Goal: Contribute content: Contribute content

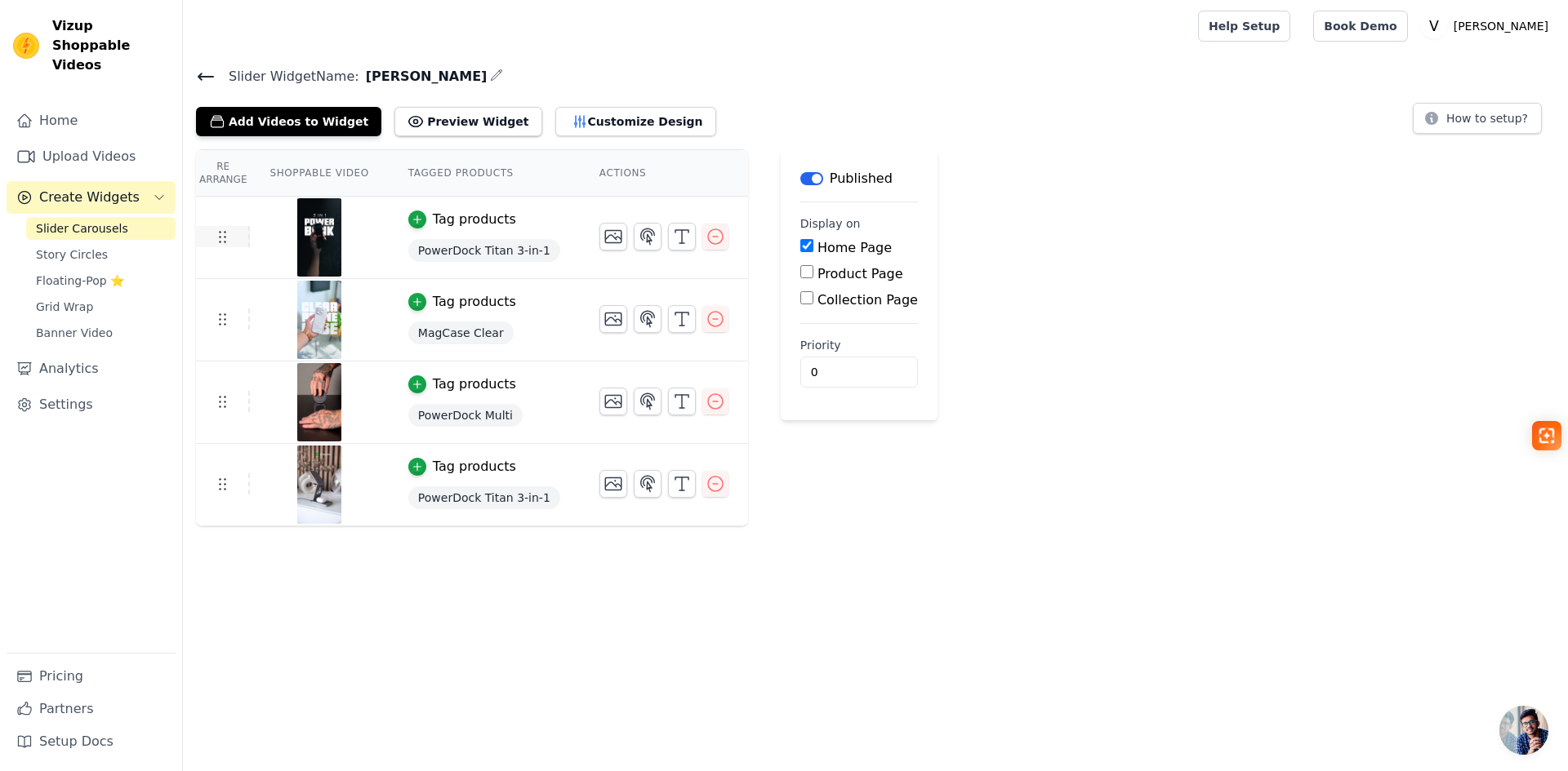
click at [221, 239] on icon at bounding box center [222, 237] width 20 height 20
click at [221, 488] on icon at bounding box center [222, 484] width 20 height 20
click at [87, 221] on span "Slider Carousels" at bounding box center [82, 229] width 92 height 16
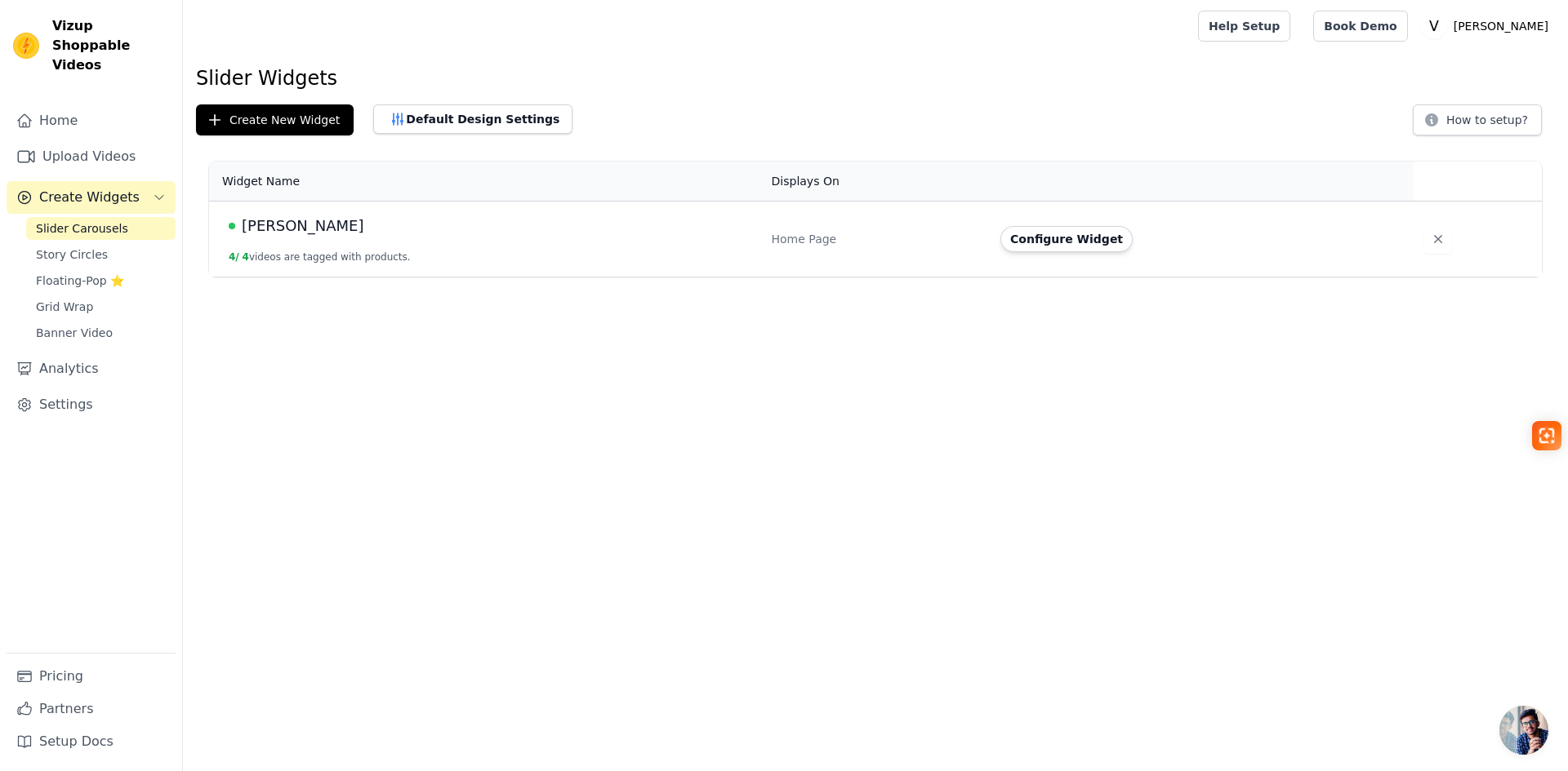
click at [254, 241] on td "VORA 4 / 4 videos are tagged with products." at bounding box center [485, 239] width 553 height 76
click at [1083, 243] on button "Configure Widget" at bounding box center [1066, 239] width 132 height 26
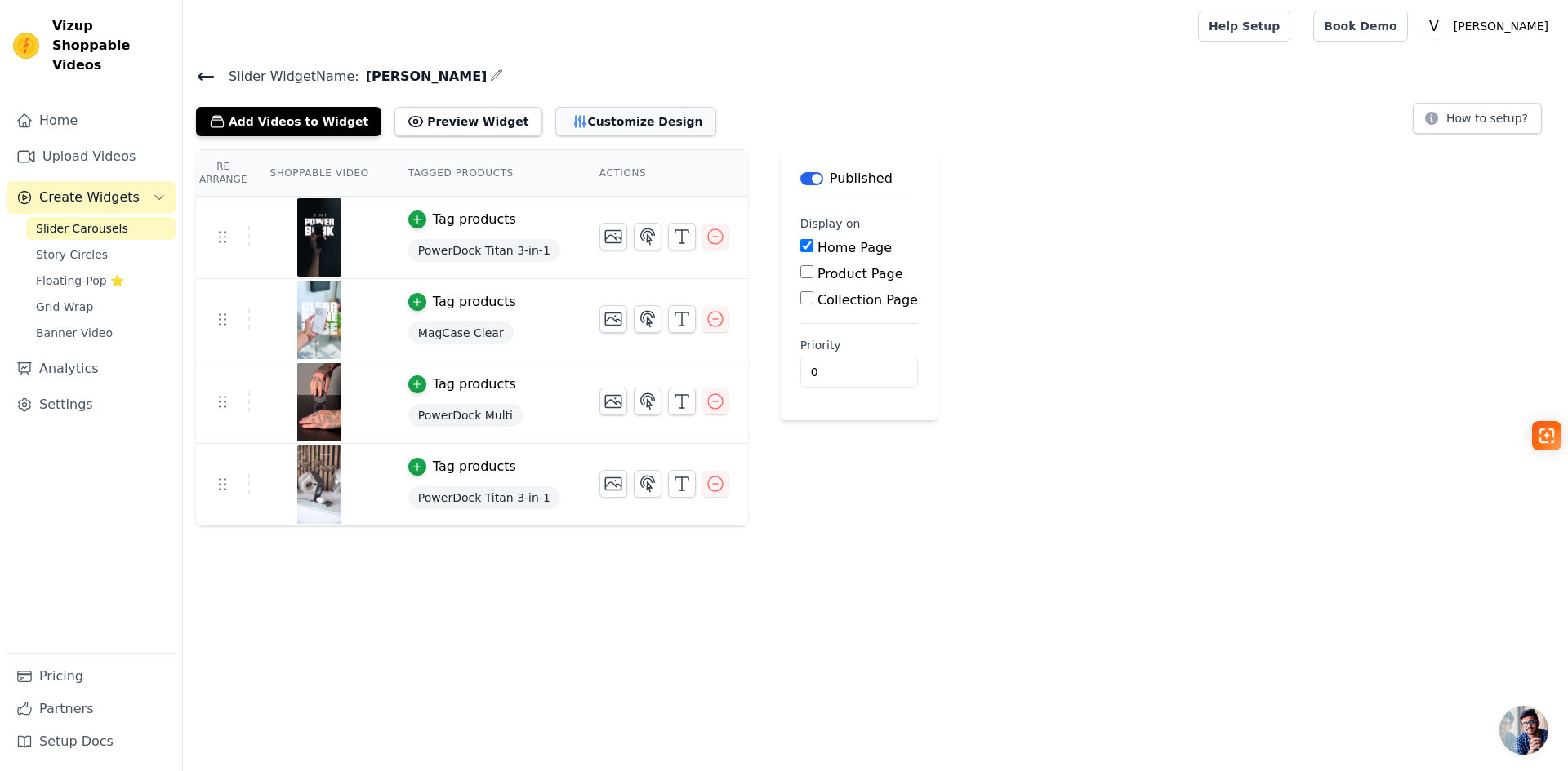
click at [581, 113] on button "Customize Design" at bounding box center [636, 122] width 161 height 29
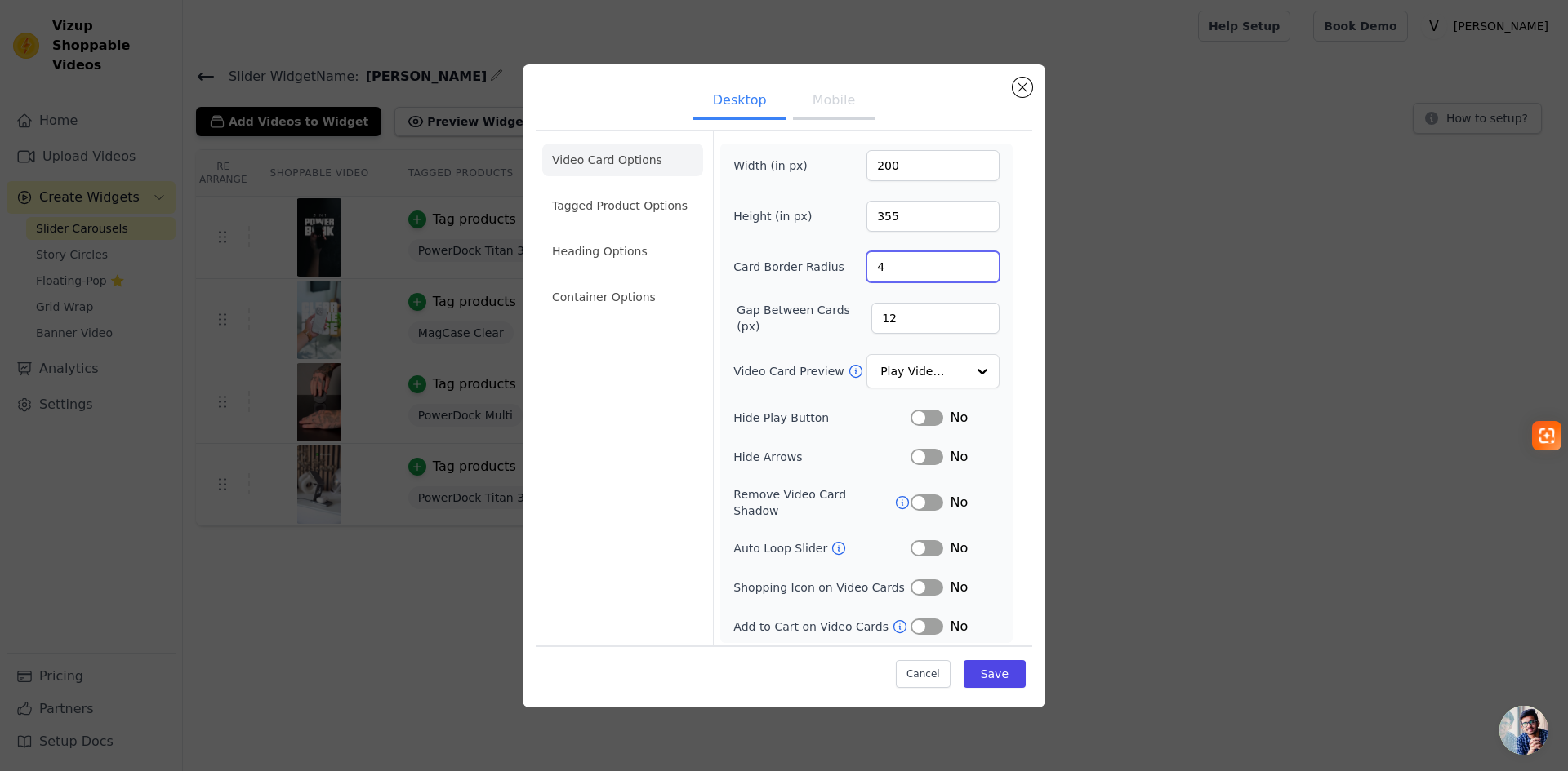
click at [924, 279] on input "4" at bounding box center [932, 267] width 133 height 31
click at [982, 277] on input "3" at bounding box center [932, 267] width 133 height 31
click at [982, 263] on input "3" at bounding box center [932, 267] width 133 height 31
click at [981, 269] on input "4" at bounding box center [932, 267] width 133 height 31
click at [981, 269] on input "5" at bounding box center [932, 267] width 133 height 31
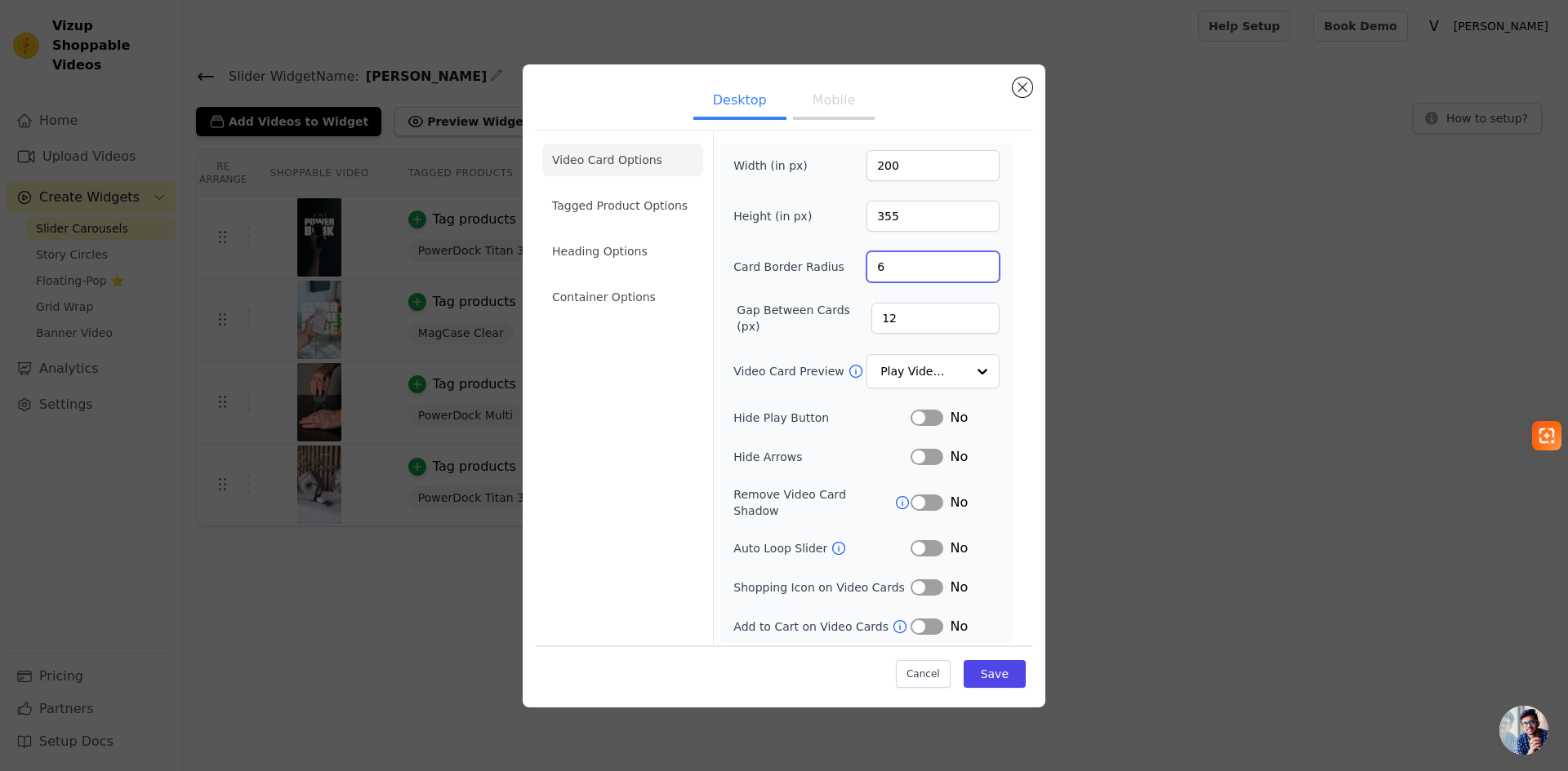
click at [981, 269] on input "6" at bounding box center [932, 267] width 133 height 31
type input "7"
click at [981, 269] on input "7" at bounding box center [932, 267] width 133 height 31
click at [989, 669] on button "Save" at bounding box center [994, 674] width 62 height 28
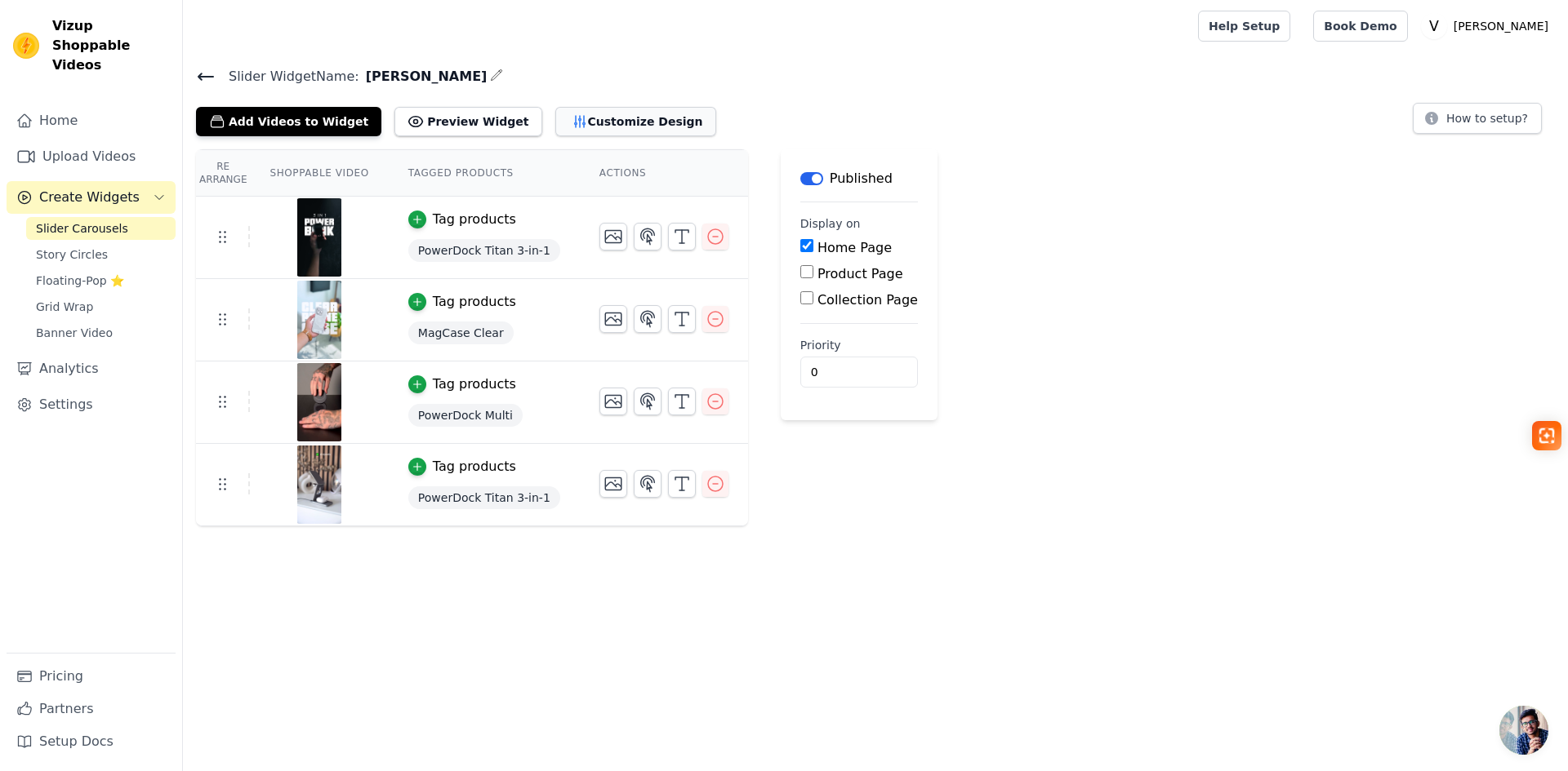
click at [556, 114] on button "Customize Design" at bounding box center [636, 122] width 161 height 29
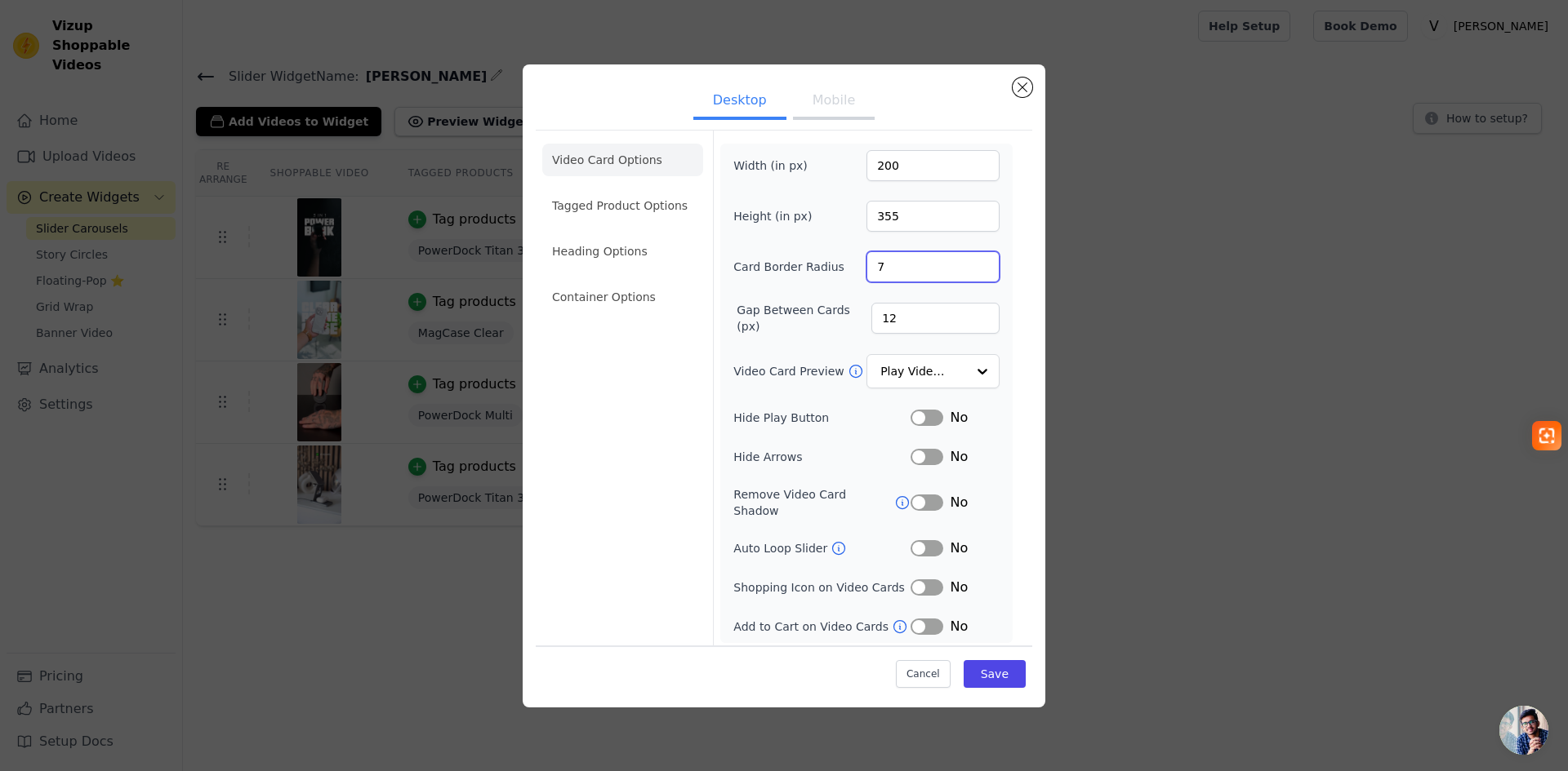
drag, startPoint x: 899, startPoint y: 271, endPoint x: 863, endPoint y: 271, distance: 36.0
click at [863, 271] on div "Card Border Radius 7" at bounding box center [866, 267] width 266 height 31
type input "4"
click at [994, 660] on button "Save" at bounding box center [994, 674] width 62 height 28
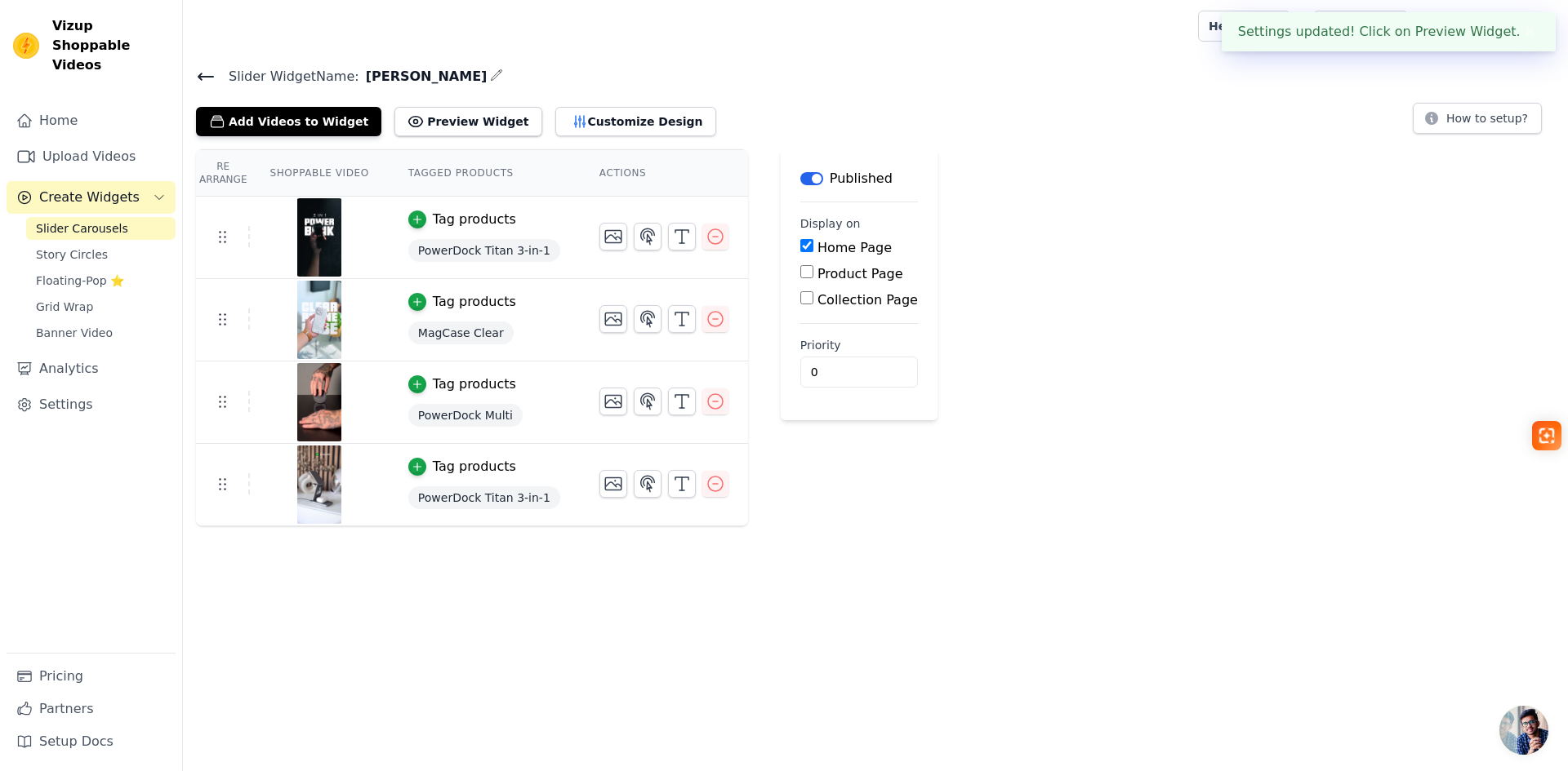
click at [1238, 527] on html "Settings updated! Click on Preview Widget. ✖ Vizup Shoppable Videos Home Upload…" at bounding box center [784, 263] width 1568 height 527
click at [220, 238] on icon at bounding box center [222, 237] width 20 height 20
drag, startPoint x: 220, startPoint y: 238, endPoint x: 214, endPoint y: 289, distance: 51.4
click at [214, 289] on tbody "Tag products PowerDock Titan 3-in-1 Tag products MagCase Clear Tag products Pow…" at bounding box center [472, 362] width 552 height 330
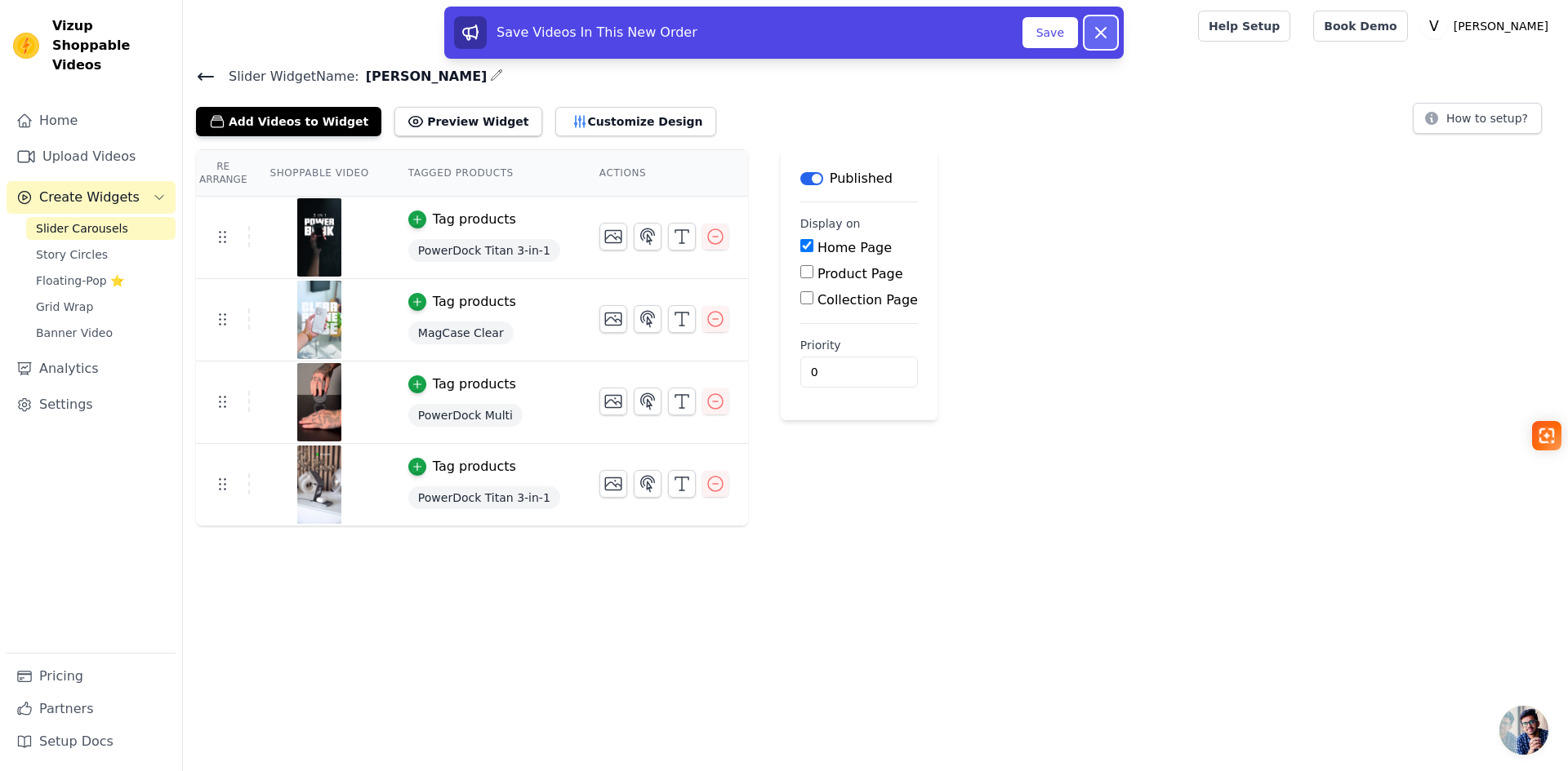
click at [1097, 38] on icon at bounding box center [1101, 33] width 10 height 10
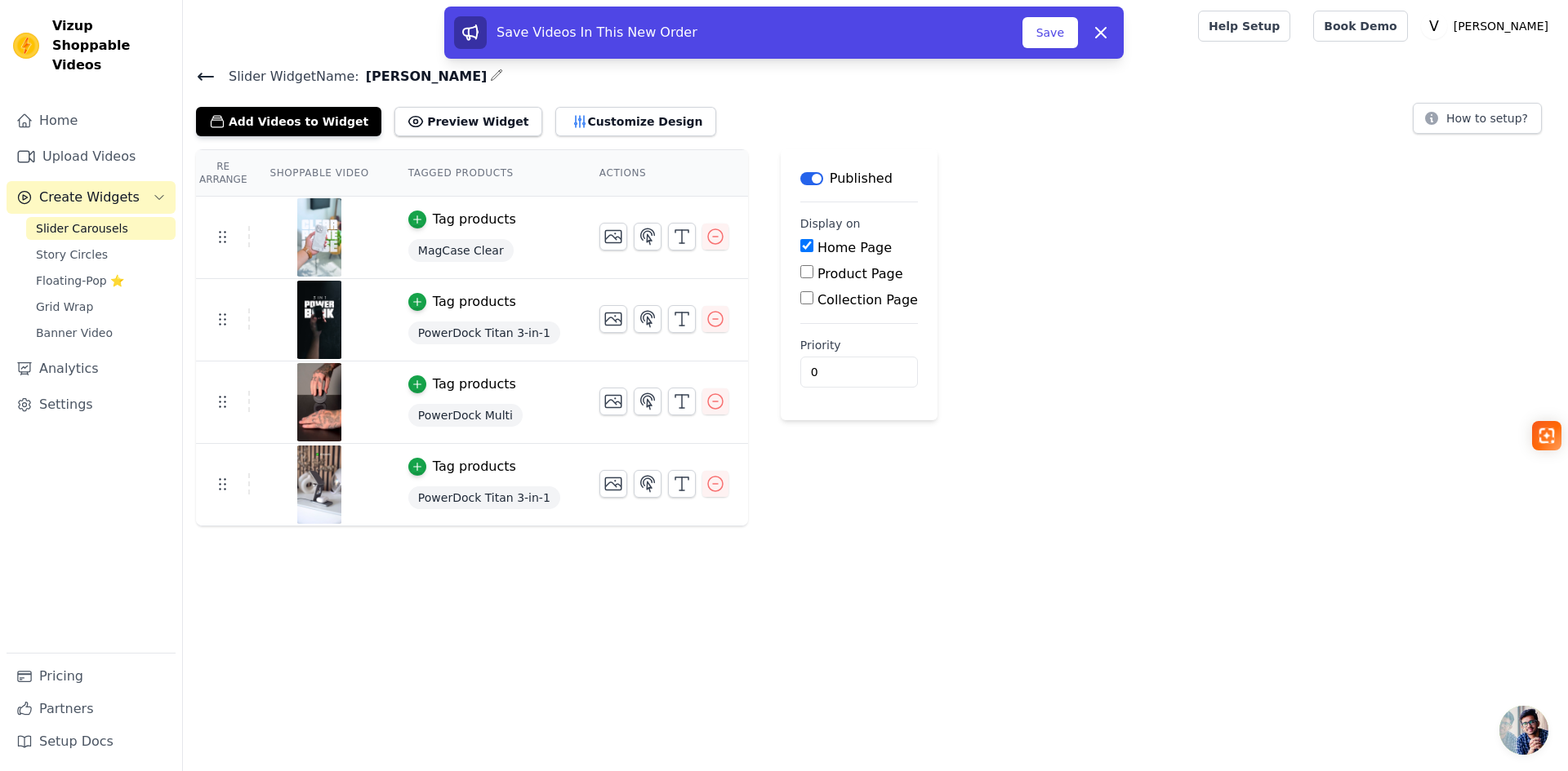
click at [409, 521] on td "Tag products PowerDock Titan 3-in-1" at bounding box center [485, 485] width 191 height 82
click at [61, 325] on span "Banner Video" at bounding box center [74, 333] width 77 height 16
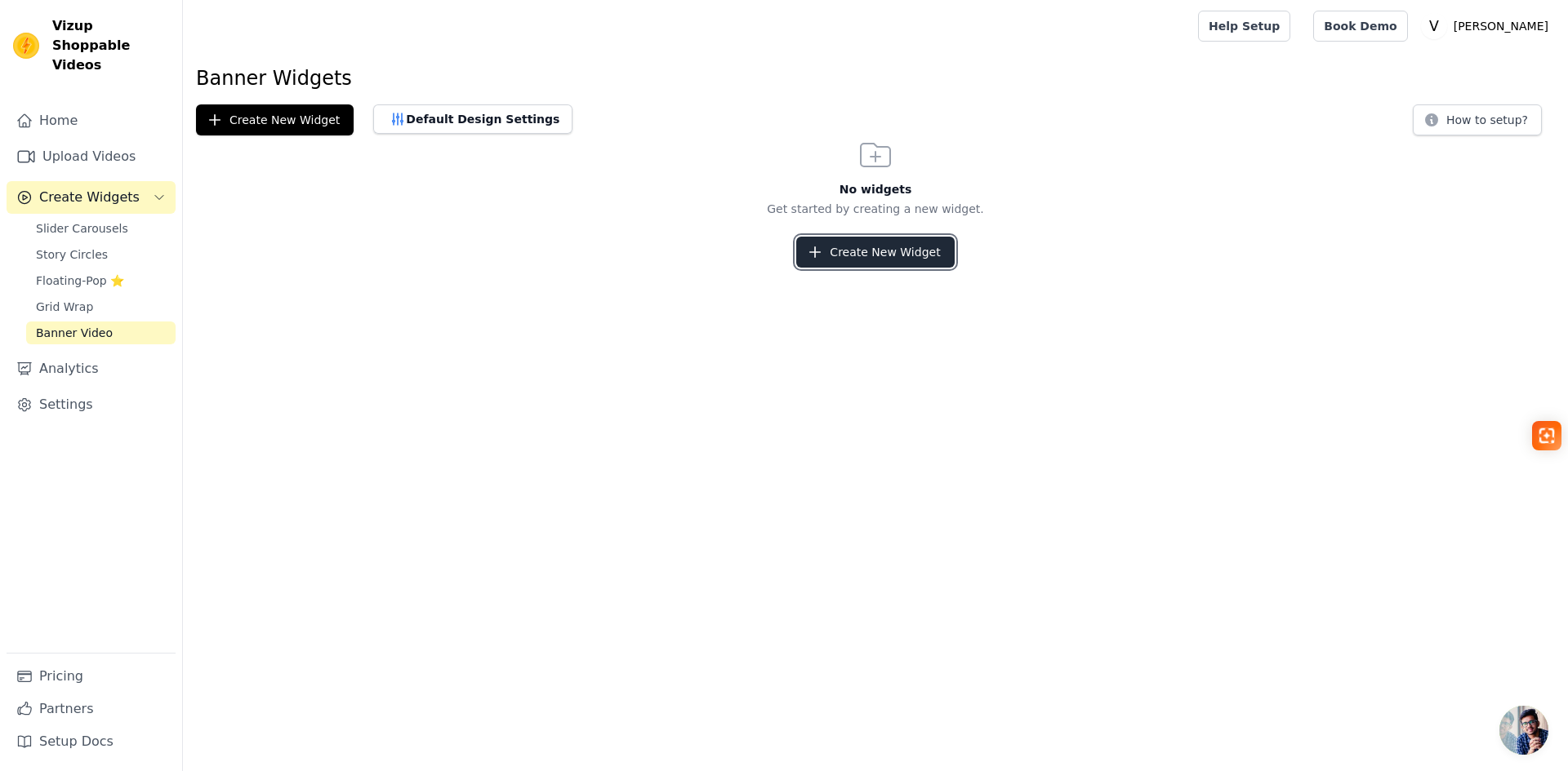
click at [823, 252] on icon "button" at bounding box center [815, 252] width 16 height 16
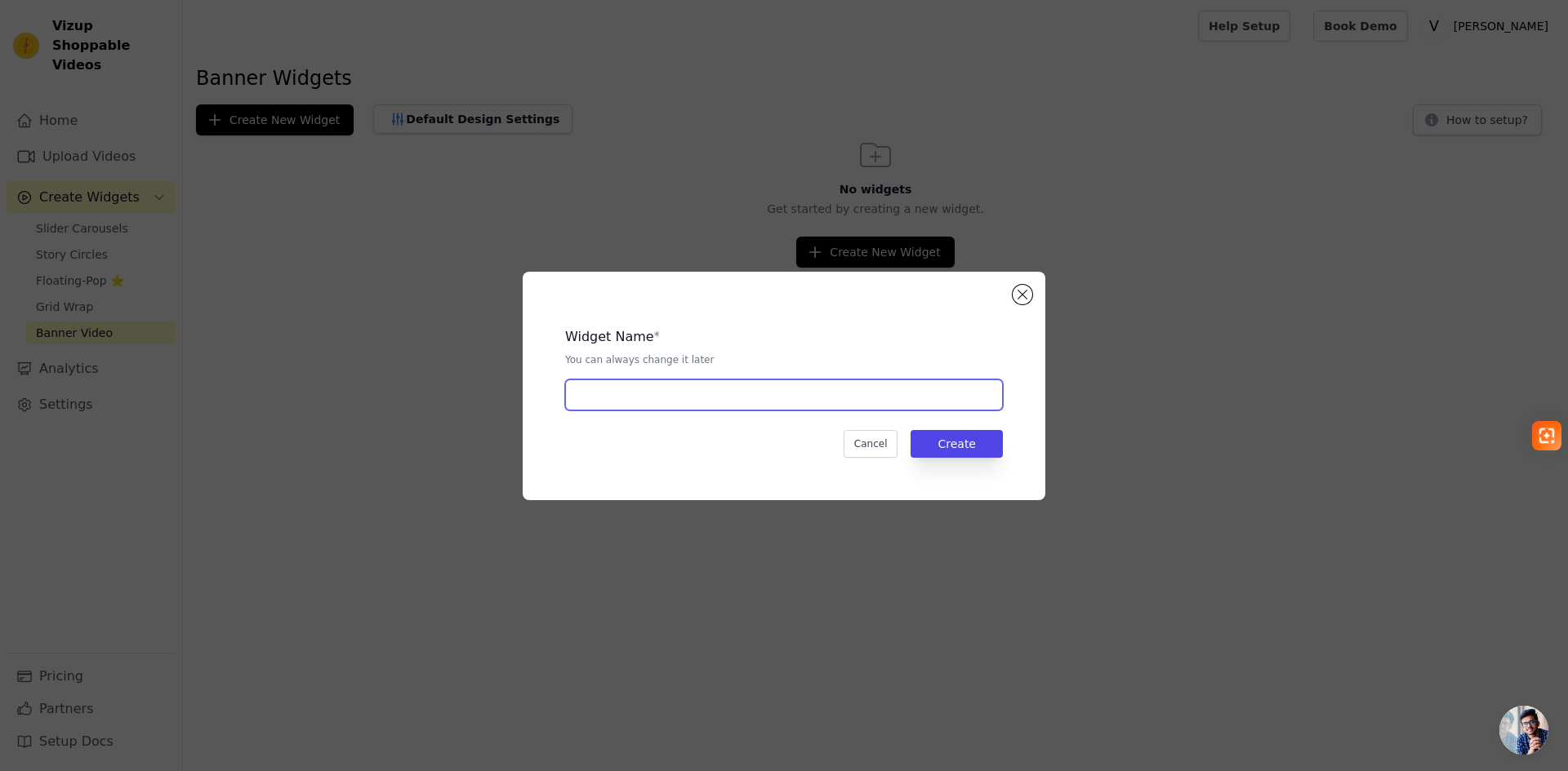
click at [736, 386] on input "text" at bounding box center [784, 395] width 438 height 31
type input "[PERSON_NAME] - BANNER VIDEO"
click at [972, 456] on button "Create" at bounding box center [956, 444] width 92 height 28
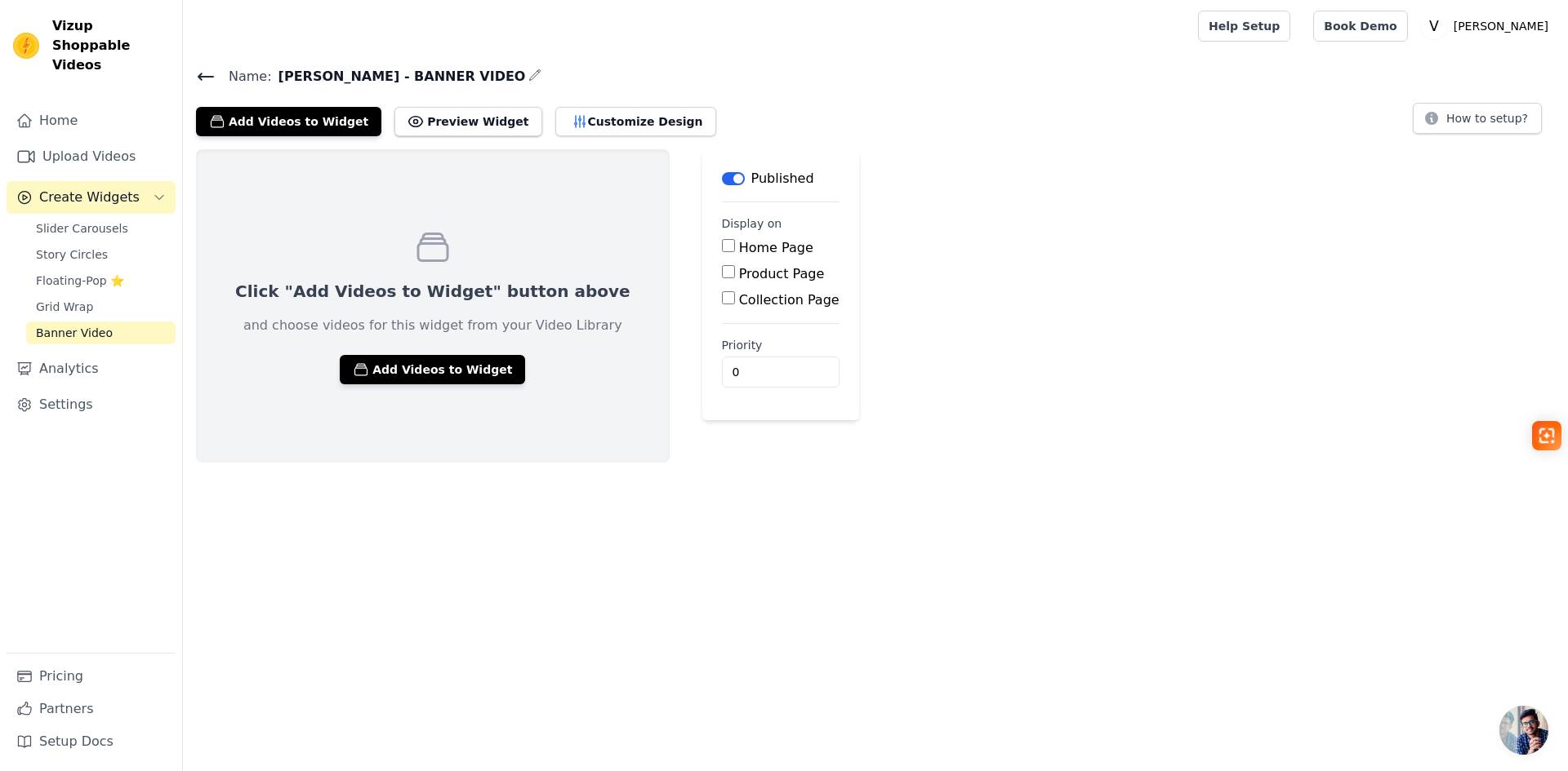
click at [721, 247] on input "Home Page" at bounding box center [728, 246] width 13 height 13
checkbox input "true"
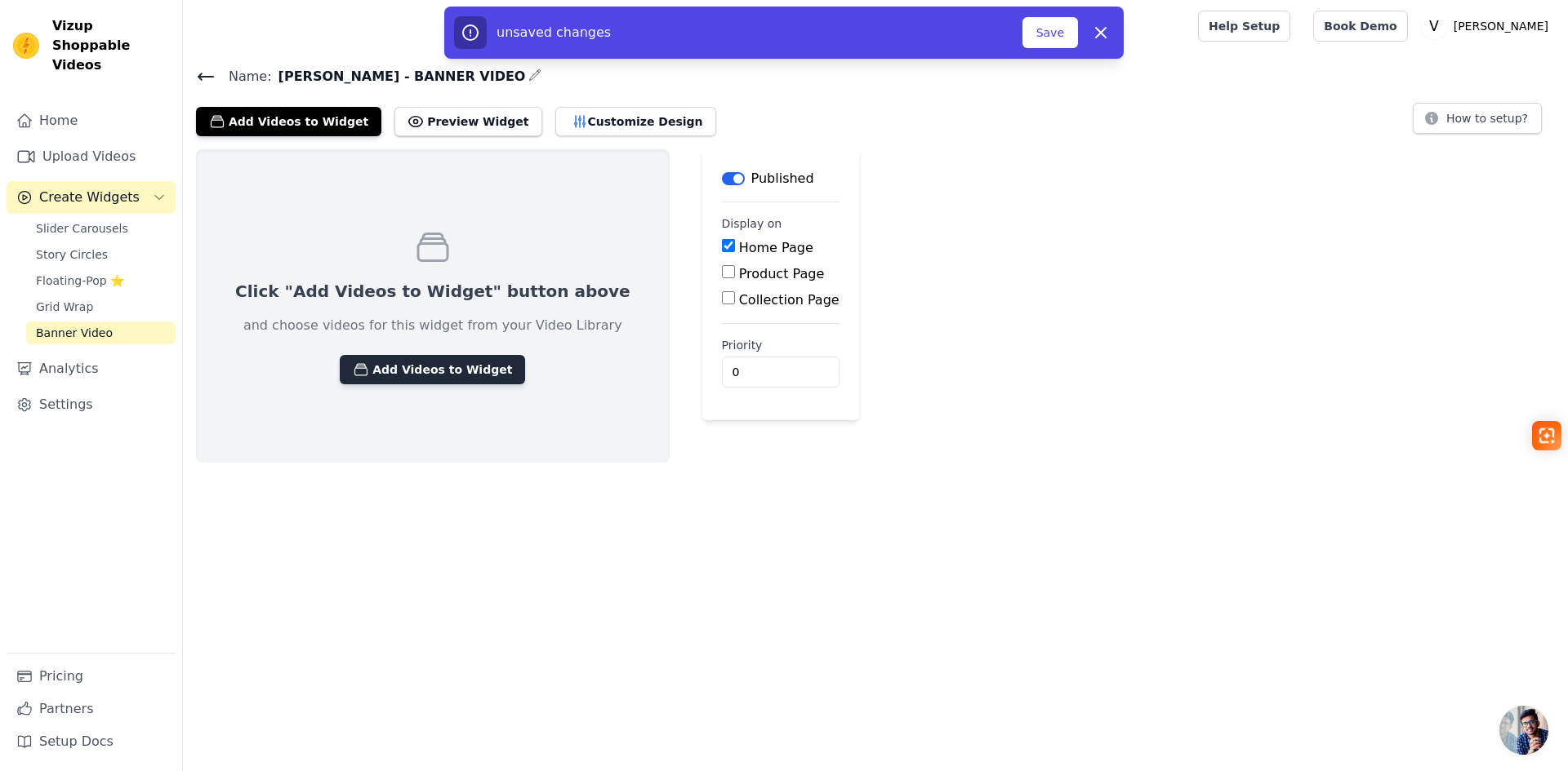
click at [430, 368] on button "Add Videos to Widget" at bounding box center [432, 370] width 185 height 29
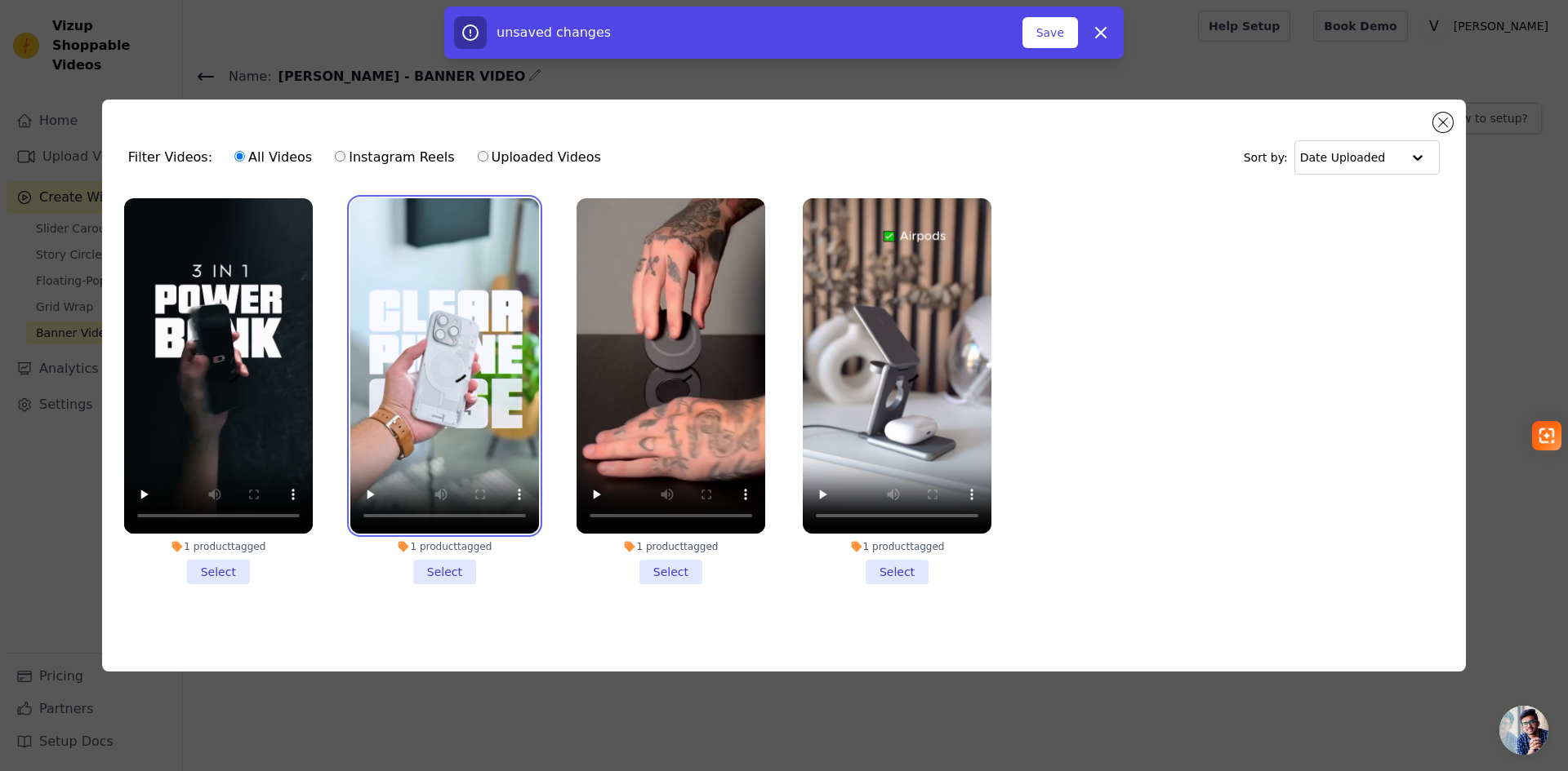
click at [428, 245] on video at bounding box center [444, 366] width 189 height 336
click at [447, 576] on li "1 product tagged Select" at bounding box center [444, 391] width 189 height 386
click at [0, 0] on input "1 product tagged Select" at bounding box center [0, 0] width 0 height 0
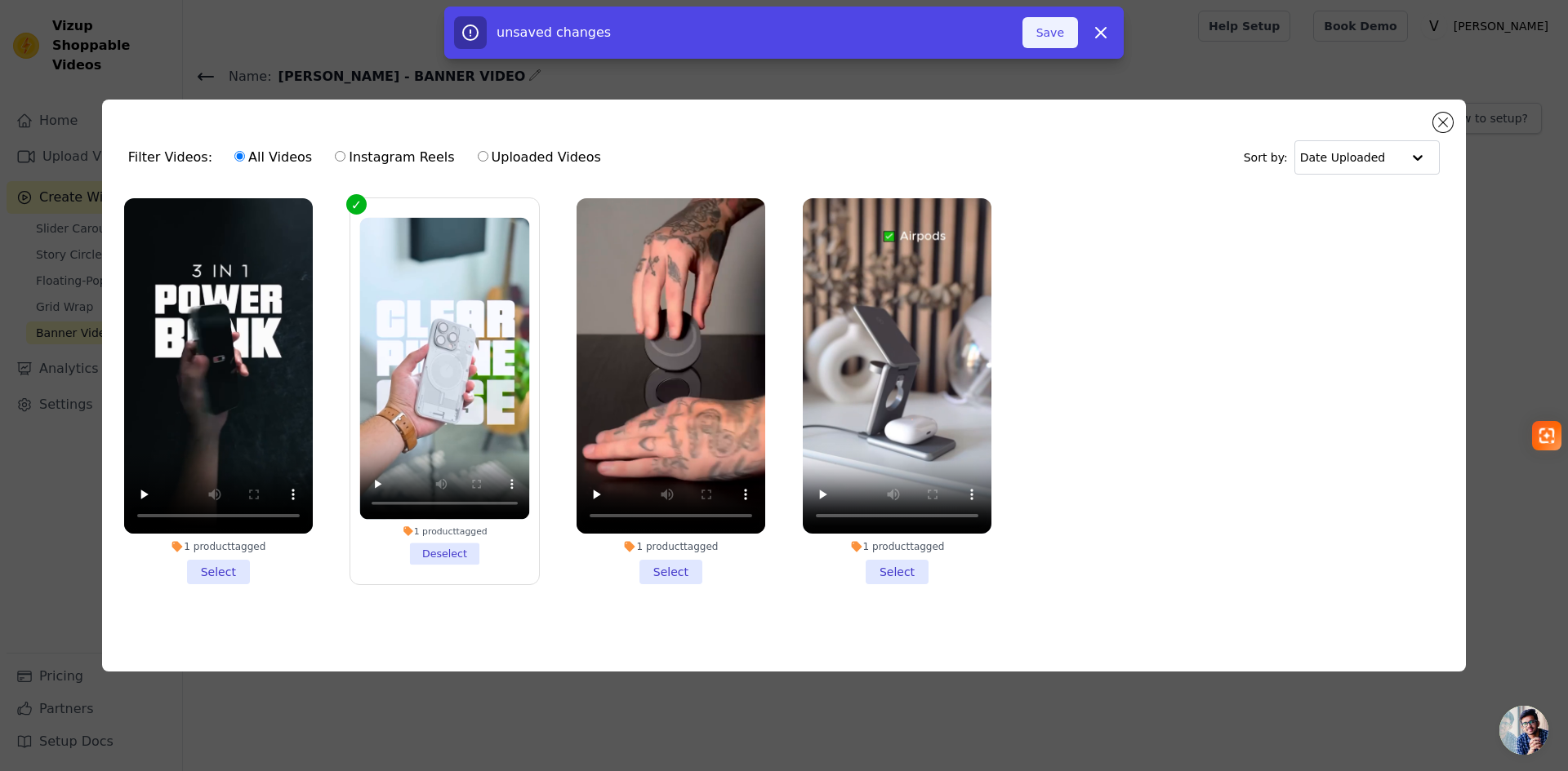
click at [1066, 35] on button "Save" at bounding box center [1050, 33] width 56 height 31
click at [1029, 29] on button "Add To Widget" at bounding box center [1023, 33] width 109 height 31
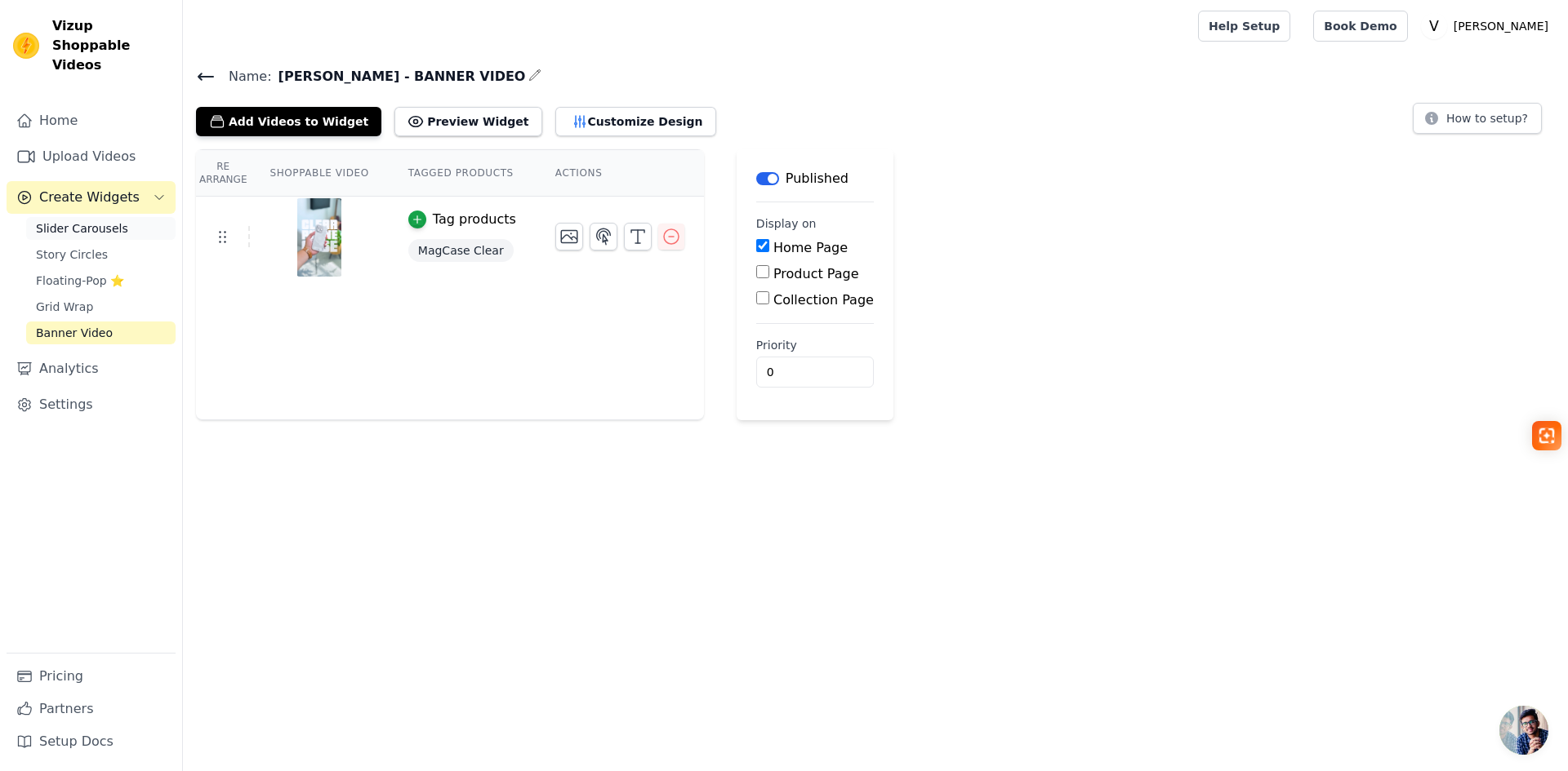
click at [86, 221] on span "Slider Carousels" at bounding box center [82, 229] width 92 height 16
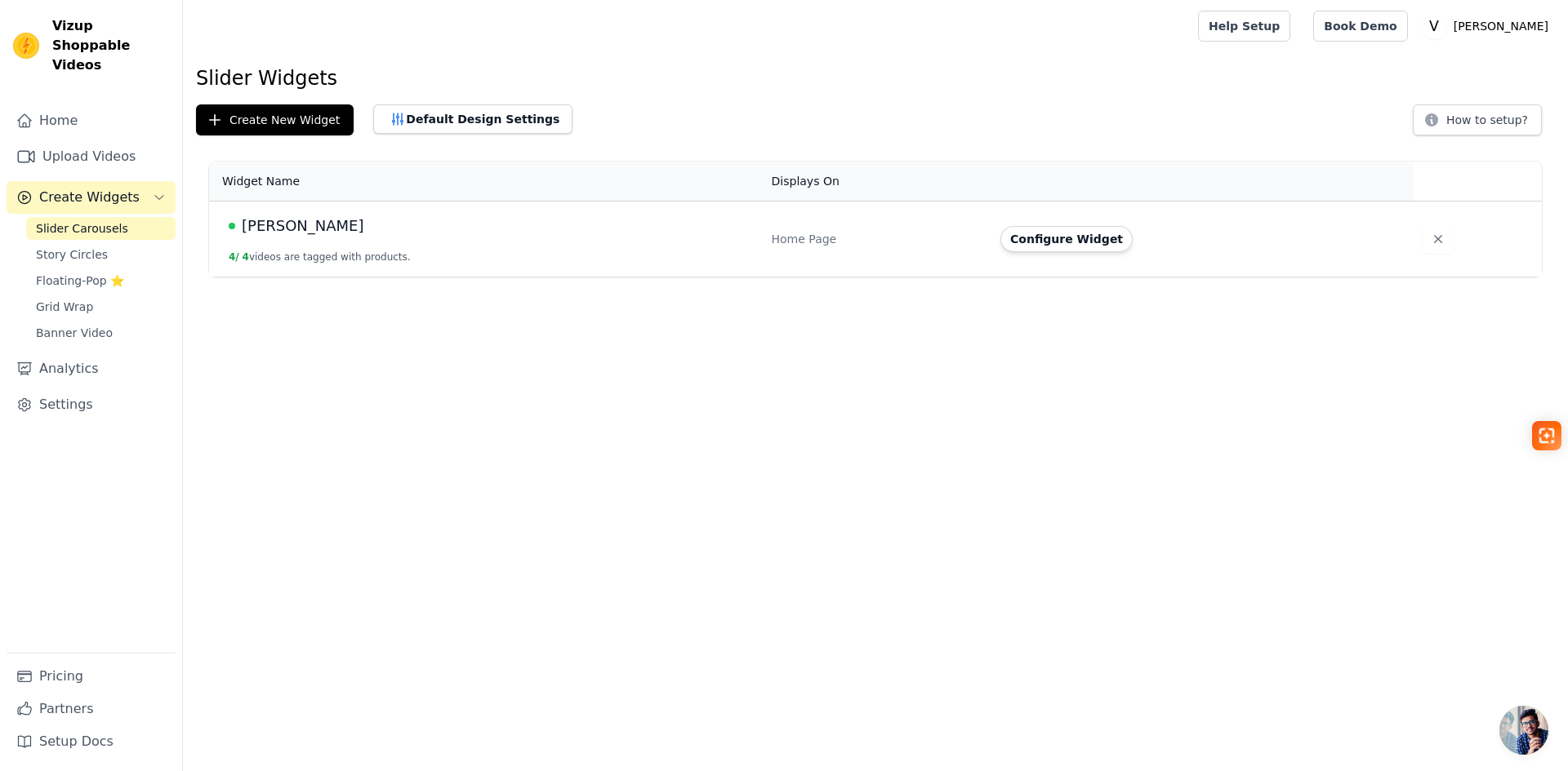
click at [1043, 238] on button "Configure Widget" at bounding box center [1066, 239] width 132 height 26
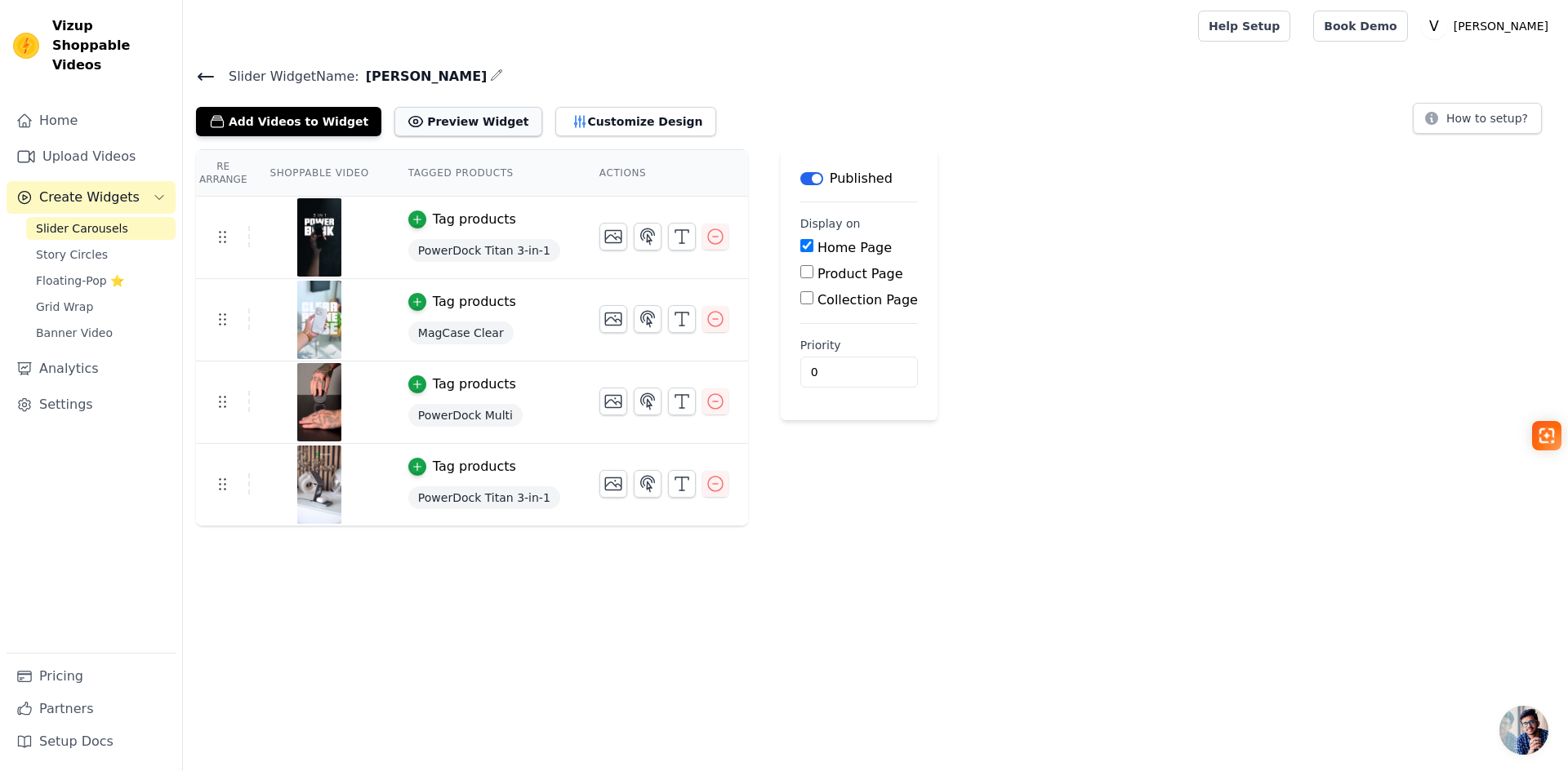
click at [458, 113] on button "Preview Widget" at bounding box center [468, 122] width 147 height 29
click at [295, 126] on button "Add Videos to Widget" at bounding box center [288, 122] width 185 height 29
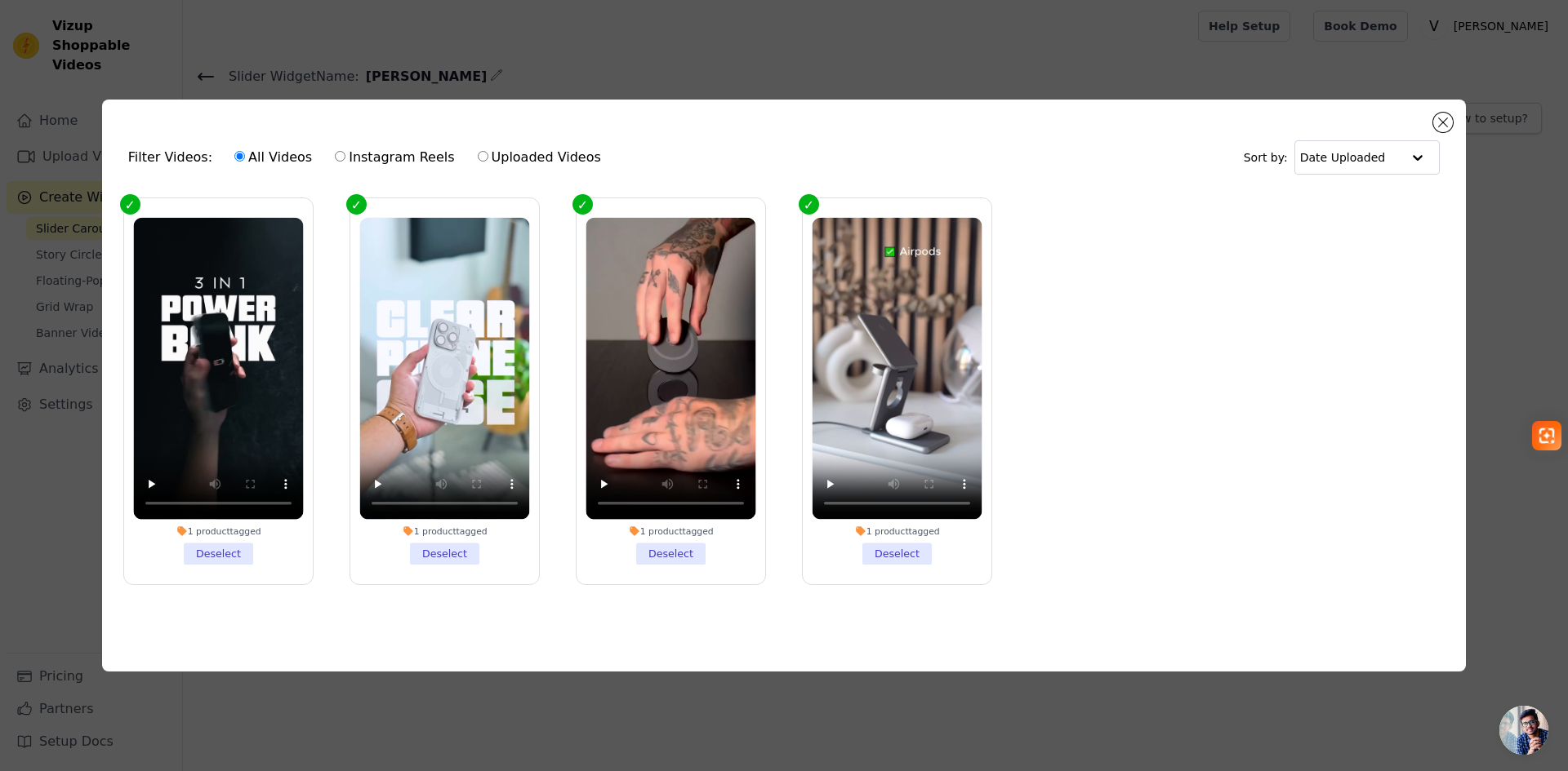
click at [533, 157] on label "Uploaded Videos" at bounding box center [539, 158] width 125 height 21
click at [489, 157] on input "Uploaded Videos" at bounding box center [483, 156] width 11 height 11
radio input "true"
click at [235, 151] on input "All Videos" at bounding box center [239, 156] width 11 height 11
radio input "true"
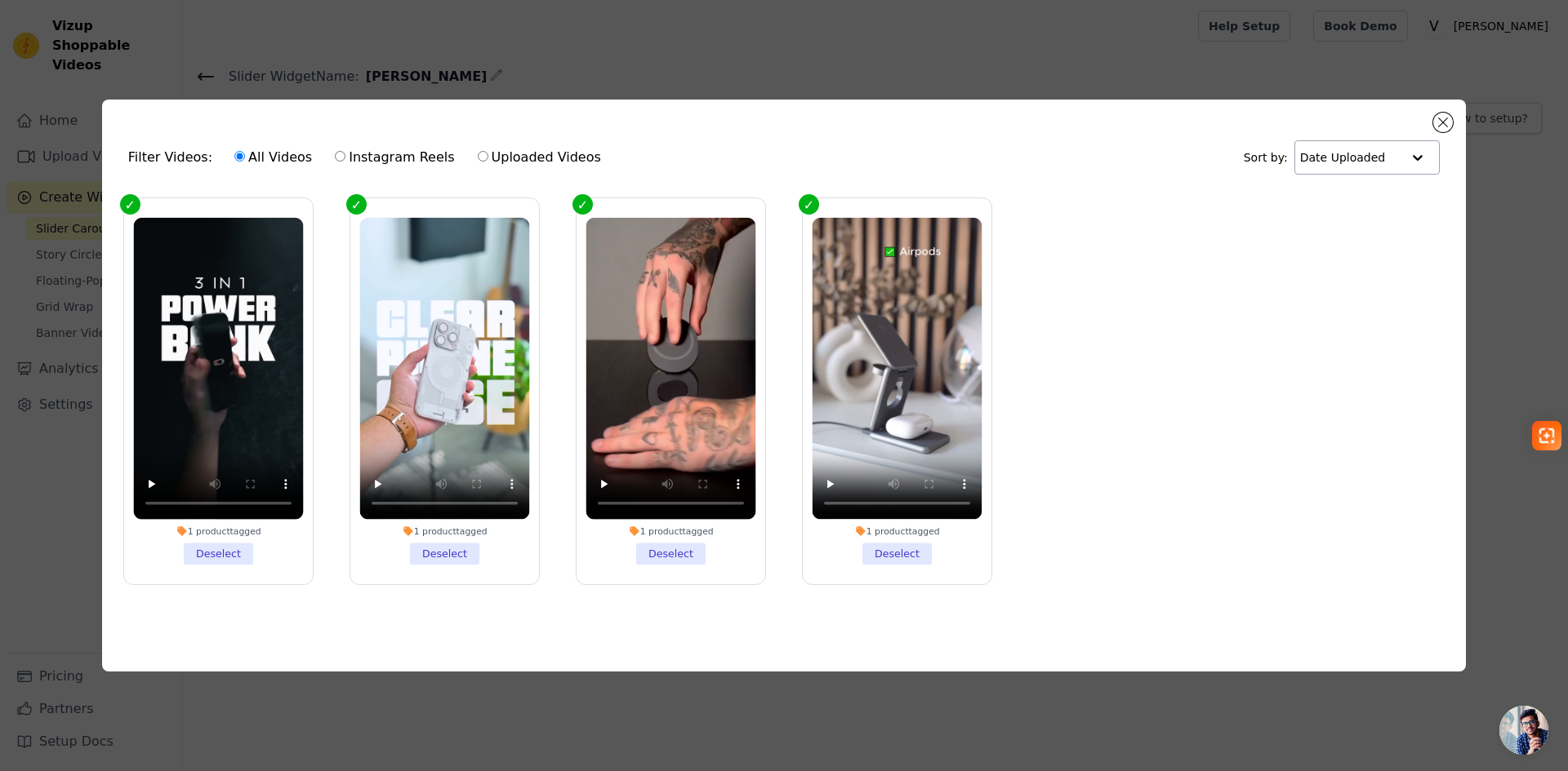
click at [1402, 154] on div at bounding box center [1418, 158] width 33 height 33
click at [1402, 154] on div at bounding box center [1417, 158] width 33 height 33
click at [1199, 366] on ul "1 product tagged Deselect 1 product tagged Deselect 1 product tagged Deselect 1…" at bounding box center [784, 404] width 1338 height 430
click at [891, 562] on label "1 product tagged Deselect" at bounding box center [896, 391] width 190 height 388
click at [0, 0] on input "1 product tagged Deselect" at bounding box center [0, 0] width 0 height 0
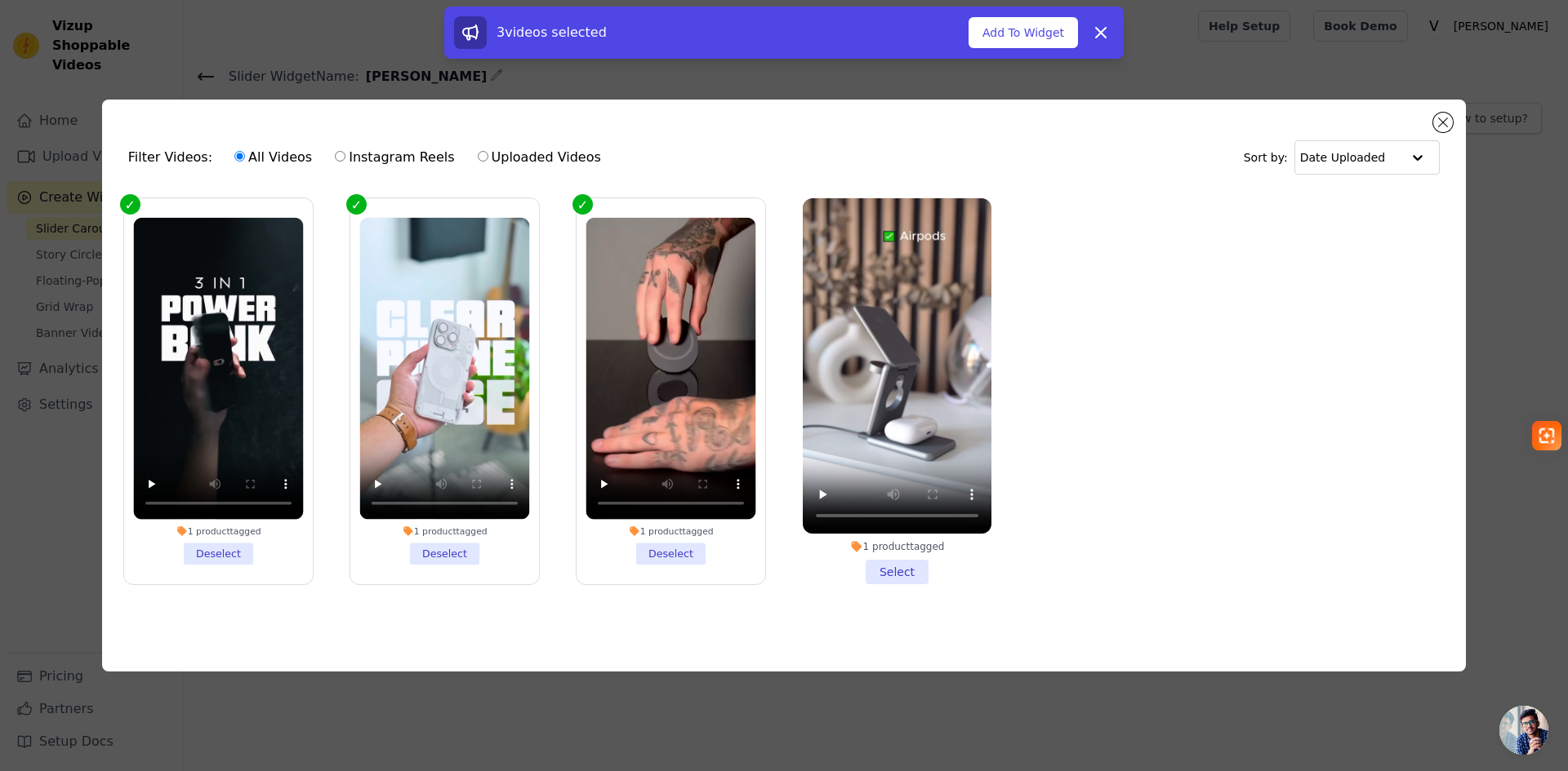
click at [900, 573] on li "1 product tagged Select" at bounding box center [896, 391] width 189 height 386
click at [0, 0] on input "1 product tagged Select" at bounding box center [0, 0] width 0 height 0
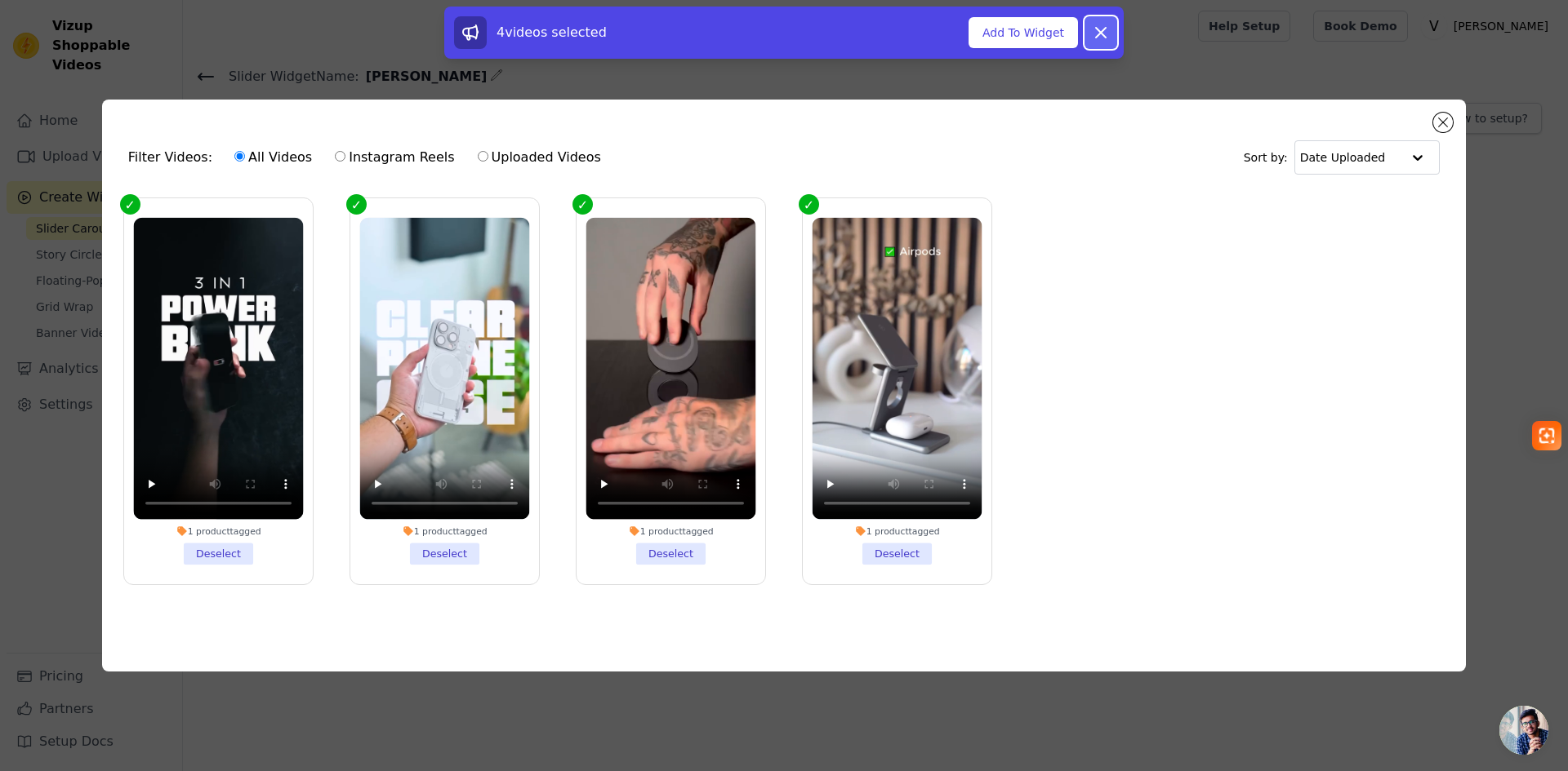
click at [1099, 23] on icon at bounding box center [1101, 33] width 20 height 20
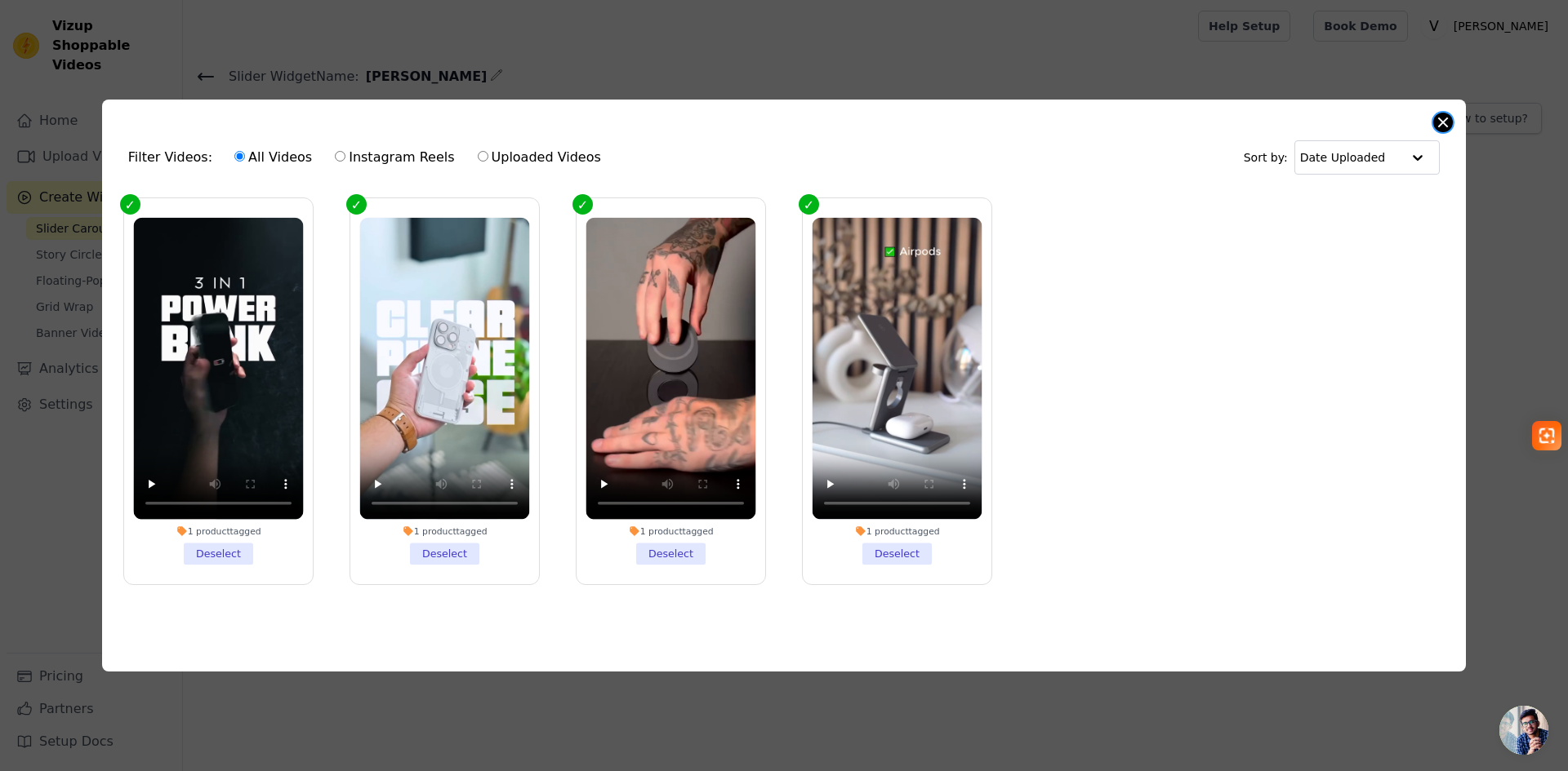
click at [1445, 113] on button "Close modal" at bounding box center [1443, 123] width 20 height 20
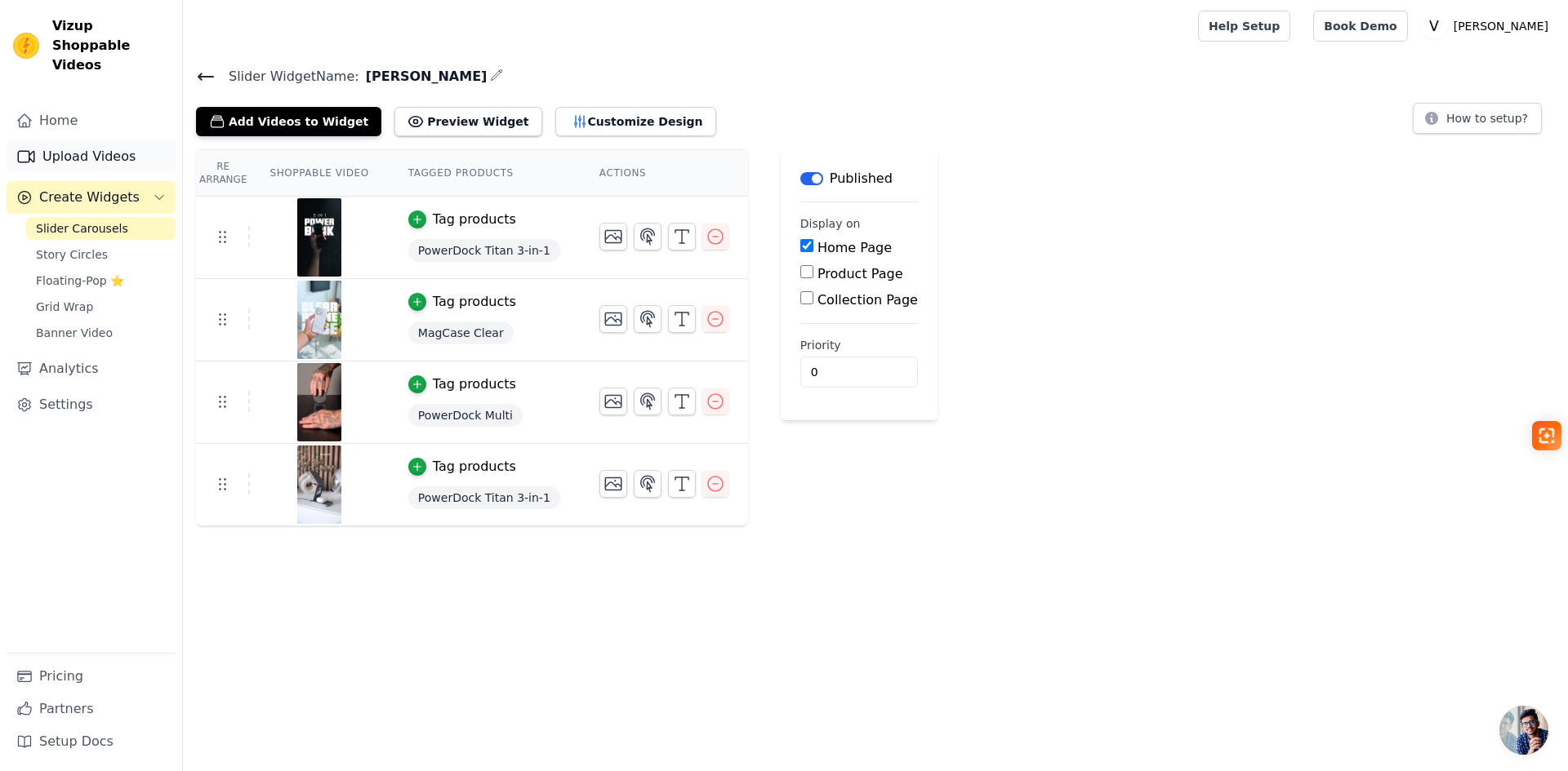
click at [86, 141] on link "Upload Videos" at bounding box center [91, 157] width 169 height 33
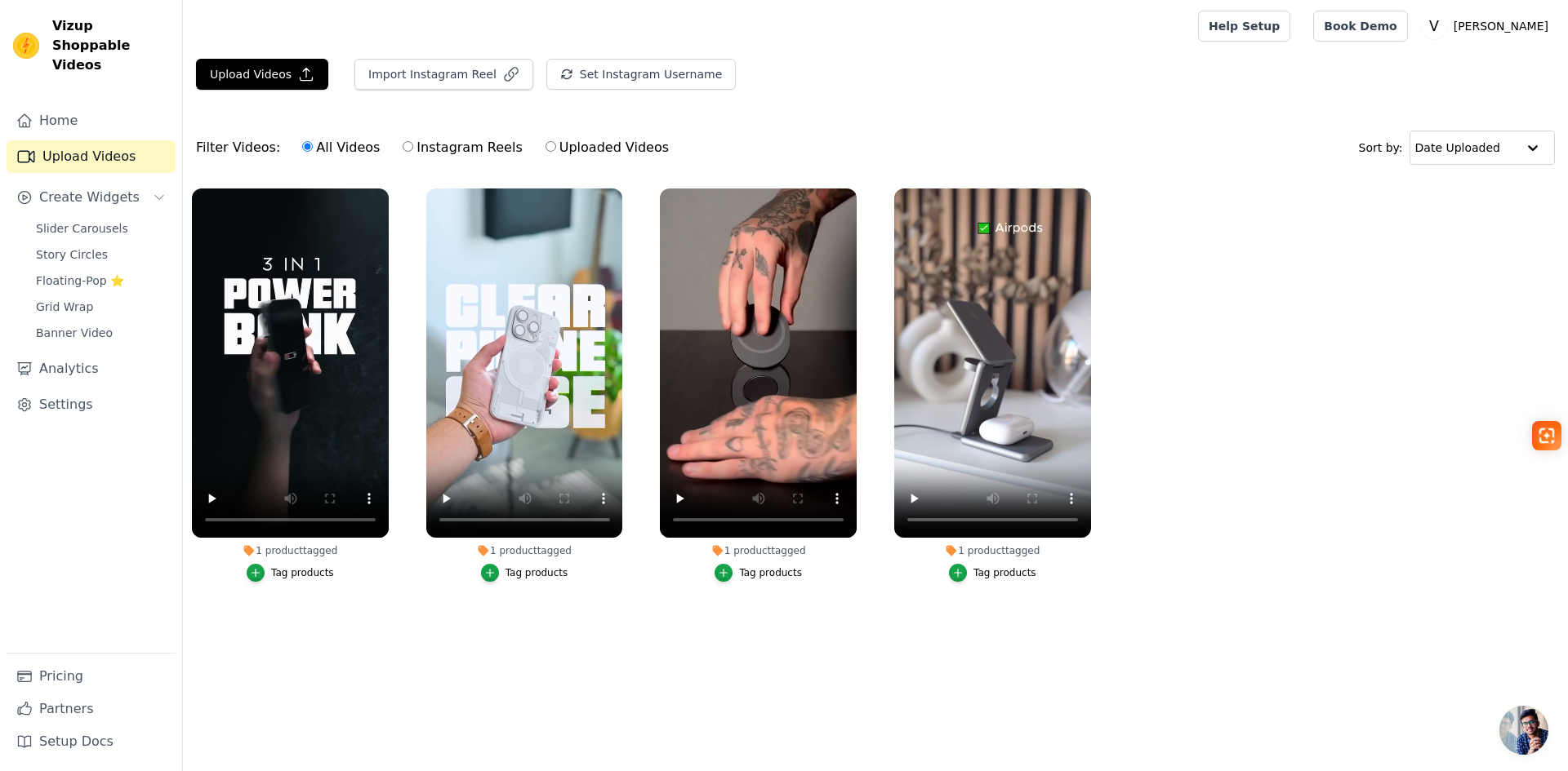
click at [1365, 498] on ul "1 product tagged Tag products 1 product tagged Tag products 1 product tagged Ta…" at bounding box center [875, 402] width 1385 height 444
click at [261, 75] on button "Upload Videos" at bounding box center [262, 74] width 132 height 31
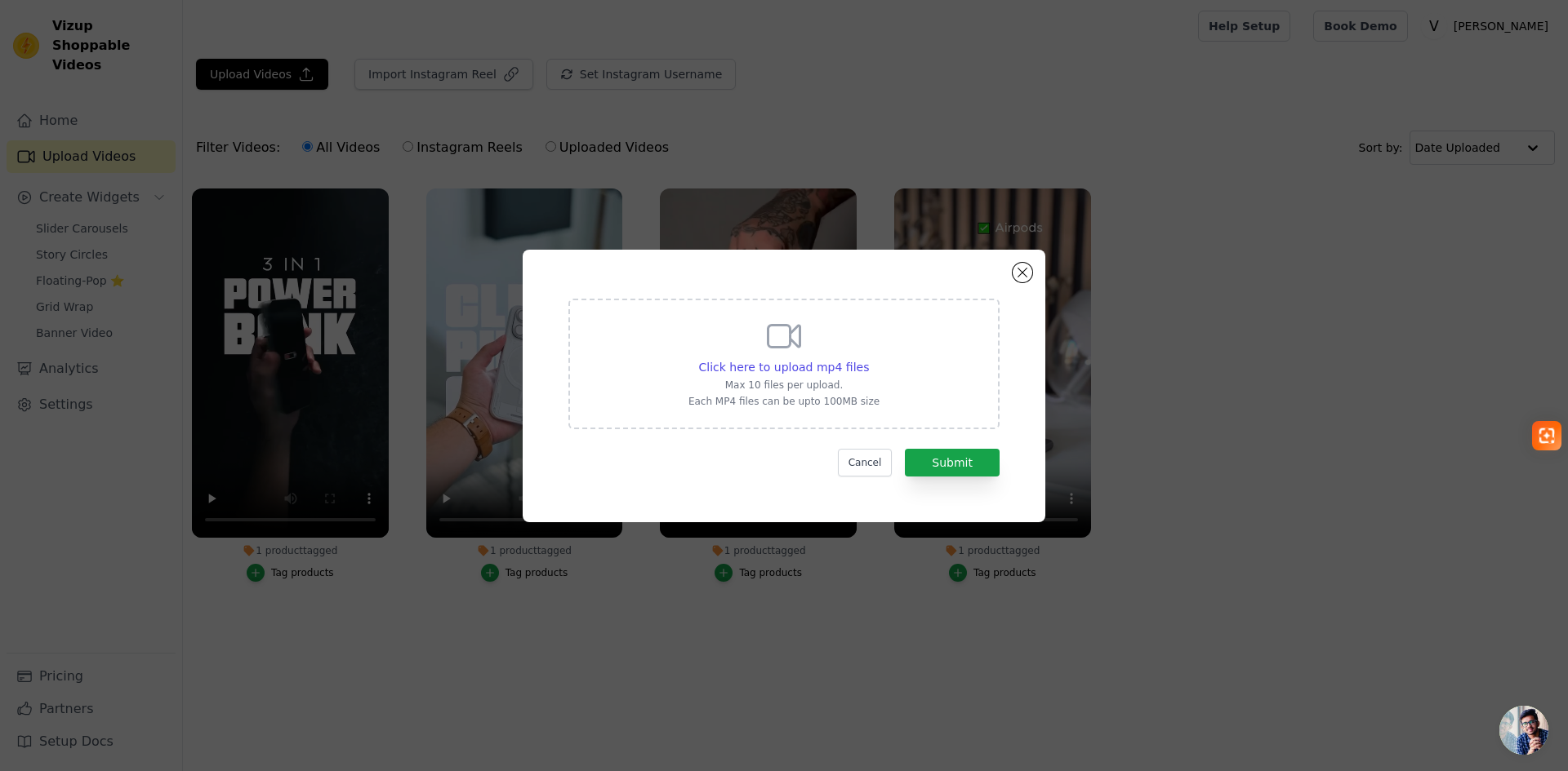
click at [789, 381] on p "Max 10 files per upload." at bounding box center [784, 386] width 191 height 13
click at [868, 359] on input "Click here to upload mp4 files Max 10 files per upload. Each MP4 files can be u…" at bounding box center [868, 359] width 1 height 1
type input "C:\fakepath\Vídeo do WhatsApp de 2025-10-02 à(s) 11.56.57_b7ebd26a.mp4"
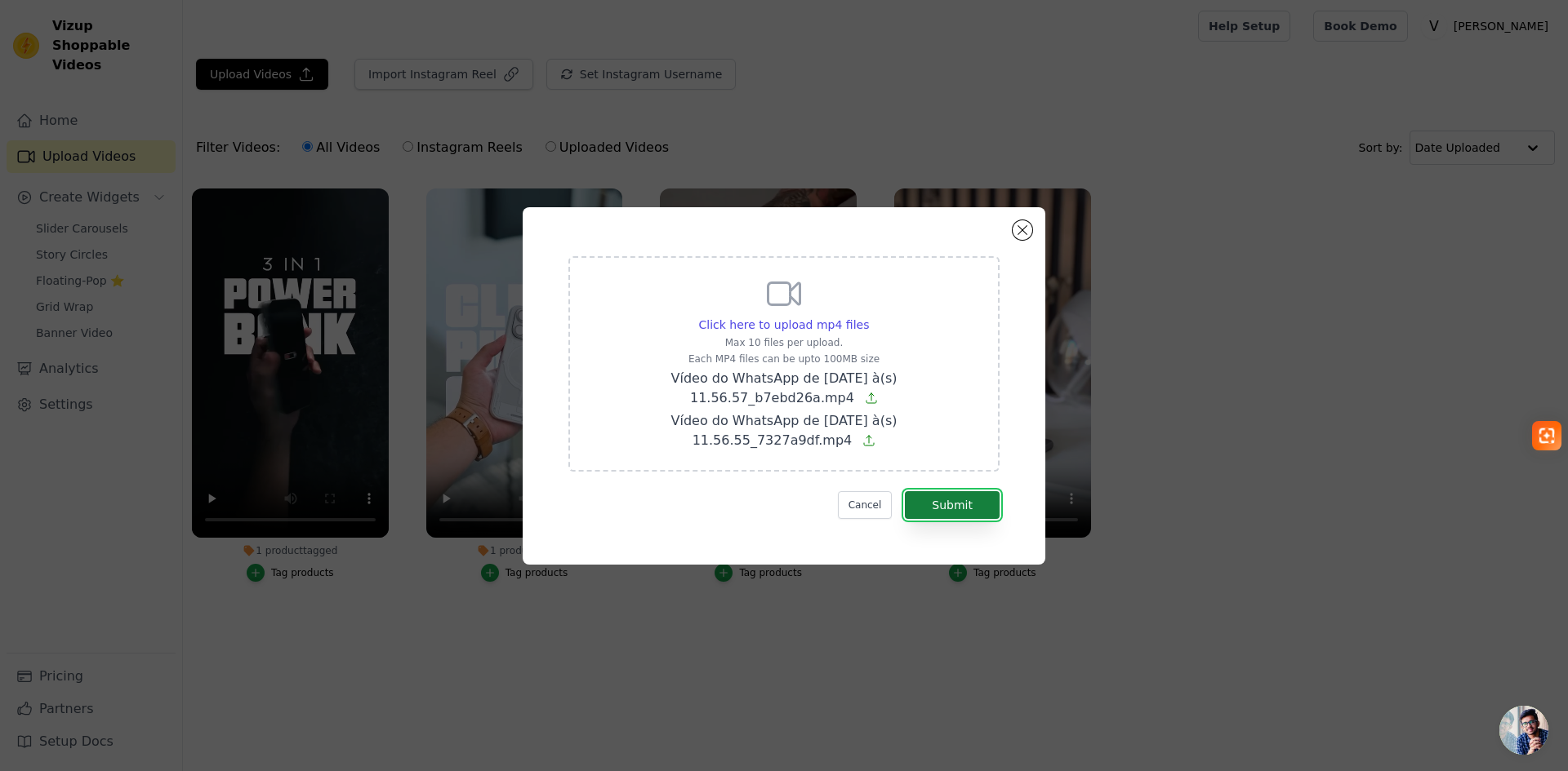
click at [963, 515] on button "Submit" at bounding box center [952, 506] width 95 height 28
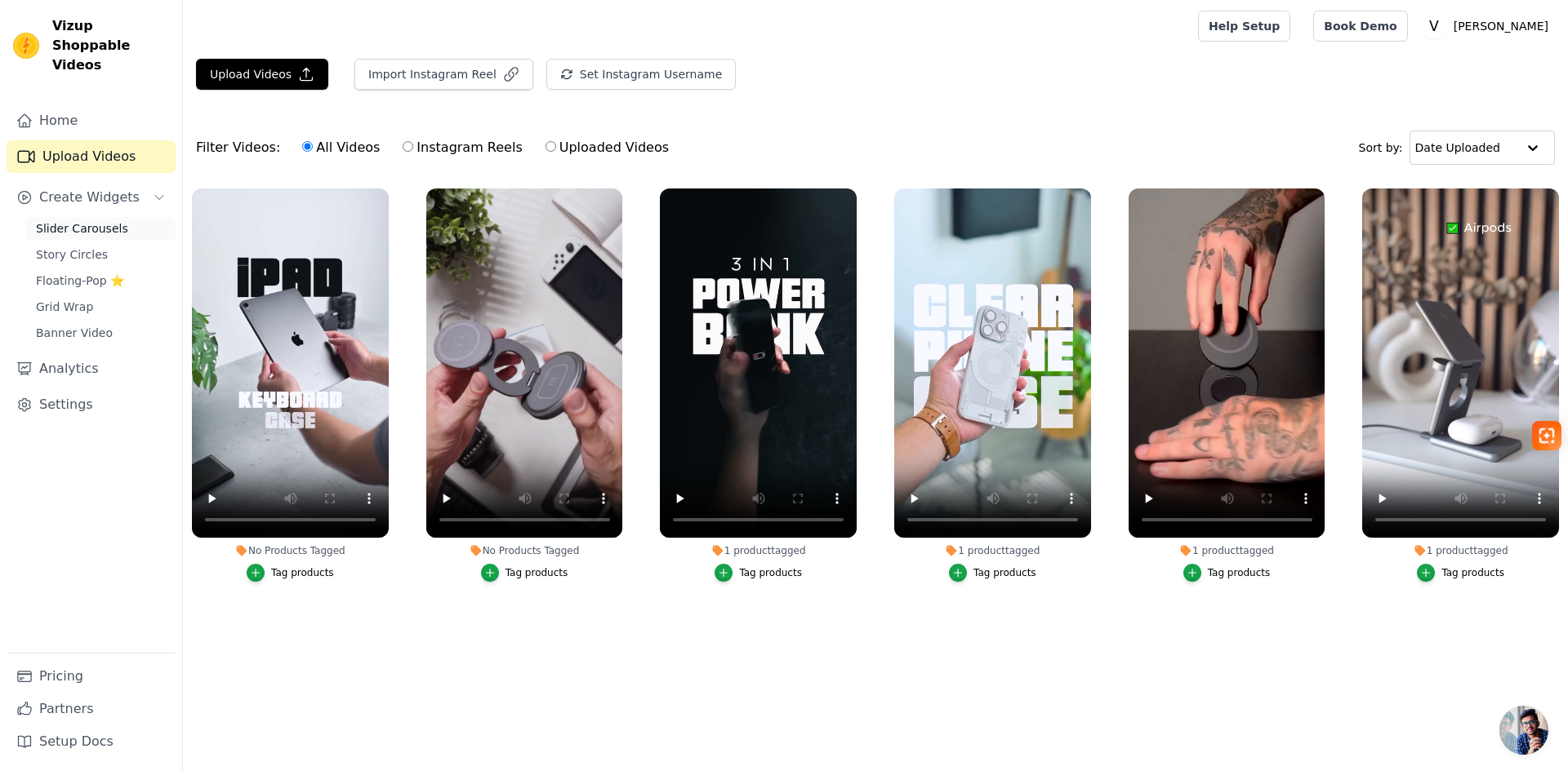
click at [96, 221] on span "Slider Carousels" at bounding box center [82, 229] width 92 height 16
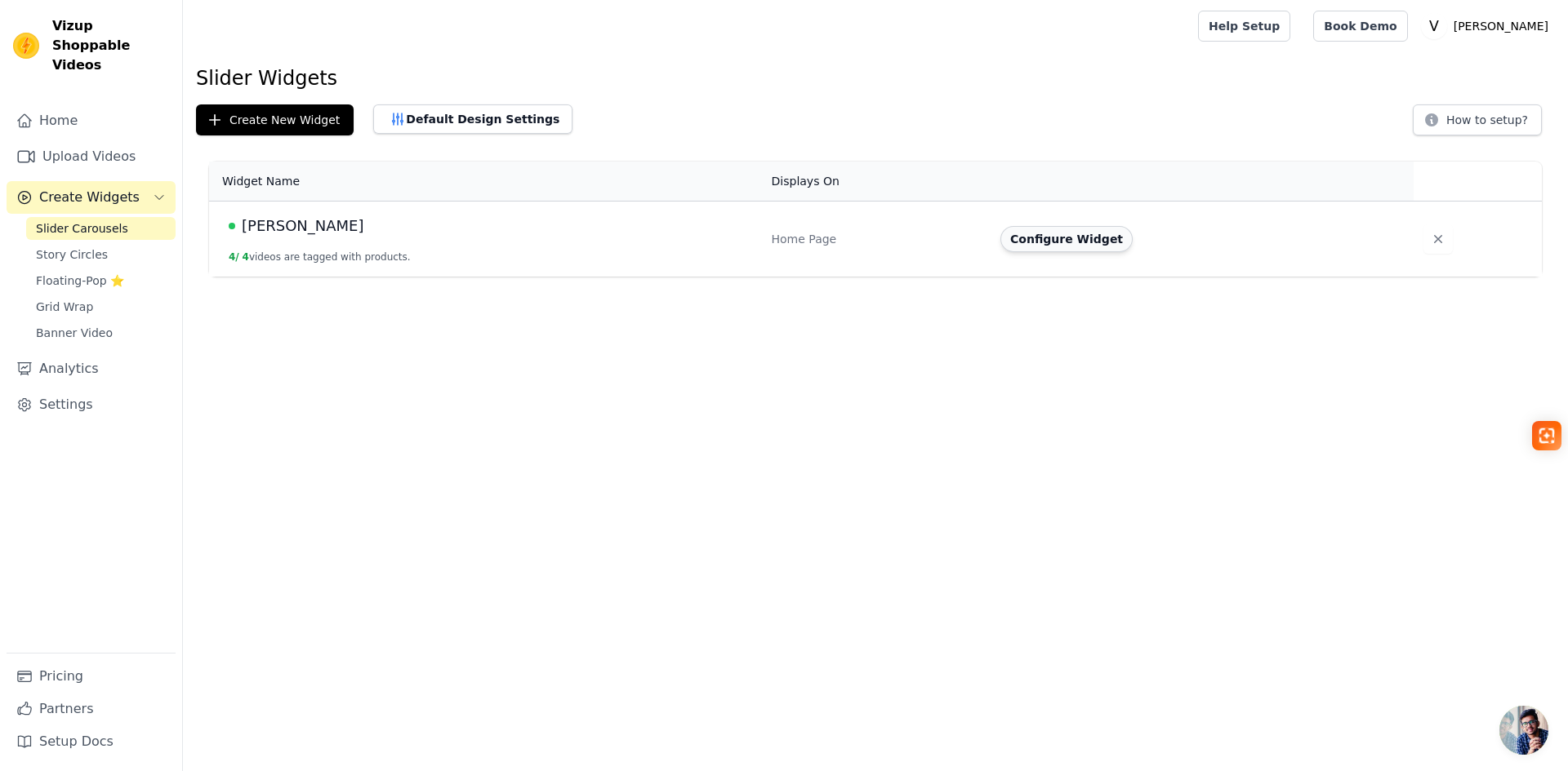
click at [1049, 241] on button "Configure Widget" at bounding box center [1066, 239] width 132 height 26
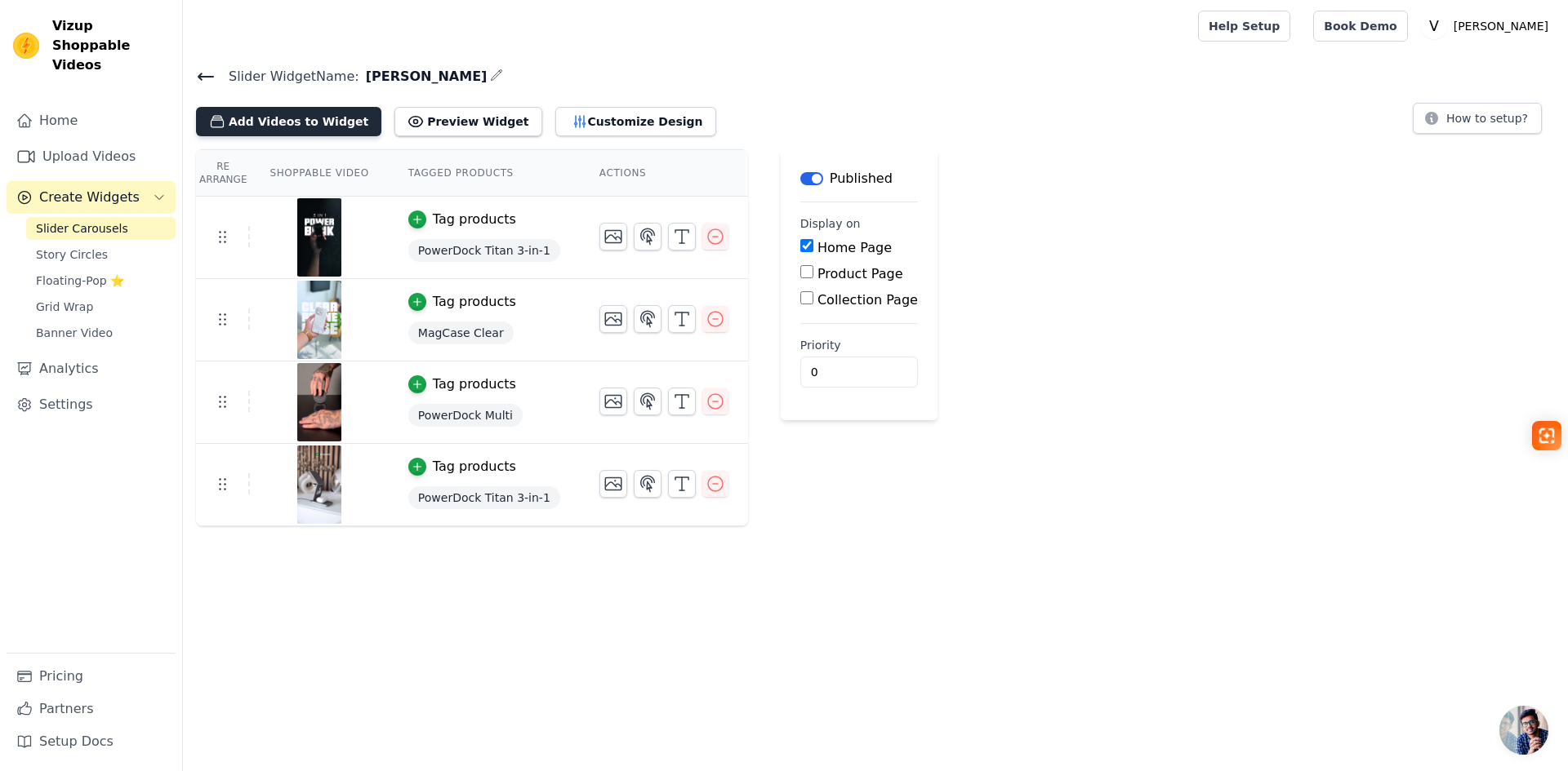
click at [318, 125] on button "Add Videos to Widget" at bounding box center [288, 122] width 185 height 29
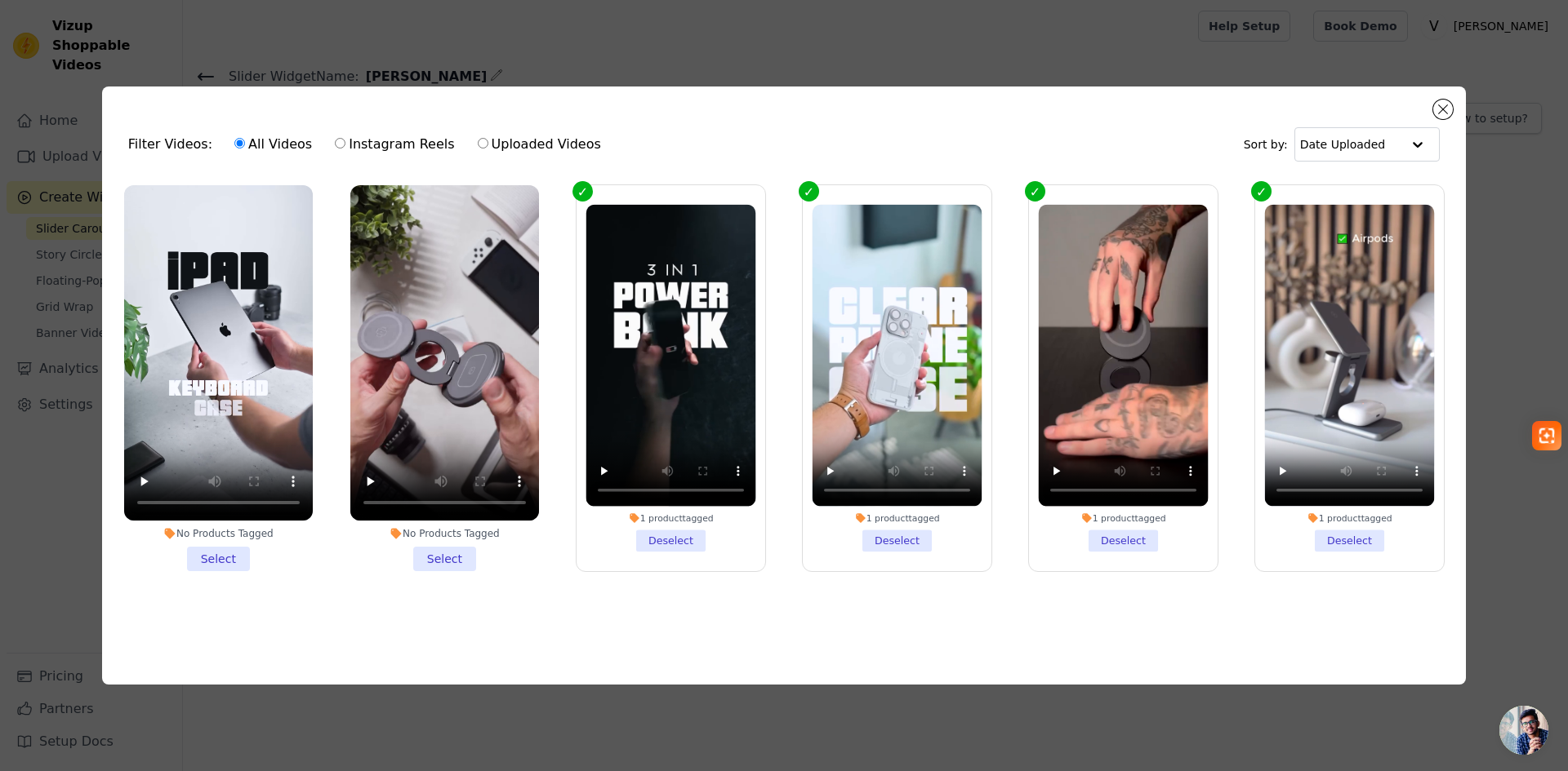
click at [463, 555] on li "No Products Tagged Select" at bounding box center [444, 378] width 189 height 386
click at [0, 0] on input "No Products Tagged Select" at bounding box center [0, 0] width 0 height 0
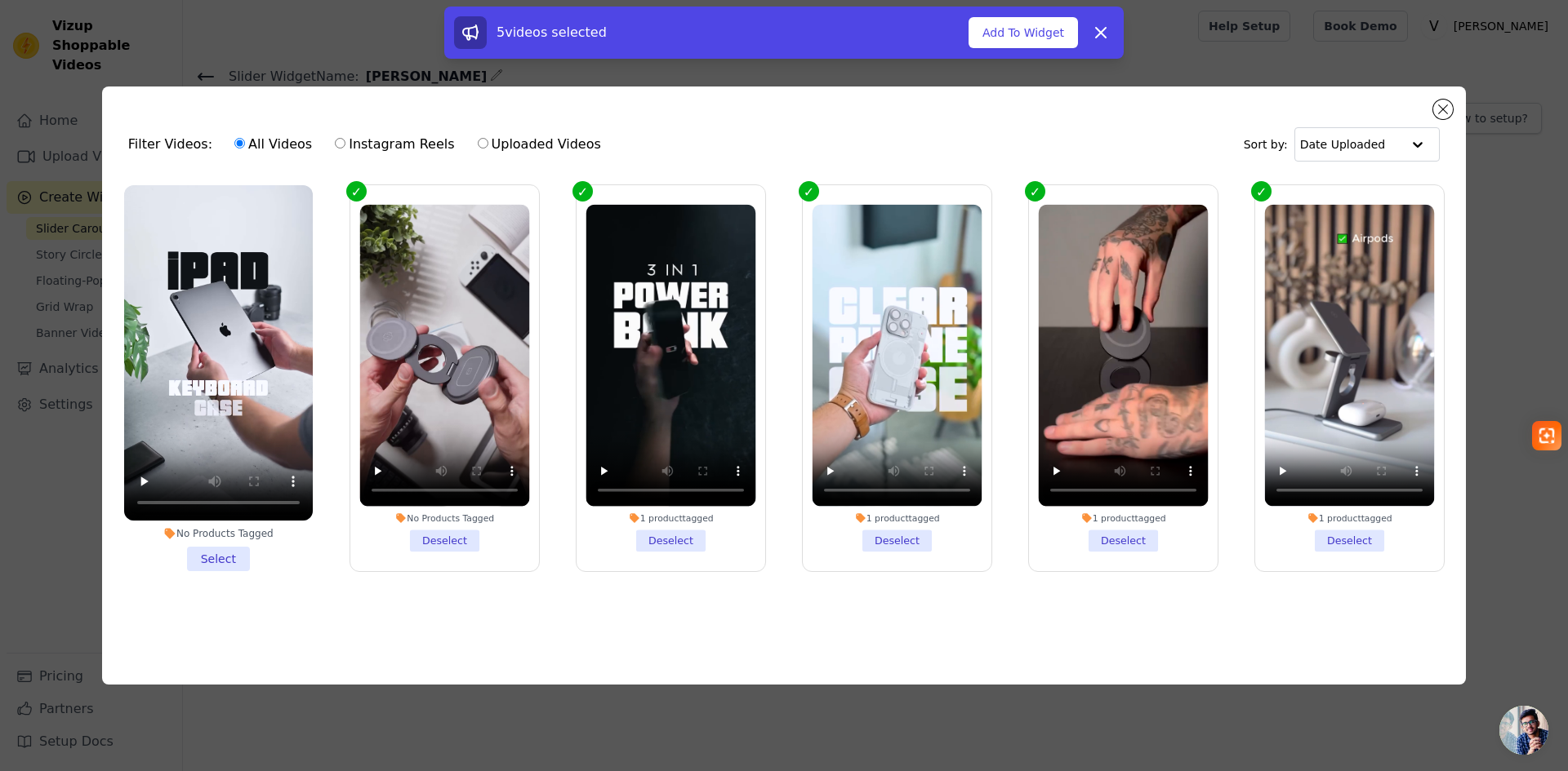
click at [229, 552] on li "No Products Tagged Select" at bounding box center [218, 378] width 189 height 386
click at [0, 0] on input "No Products Tagged Select" at bounding box center [0, 0] width 0 height 0
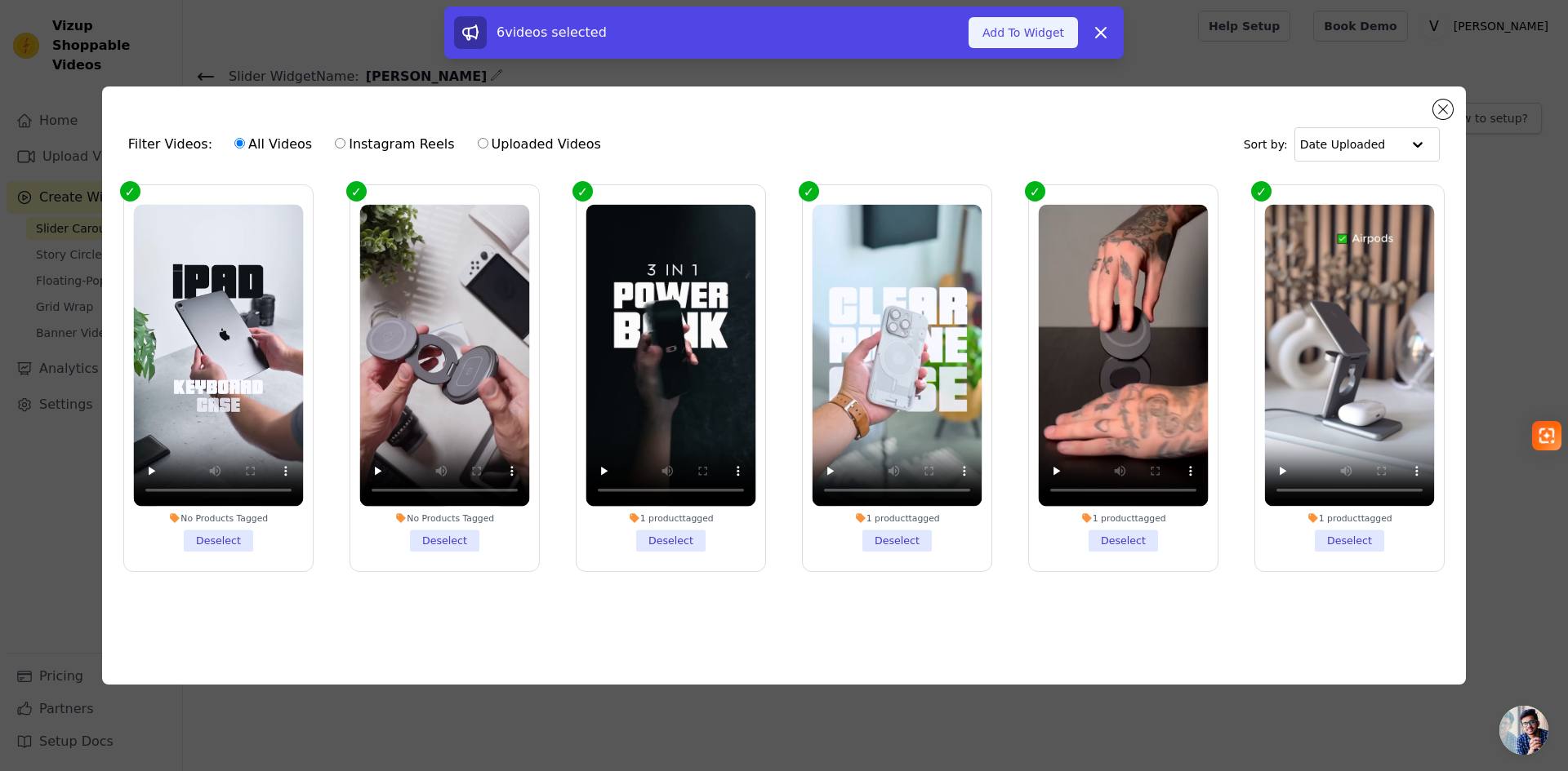
click at [1002, 27] on button "Add To Widget" at bounding box center [1023, 33] width 109 height 31
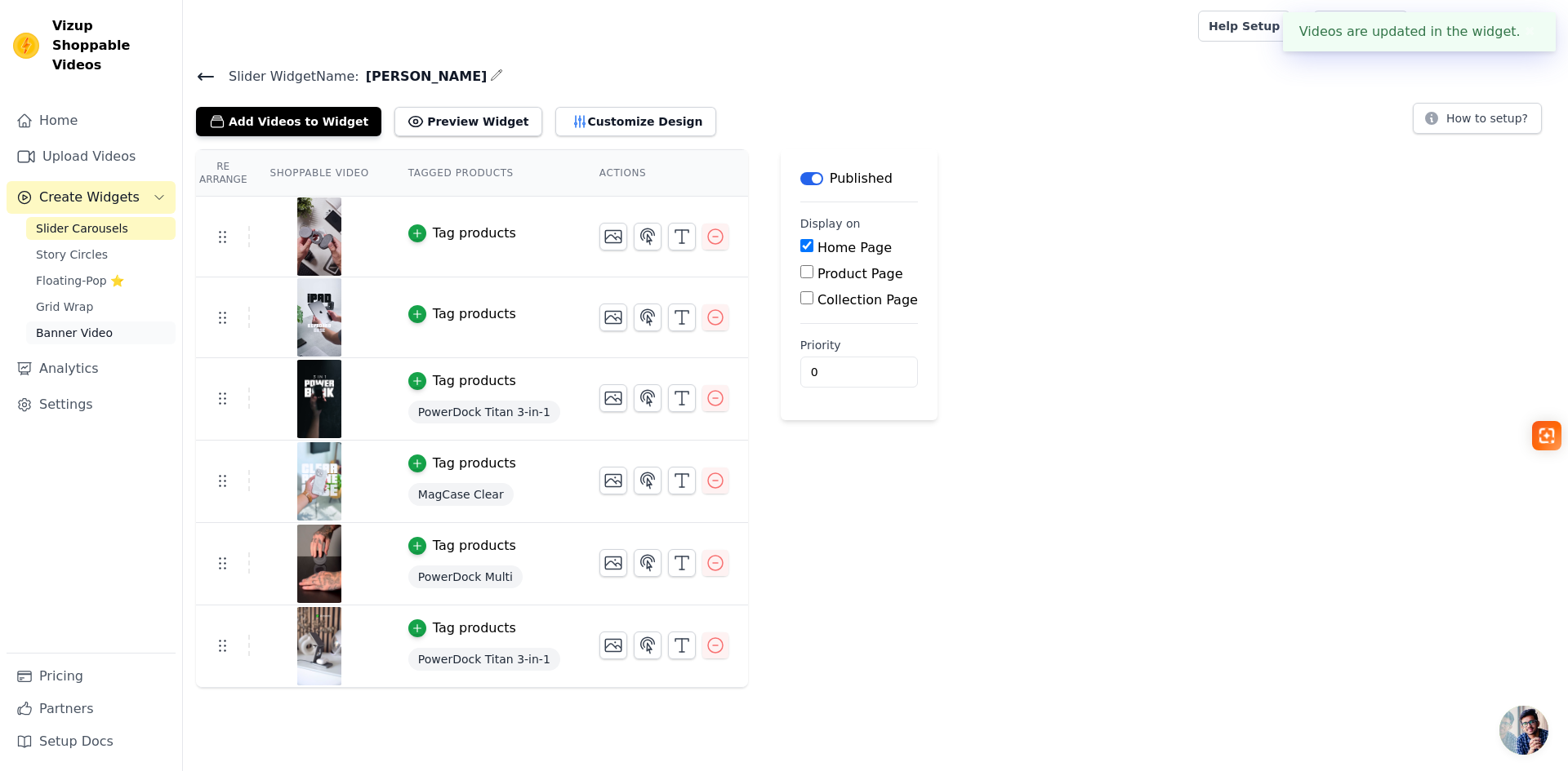
click at [54, 325] on span "Banner Video" at bounding box center [74, 333] width 77 height 16
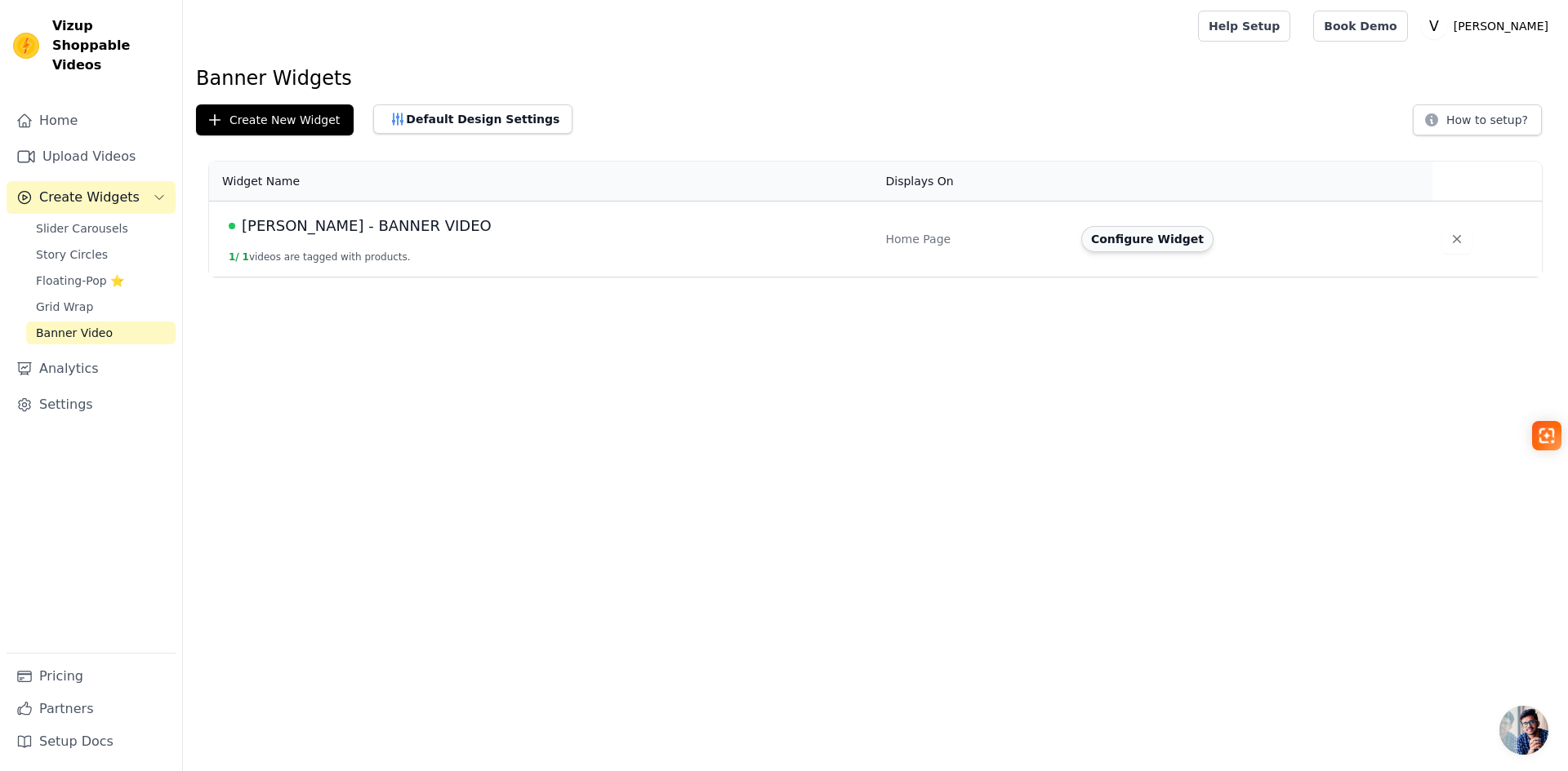
click at [1081, 238] on button "Configure Widget" at bounding box center [1147, 239] width 132 height 26
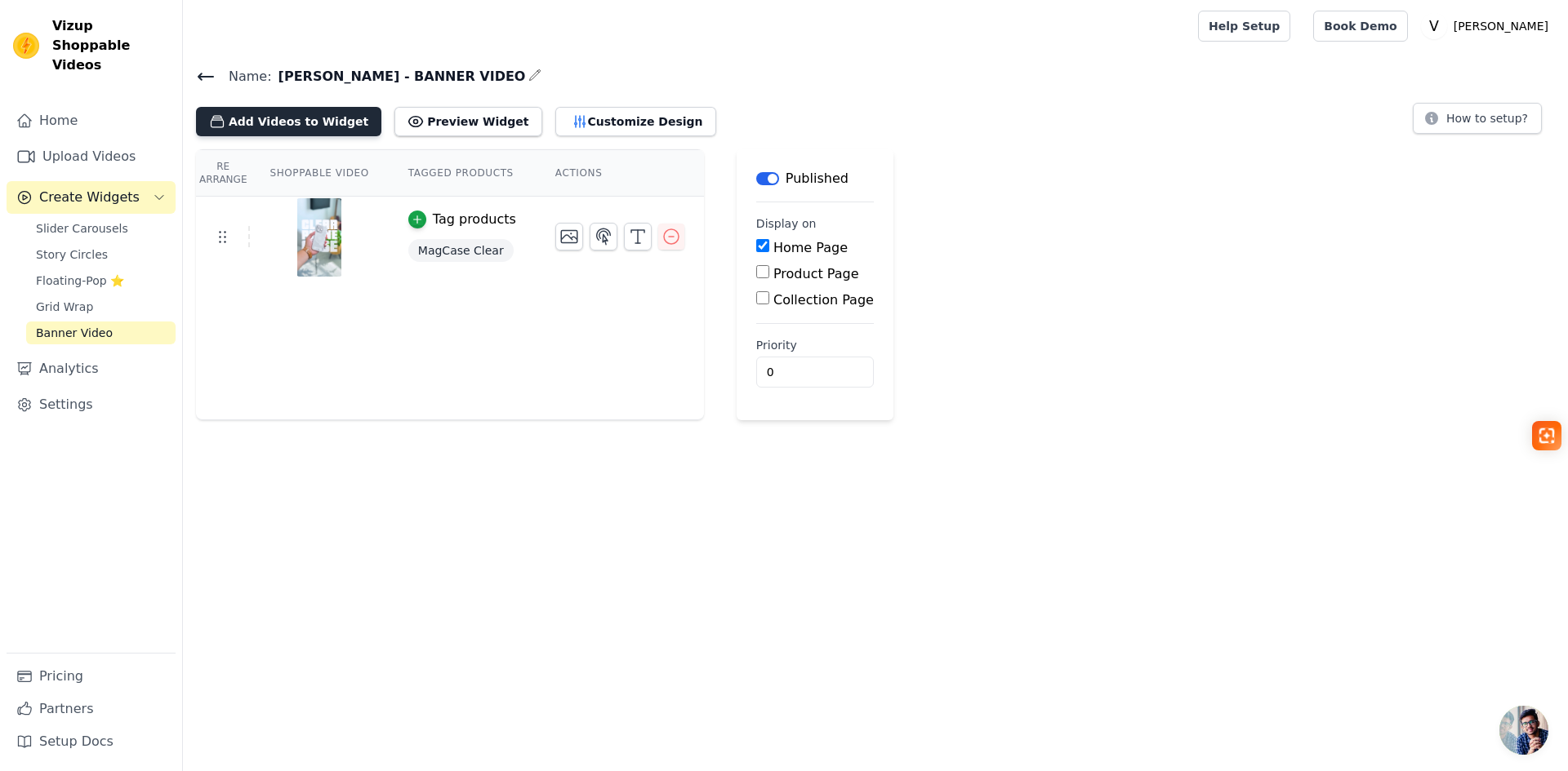
click at [217, 109] on button "Add Videos to Widget" at bounding box center [288, 122] width 185 height 29
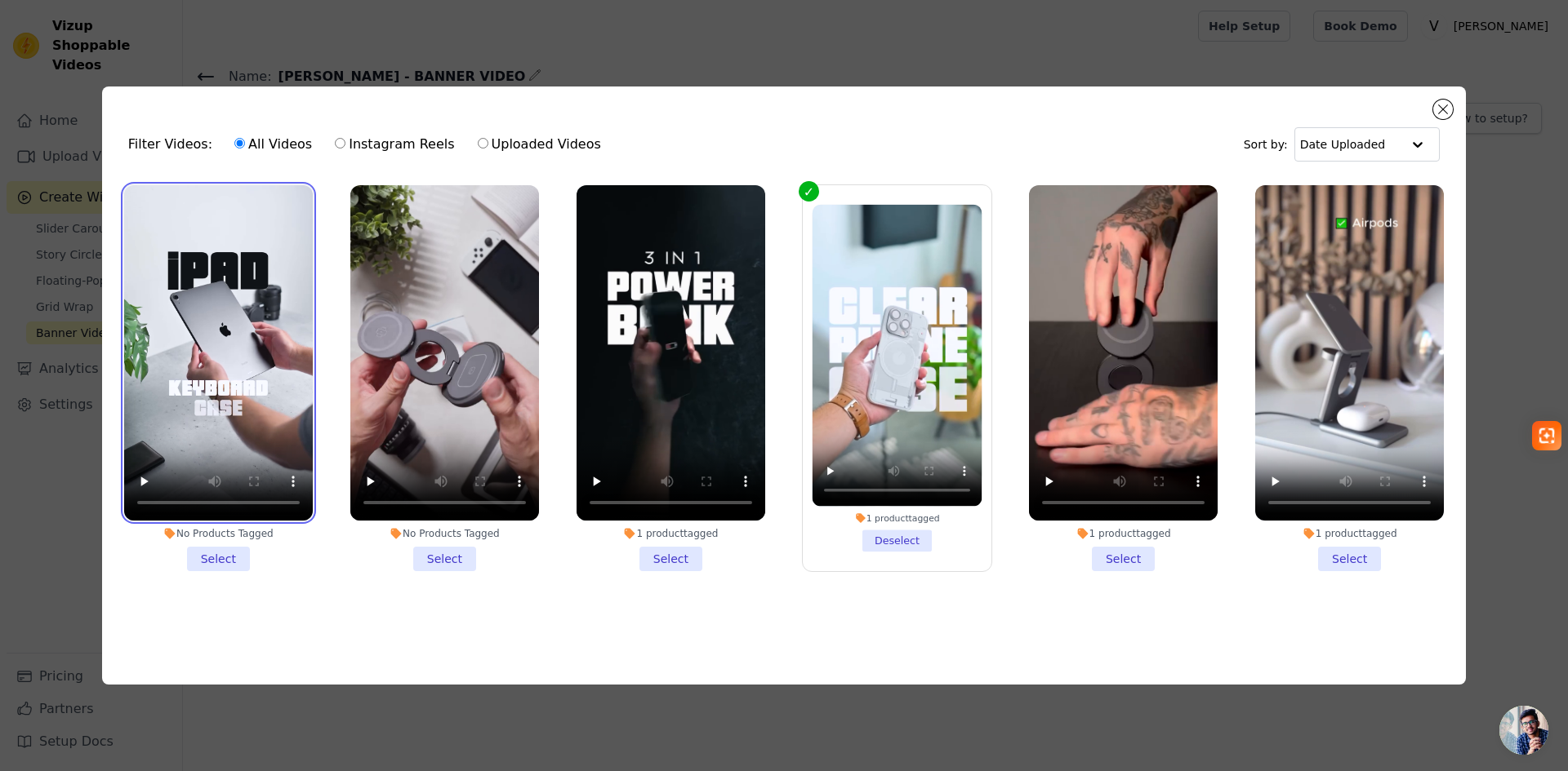
click at [180, 325] on video at bounding box center [218, 353] width 189 height 336
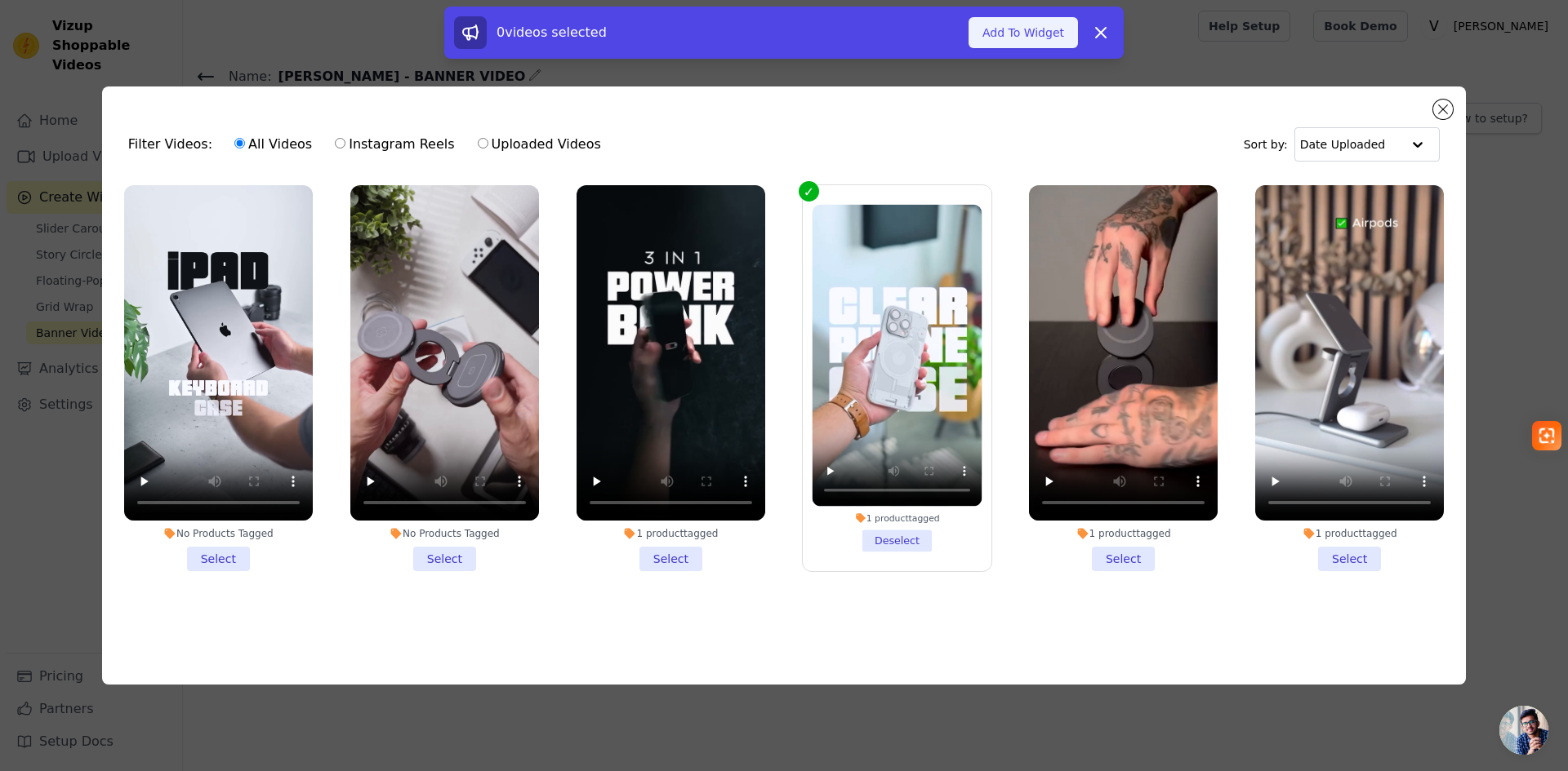
click at [1007, 30] on button "Add To Widget" at bounding box center [1023, 33] width 109 height 31
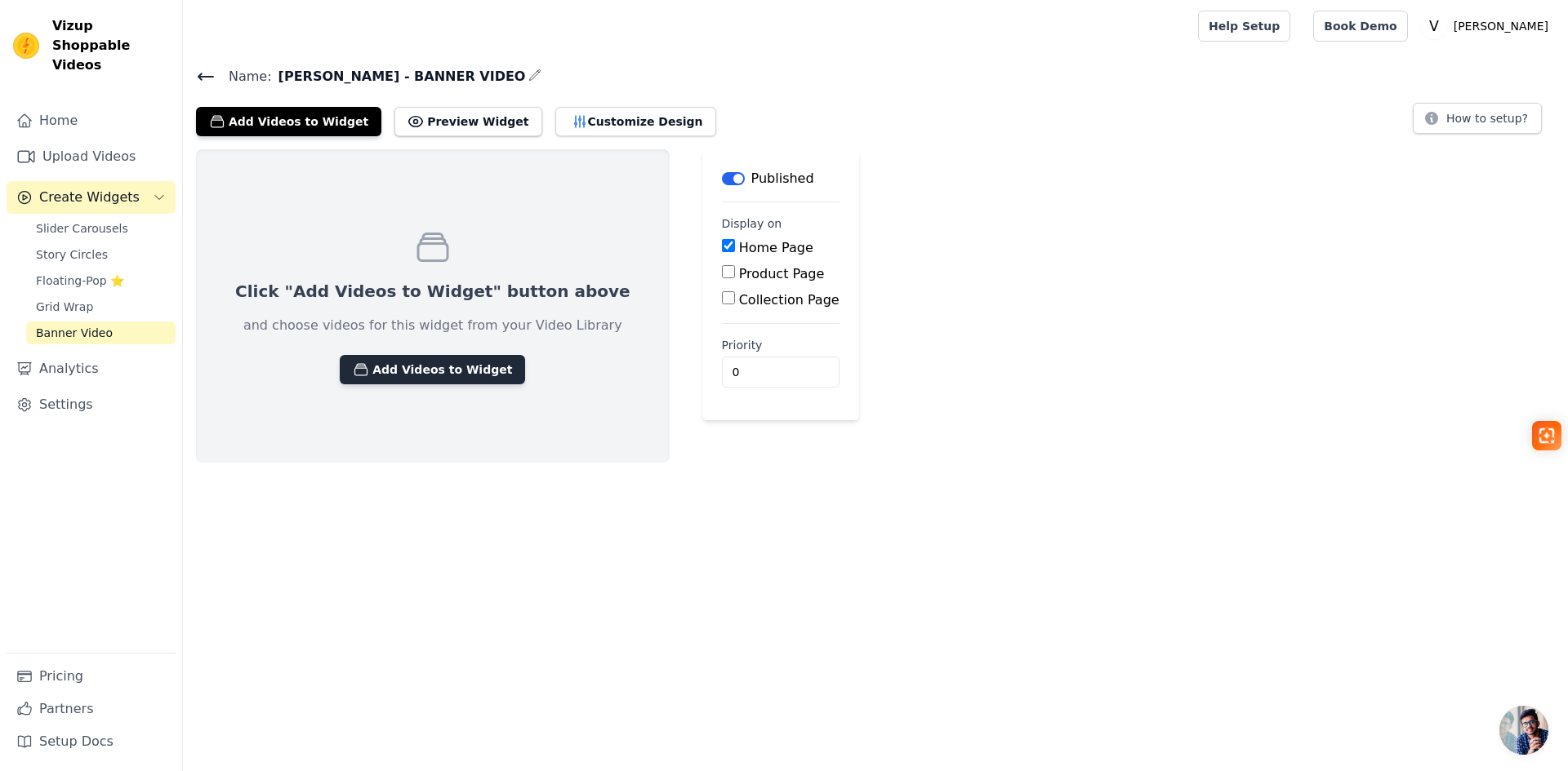
click at [386, 363] on button "Add Videos to Widget" at bounding box center [432, 370] width 185 height 29
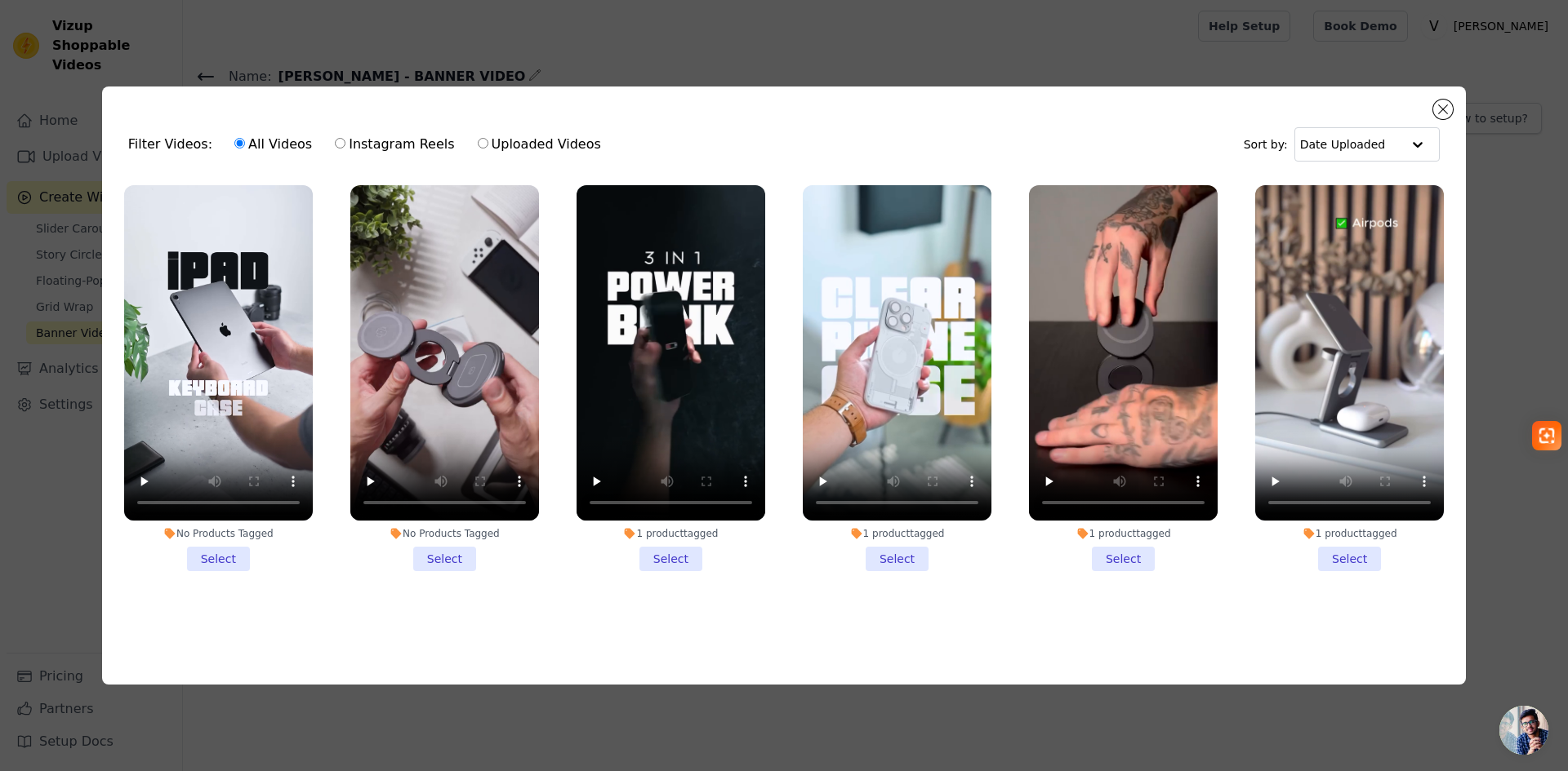
click at [209, 562] on li "No Products Tagged Select" at bounding box center [218, 378] width 189 height 386
click at [0, 0] on input "No Products Tagged Select" at bounding box center [0, 0] width 0 height 0
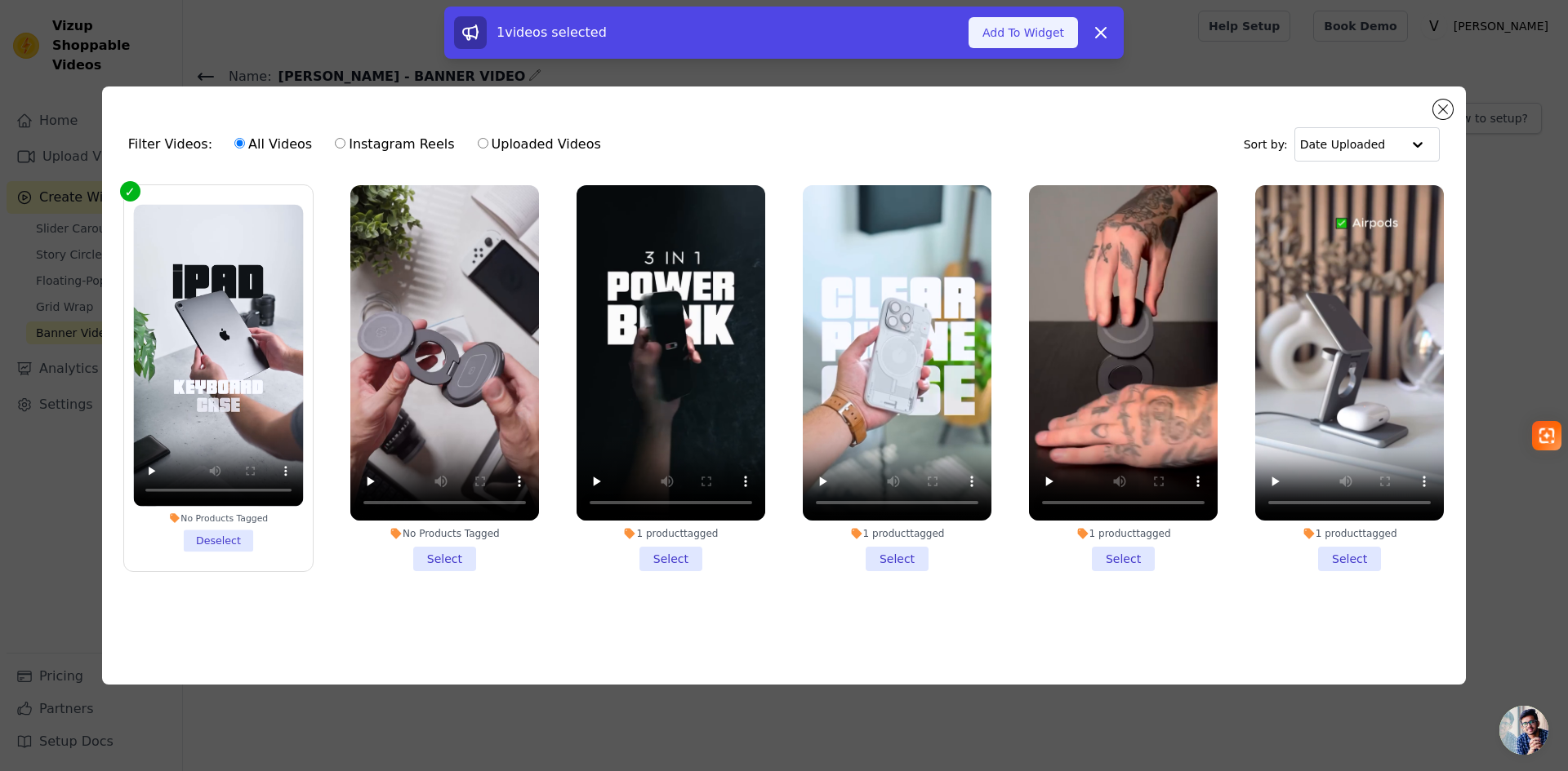
click at [1038, 20] on button "Add To Widget" at bounding box center [1023, 33] width 109 height 31
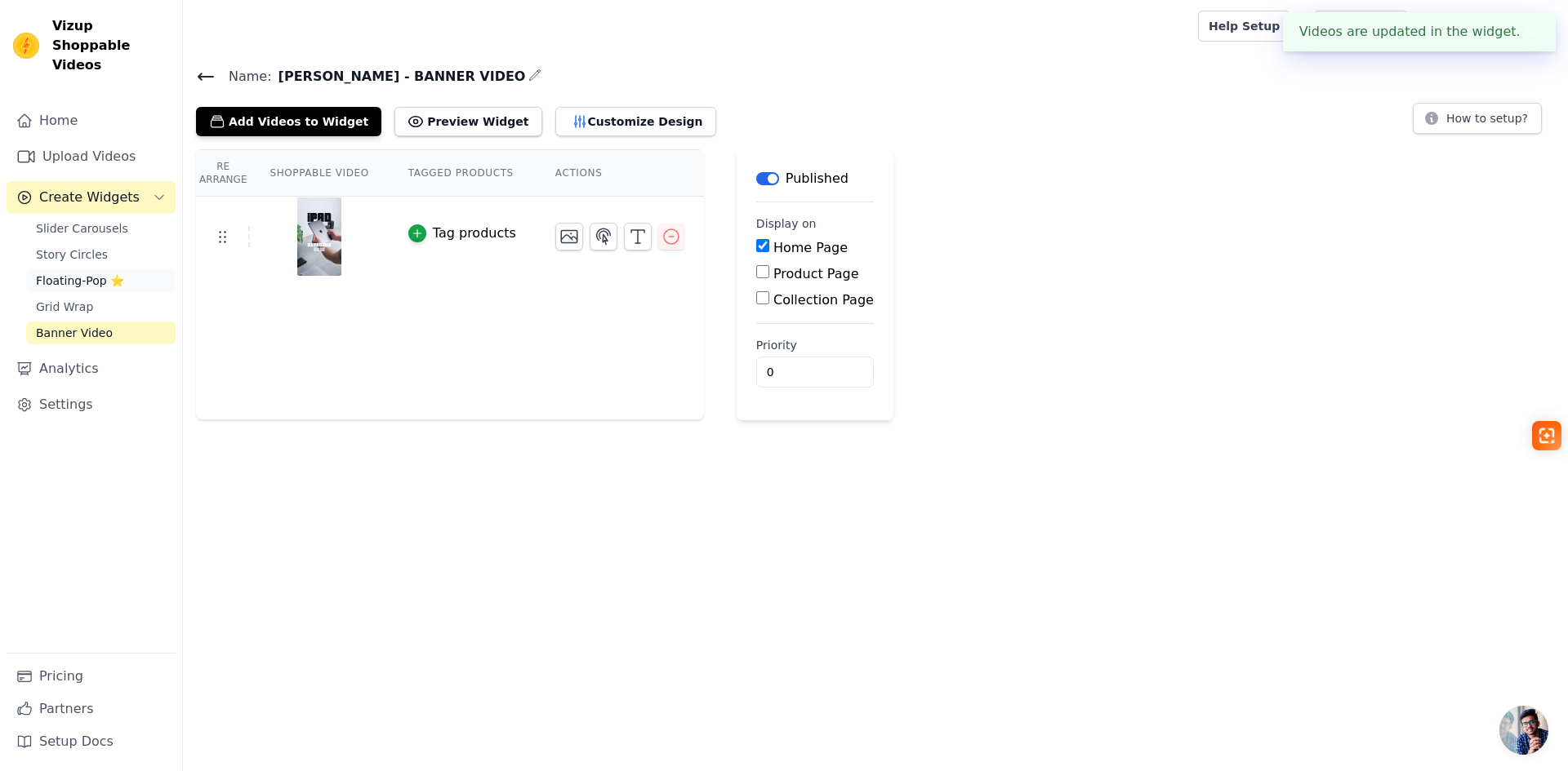
click at [71, 273] on span "Floating-Pop ⭐" at bounding box center [80, 281] width 88 height 16
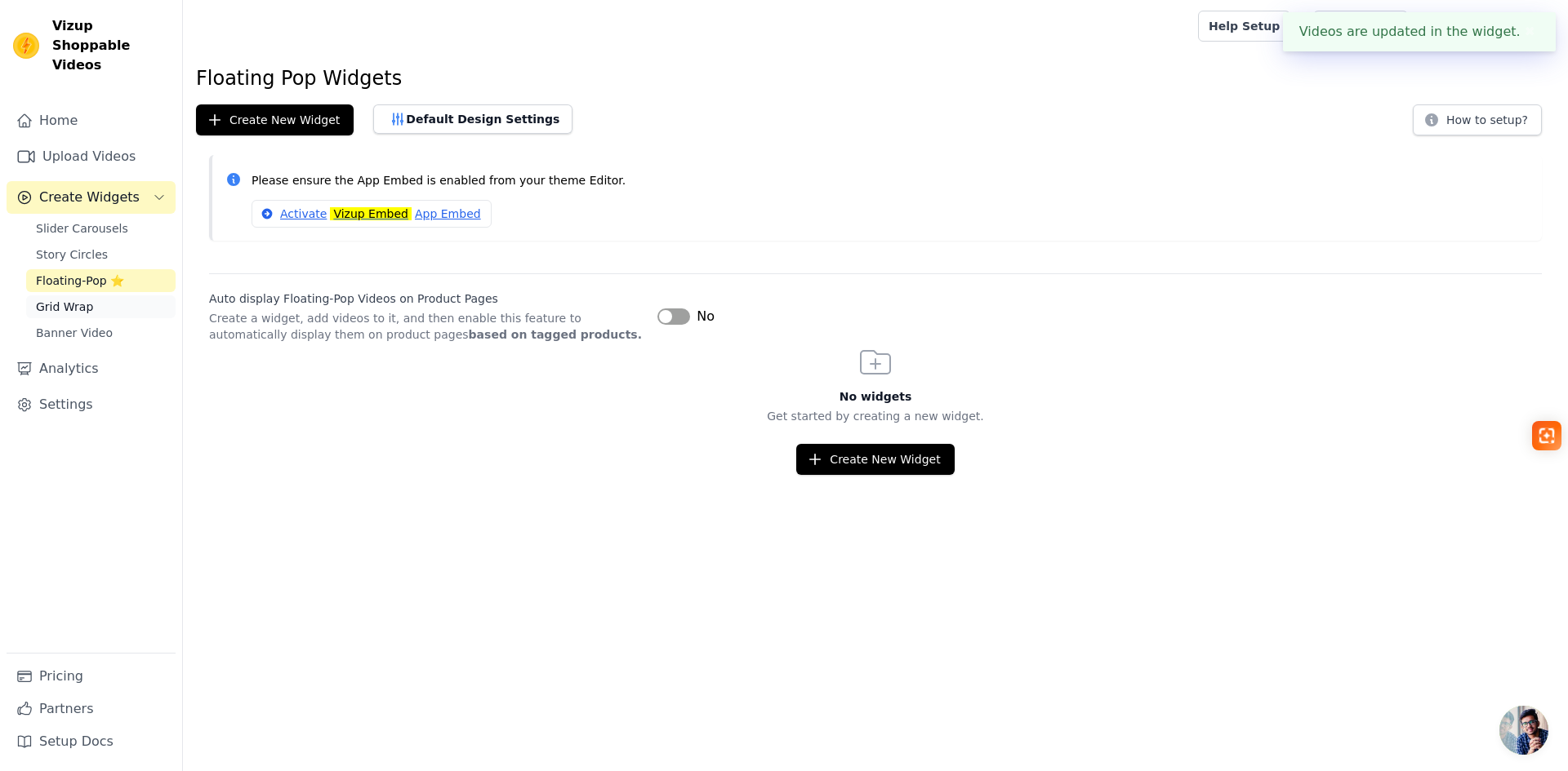
click at [71, 299] on span "Grid Wrap" at bounding box center [65, 307] width 57 height 16
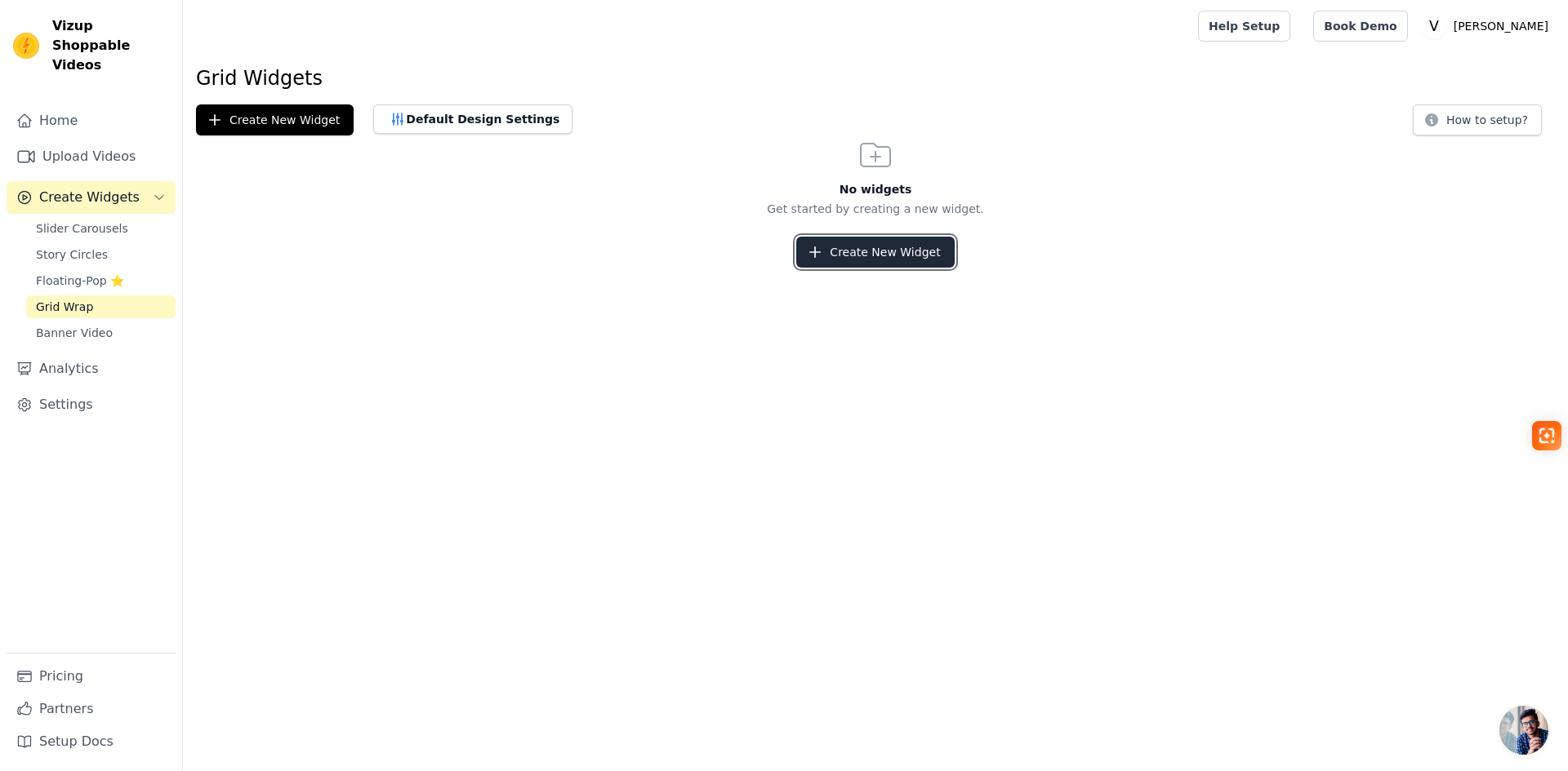
click at [878, 245] on button "Create New Widget" at bounding box center [874, 252] width 158 height 31
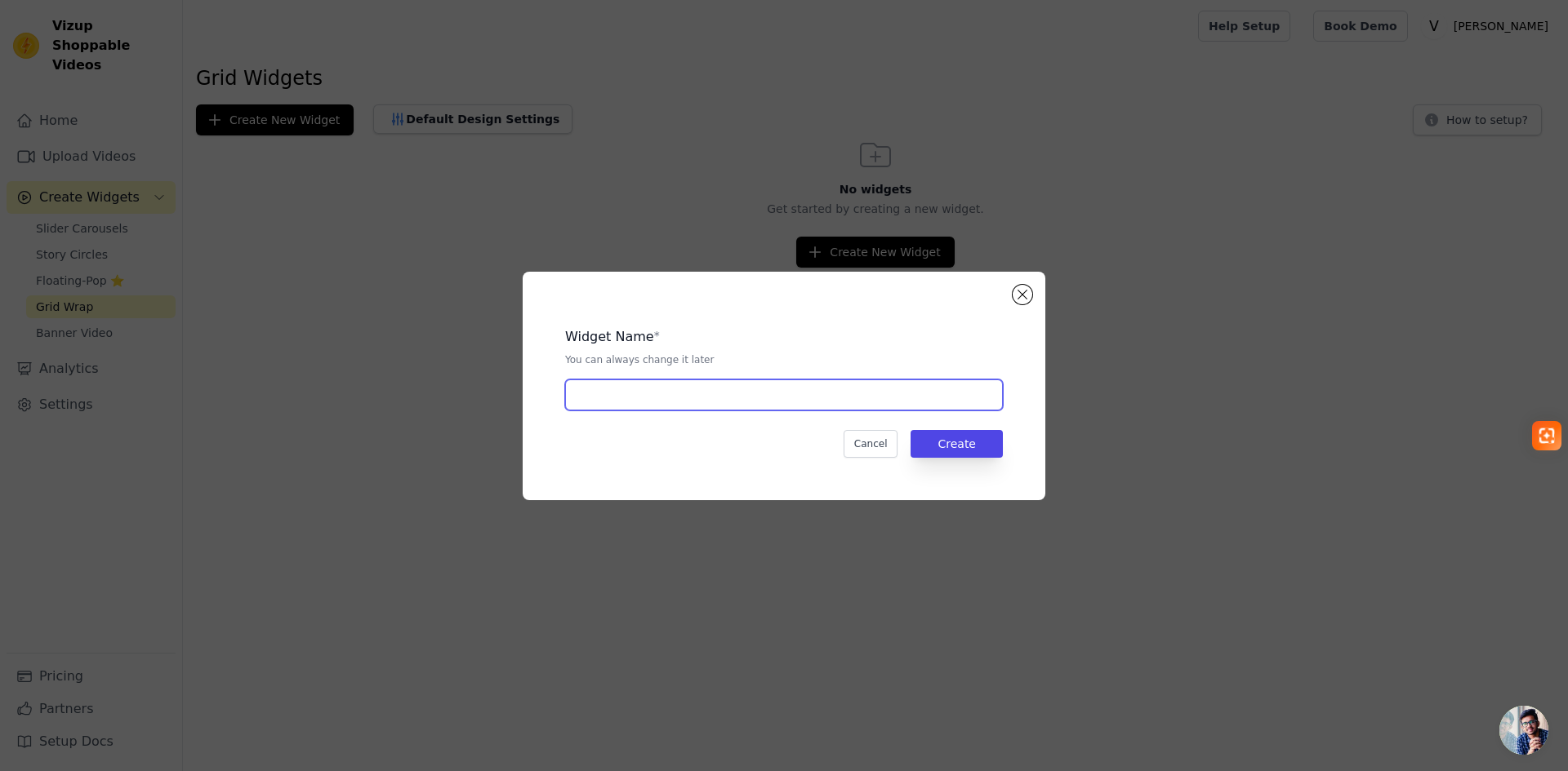
click at [623, 380] on input "text" at bounding box center [784, 395] width 438 height 31
click at [709, 402] on input "GRIP" at bounding box center [784, 395] width 438 height 31
type input "GRIP - VIDEO [PERSON_NAME]"
click at [980, 442] on button "Create" at bounding box center [956, 444] width 92 height 28
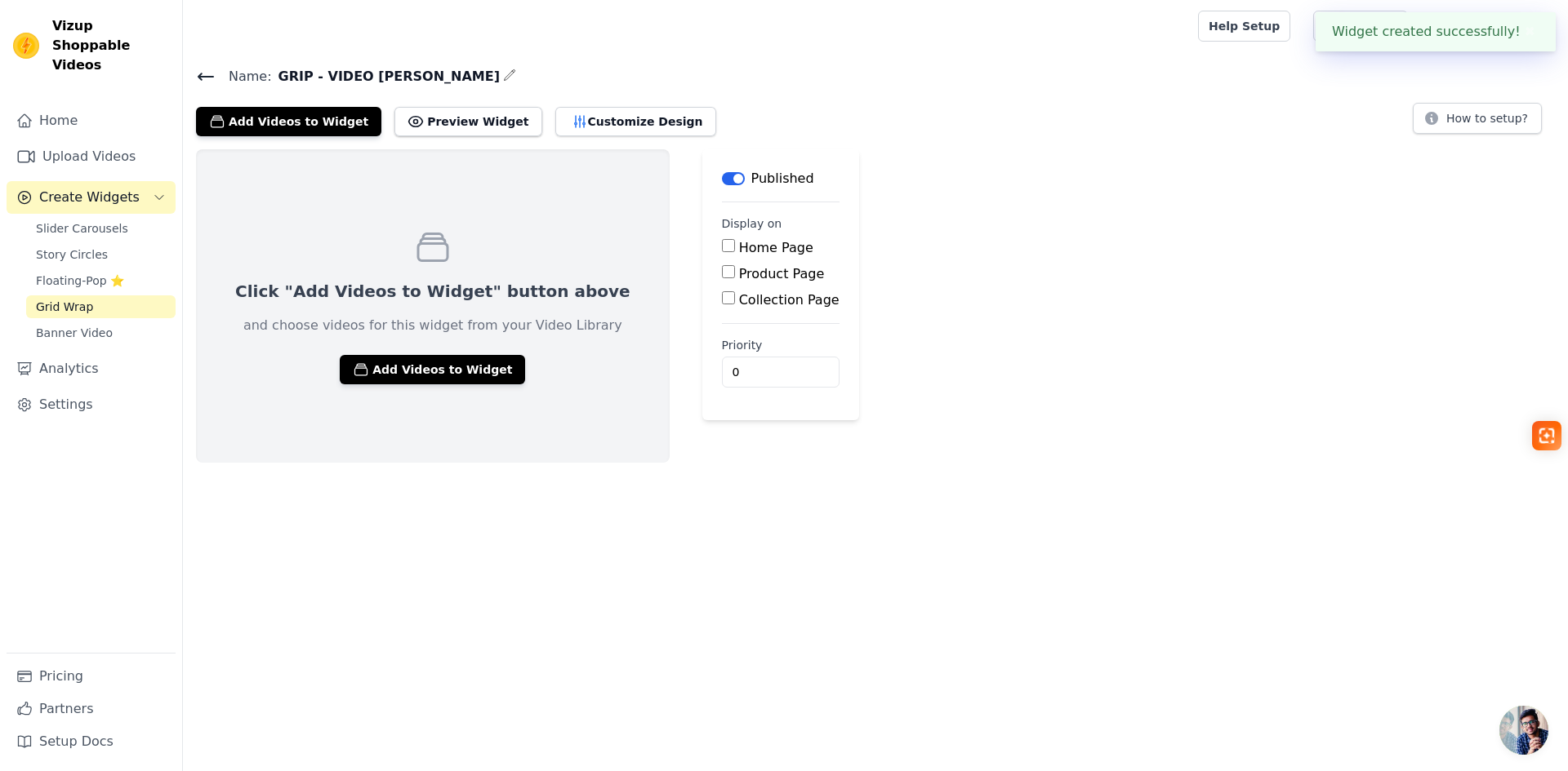
click at [721, 272] on input "Product Page" at bounding box center [728, 272] width 13 height 13
checkbox input "true"
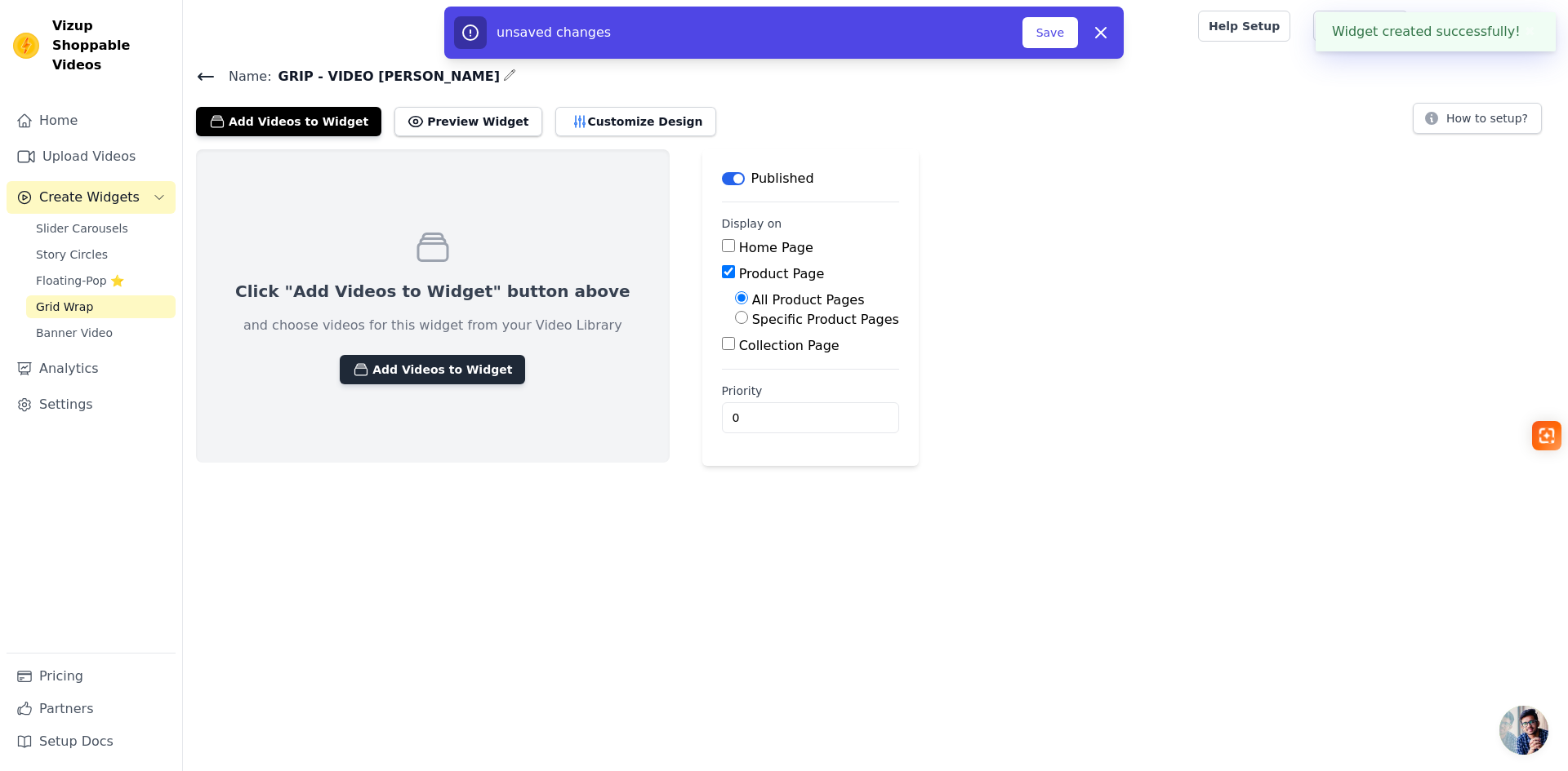
click at [409, 371] on button "Add Videos to Widget" at bounding box center [432, 370] width 185 height 29
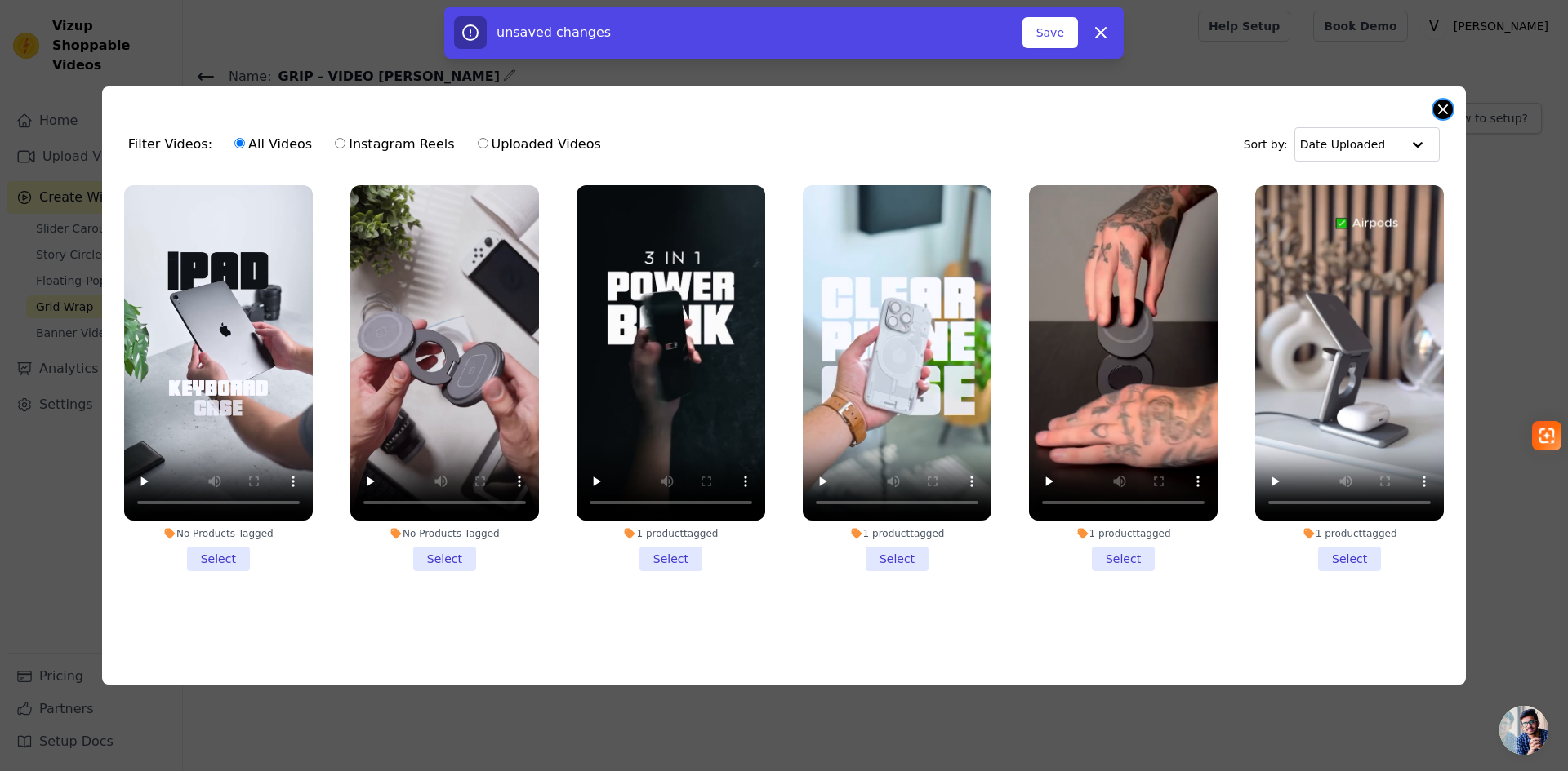
click at [1452, 106] on button "Close modal" at bounding box center [1443, 109] width 20 height 20
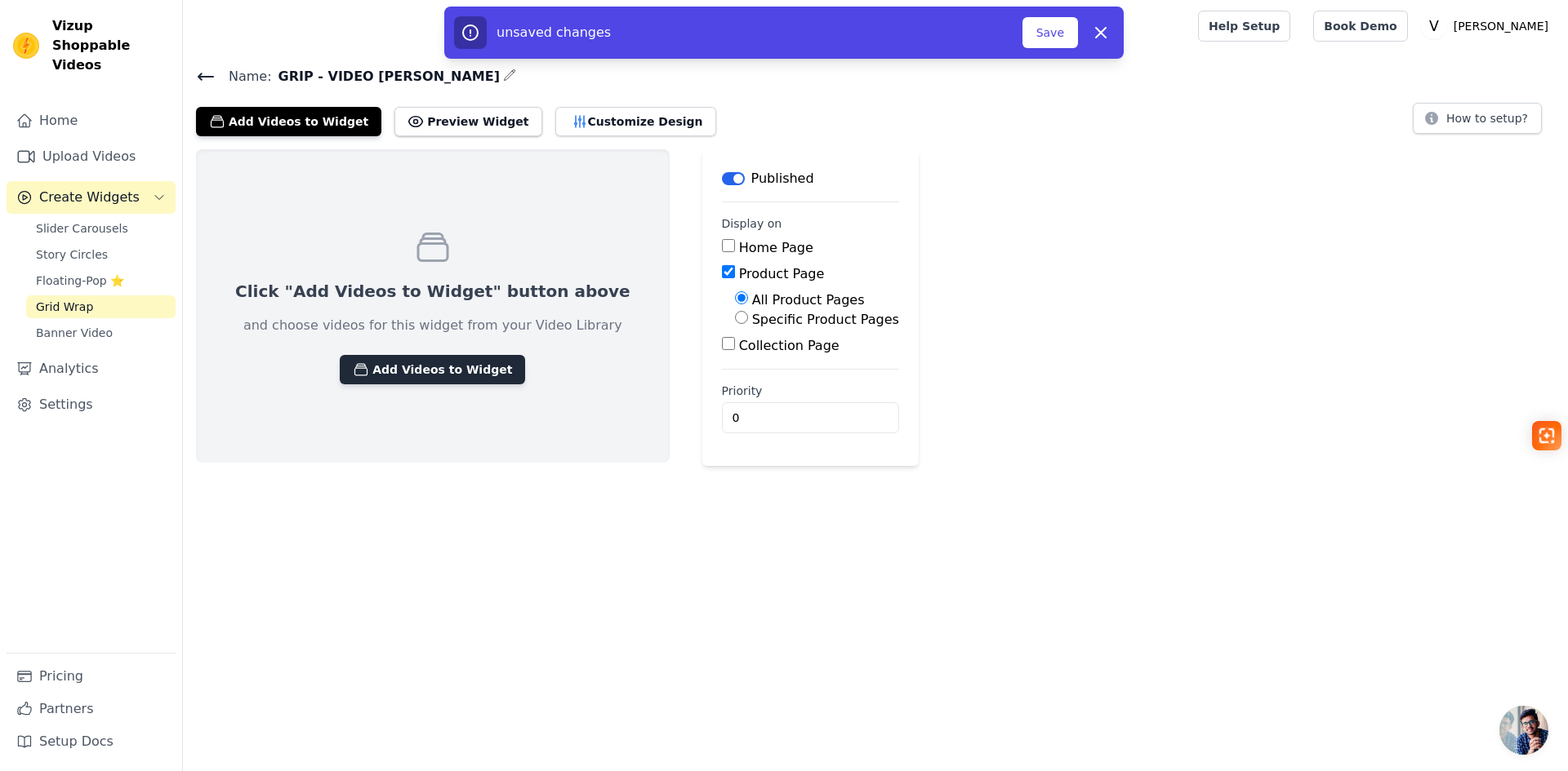
click at [360, 374] on button "Add Videos to Widget" at bounding box center [432, 370] width 185 height 29
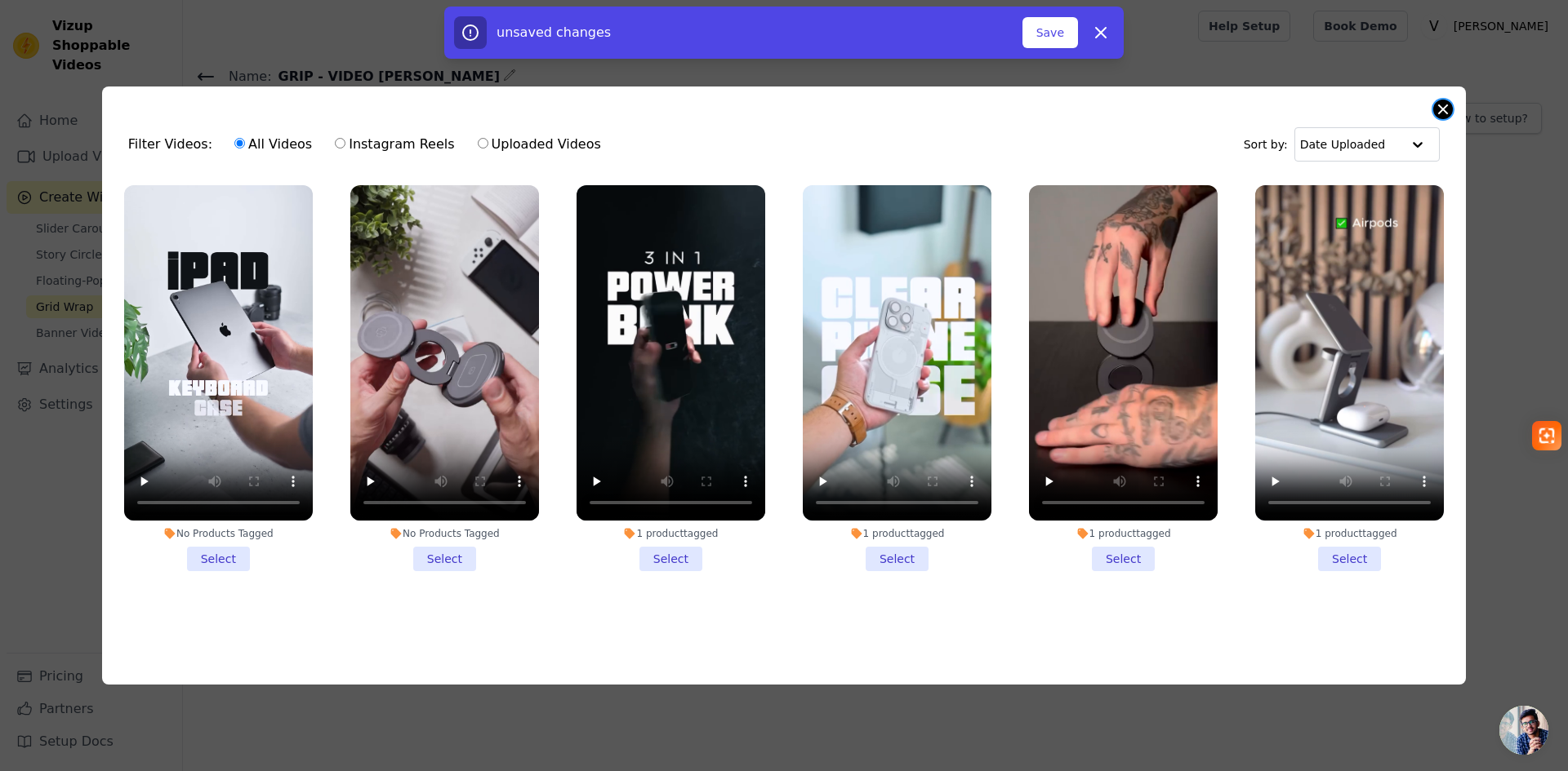
click at [1443, 100] on button "Close modal" at bounding box center [1443, 109] width 20 height 20
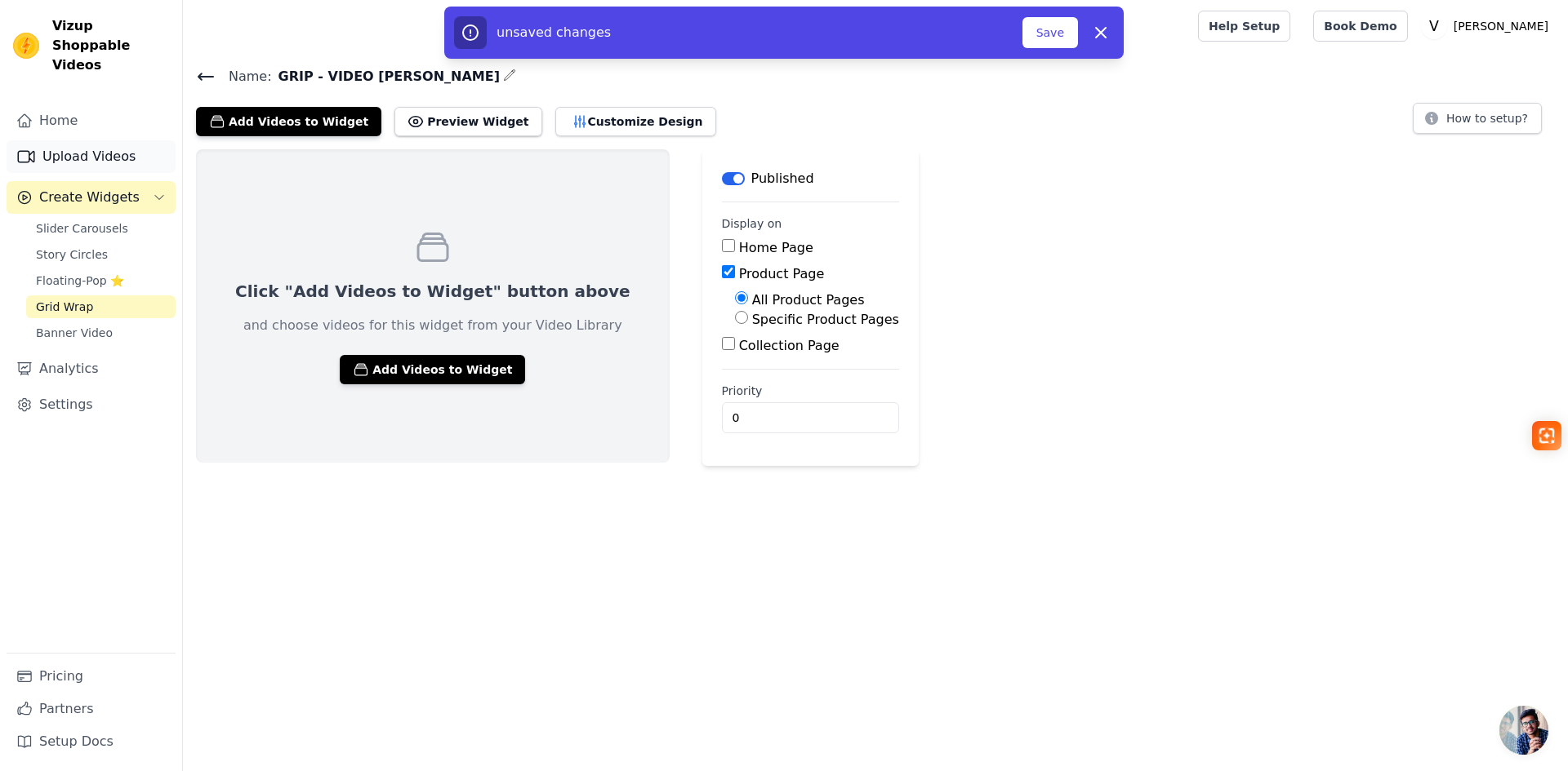
click at [55, 140] on link "Upload Videos" at bounding box center [91, 157] width 169 height 33
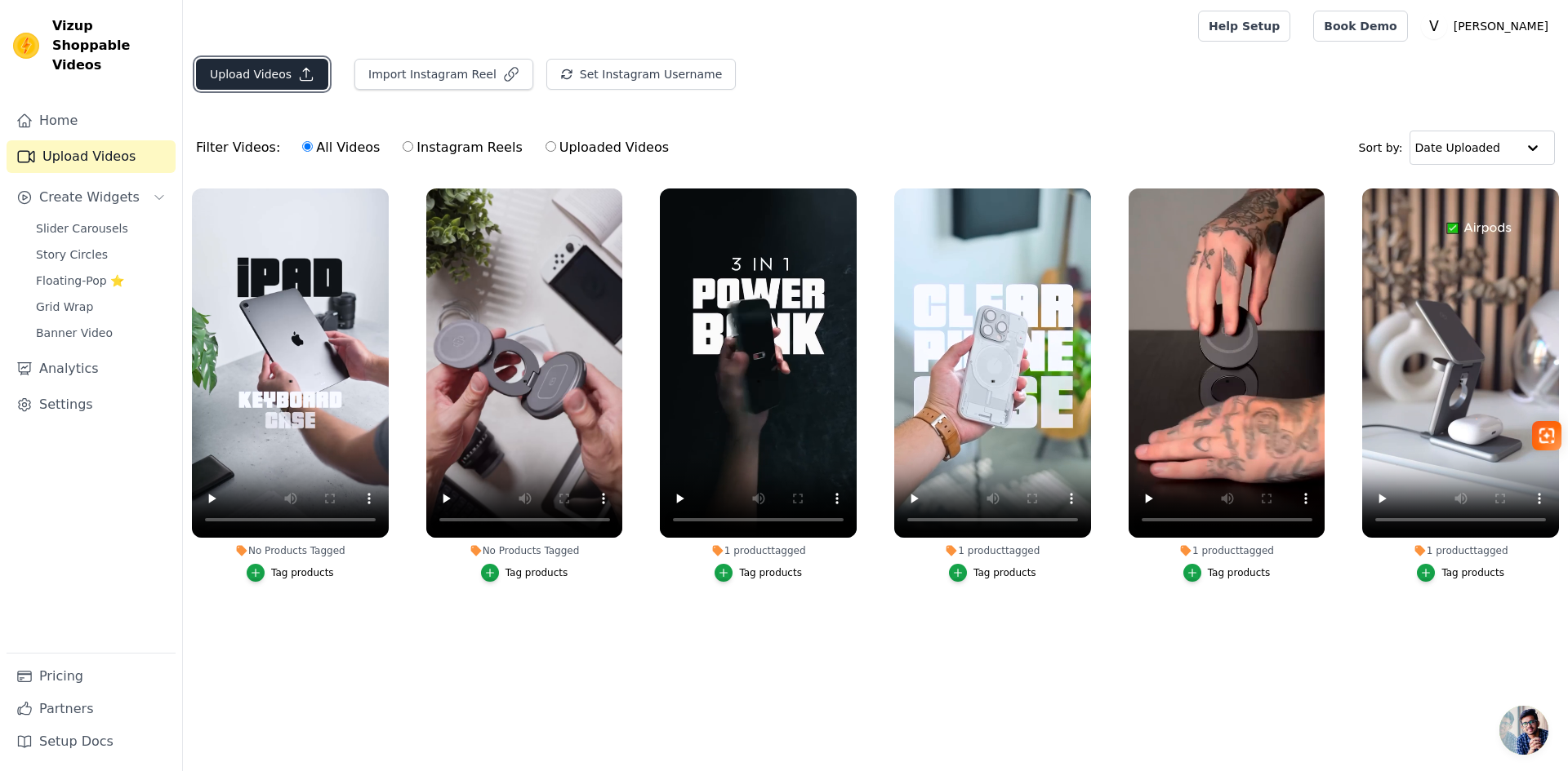
click at [269, 68] on button "Upload Videos" at bounding box center [262, 74] width 132 height 31
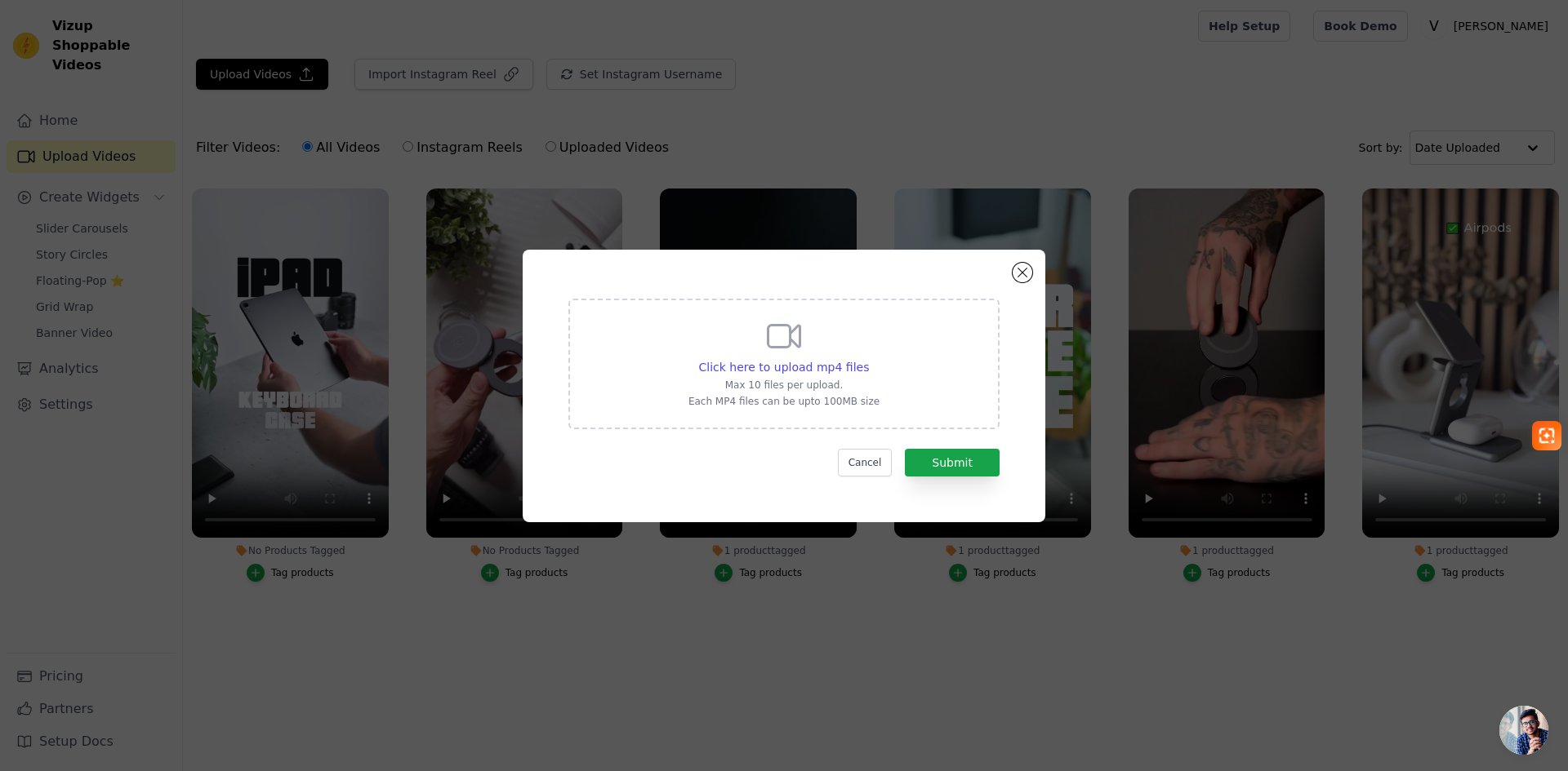
click at [827, 391] on p "Max 10 files per upload." at bounding box center [784, 386] width 191 height 13
click at [868, 359] on input "Click here to upload mp4 files Max 10 files per upload. Each MP4 files can be u…" at bounding box center [868, 359] width 1 height 1
type input "C:\fakepath\Vídeo do WhatsApp de 2025-10-02 à(s) 11.59.57_1e1acc72.mp4"
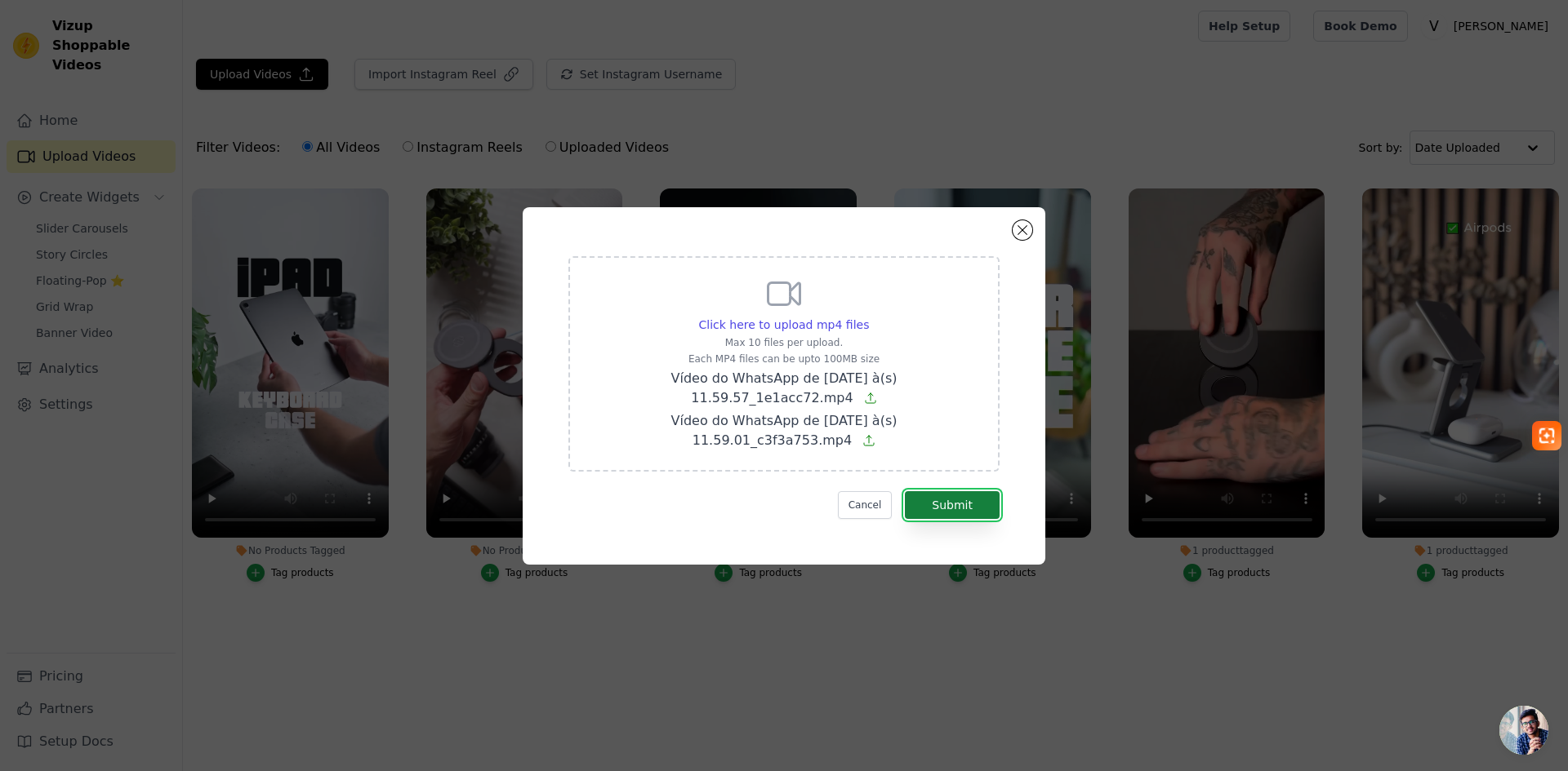
click at [963, 508] on button "Submit" at bounding box center [952, 506] width 95 height 28
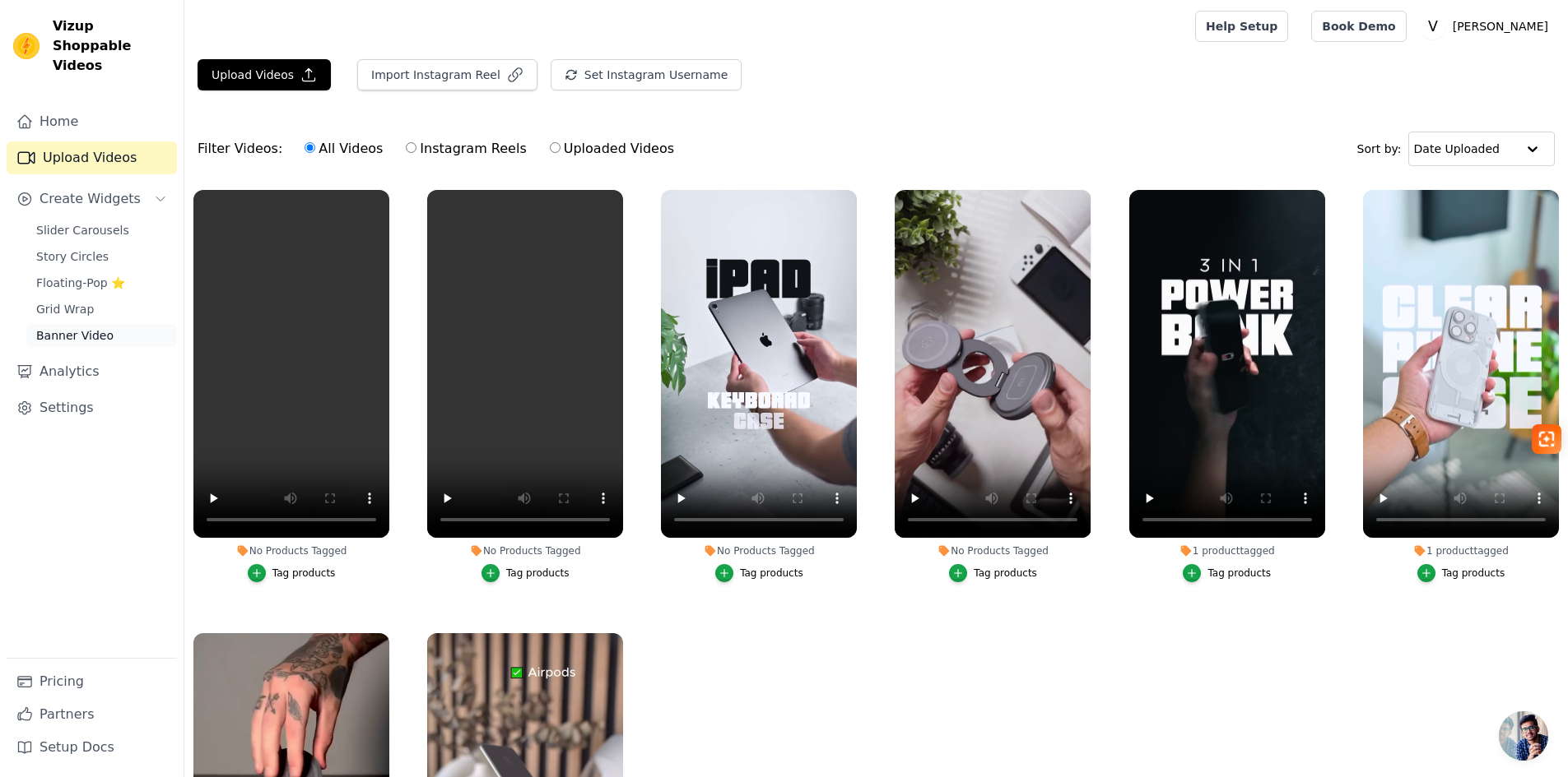
click at [77, 328] on span "Banner Video" at bounding box center [75, 336] width 77 height 16
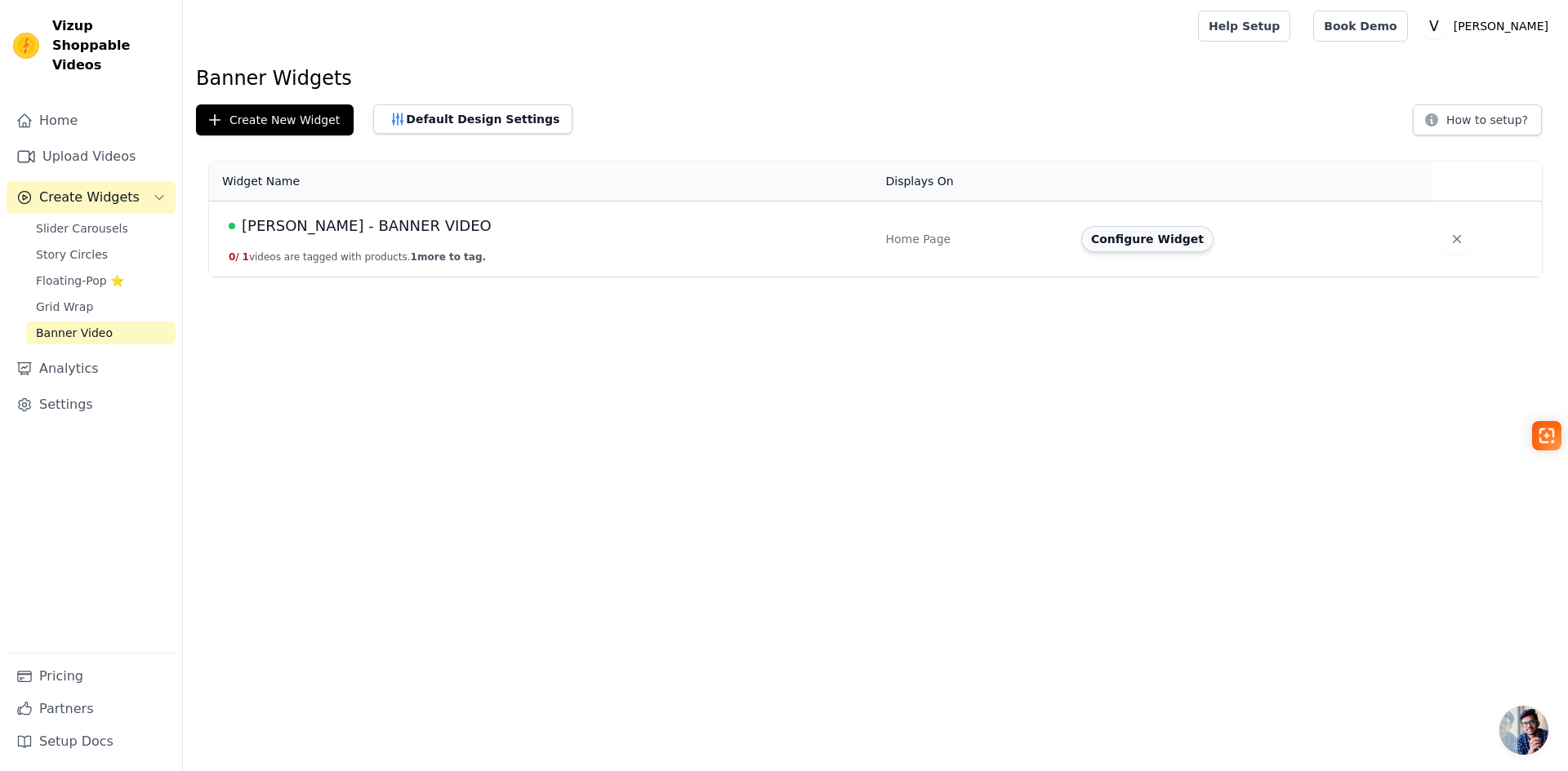
click at [1126, 240] on button "Configure Widget" at bounding box center [1147, 239] width 132 height 26
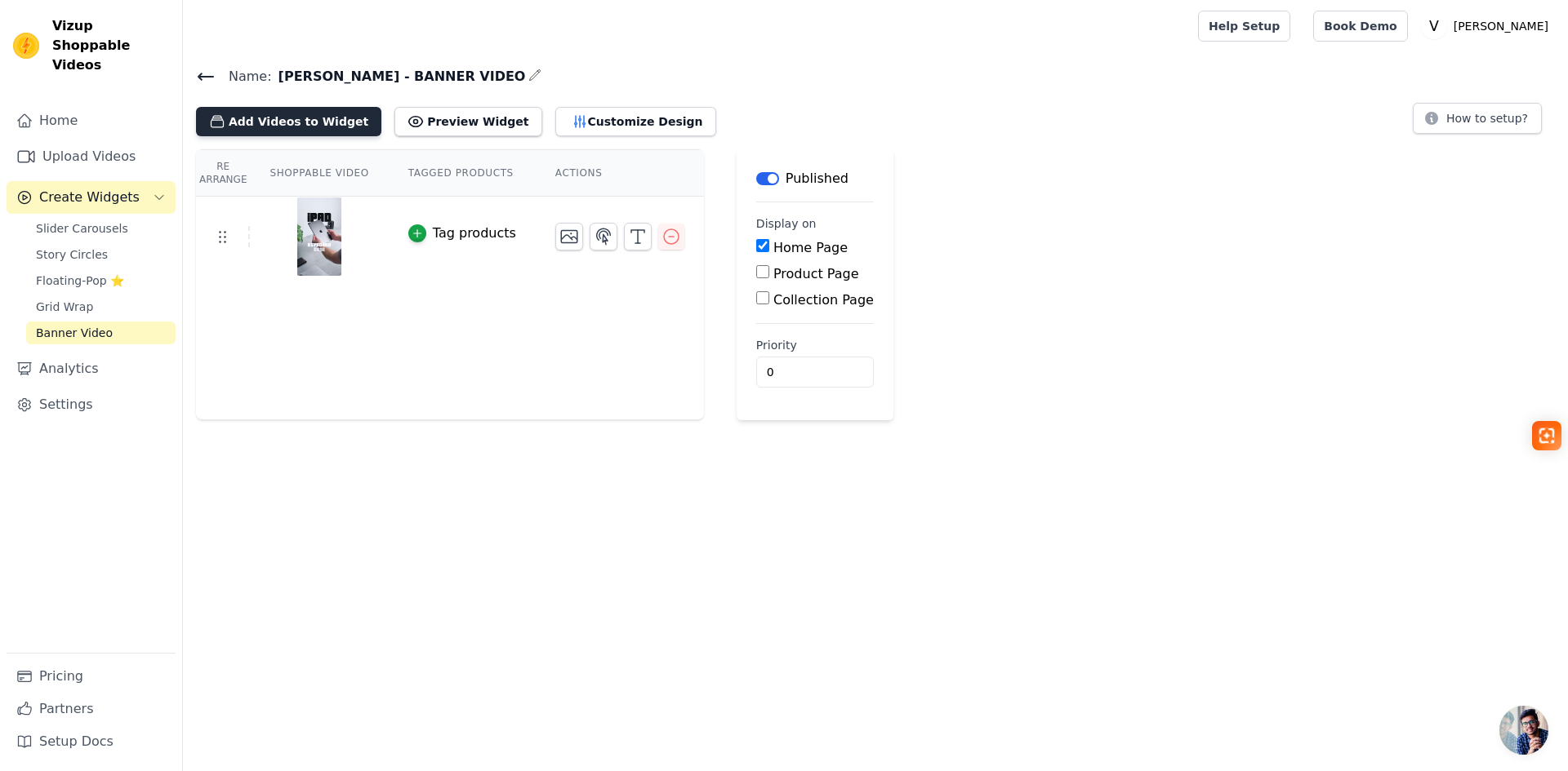
click at [280, 125] on button "Add Videos to Widget" at bounding box center [288, 122] width 185 height 29
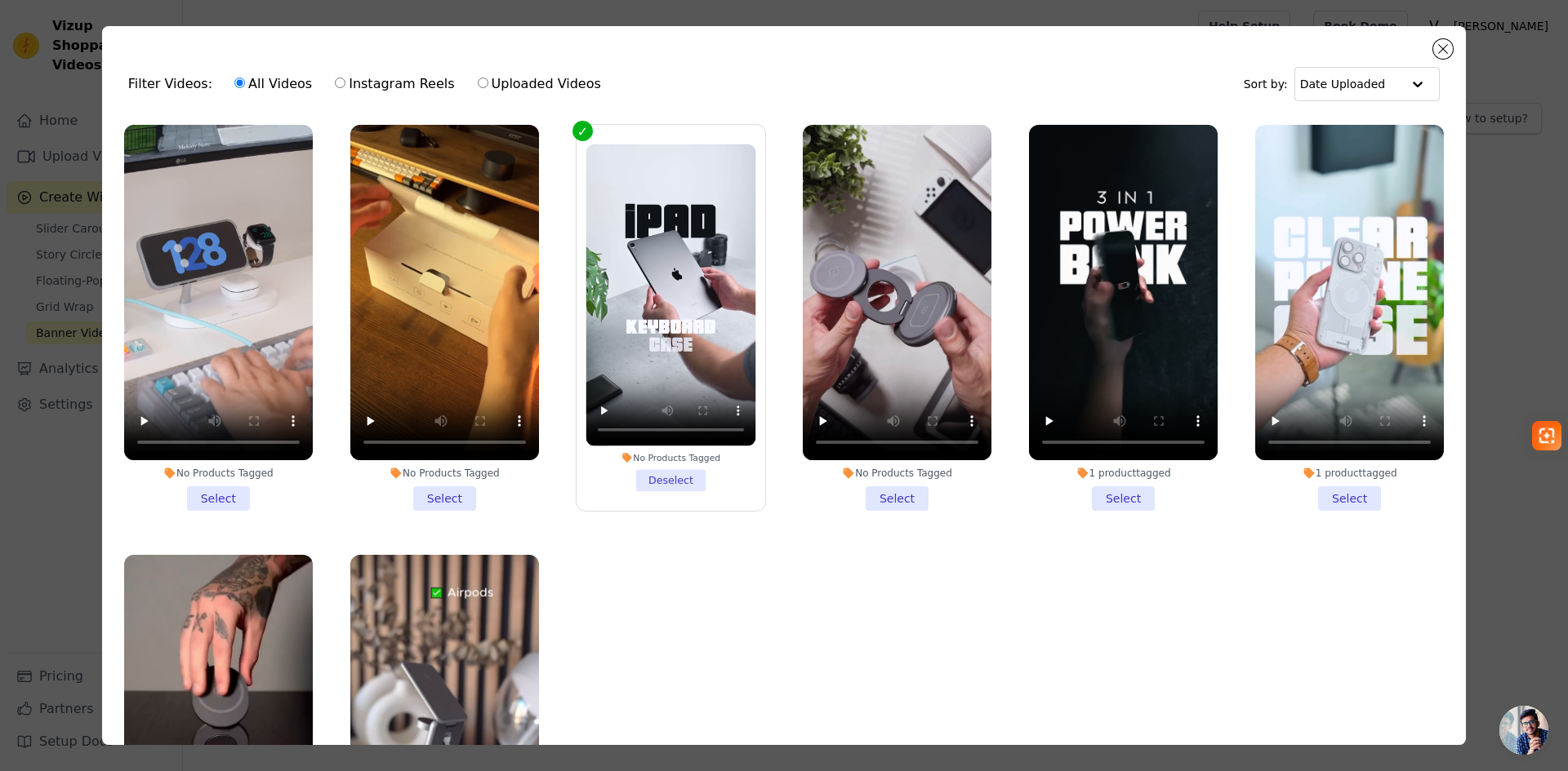
click at [576, 131] on label "No Products Tagged Deselect" at bounding box center [671, 318] width 190 height 388
click at [0, 0] on input "No Products Tagged Deselect" at bounding box center [0, 0] width 0 height 0
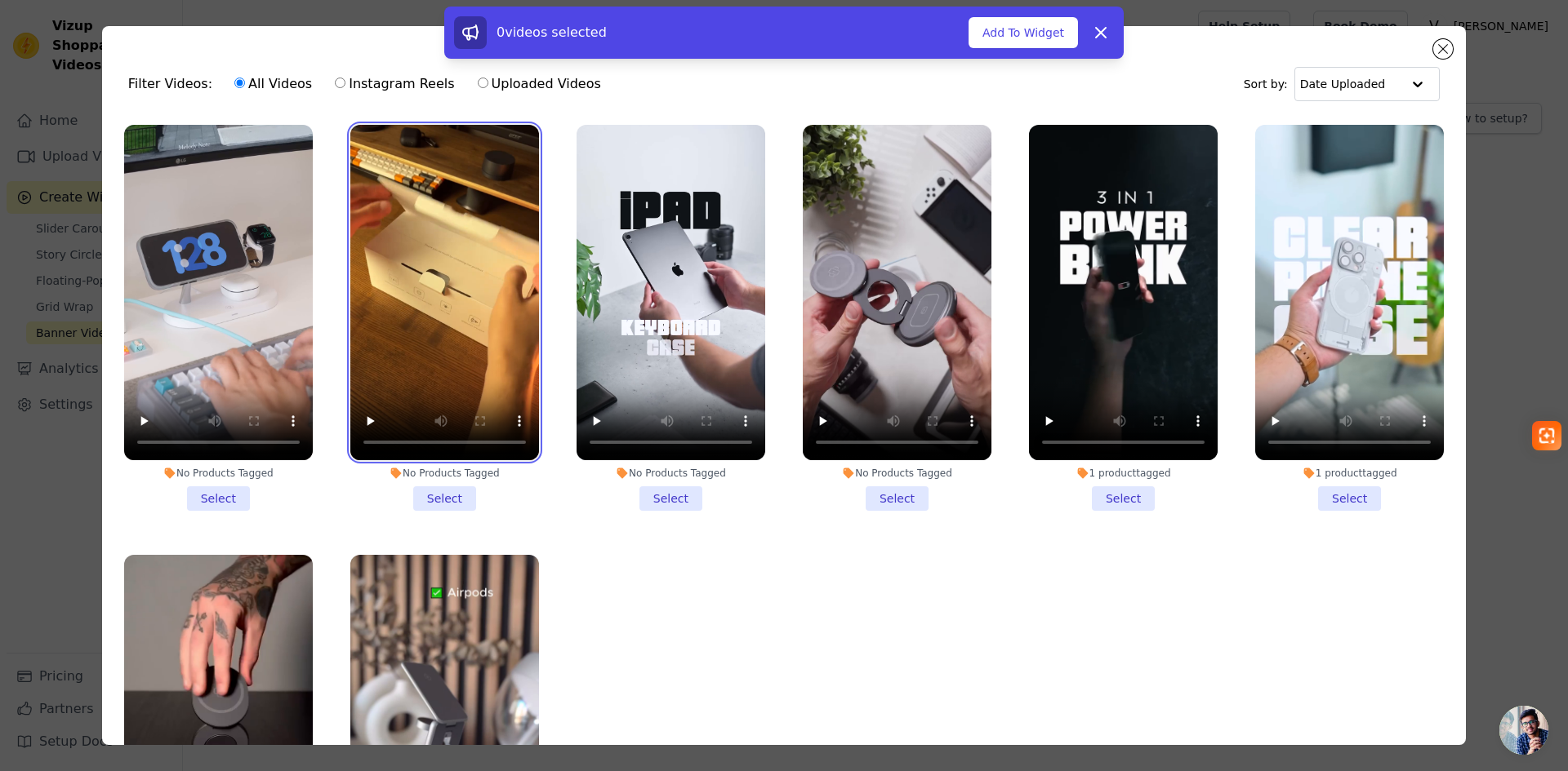
click at [434, 264] on video at bounding box center [444, 292] width 189 height 336
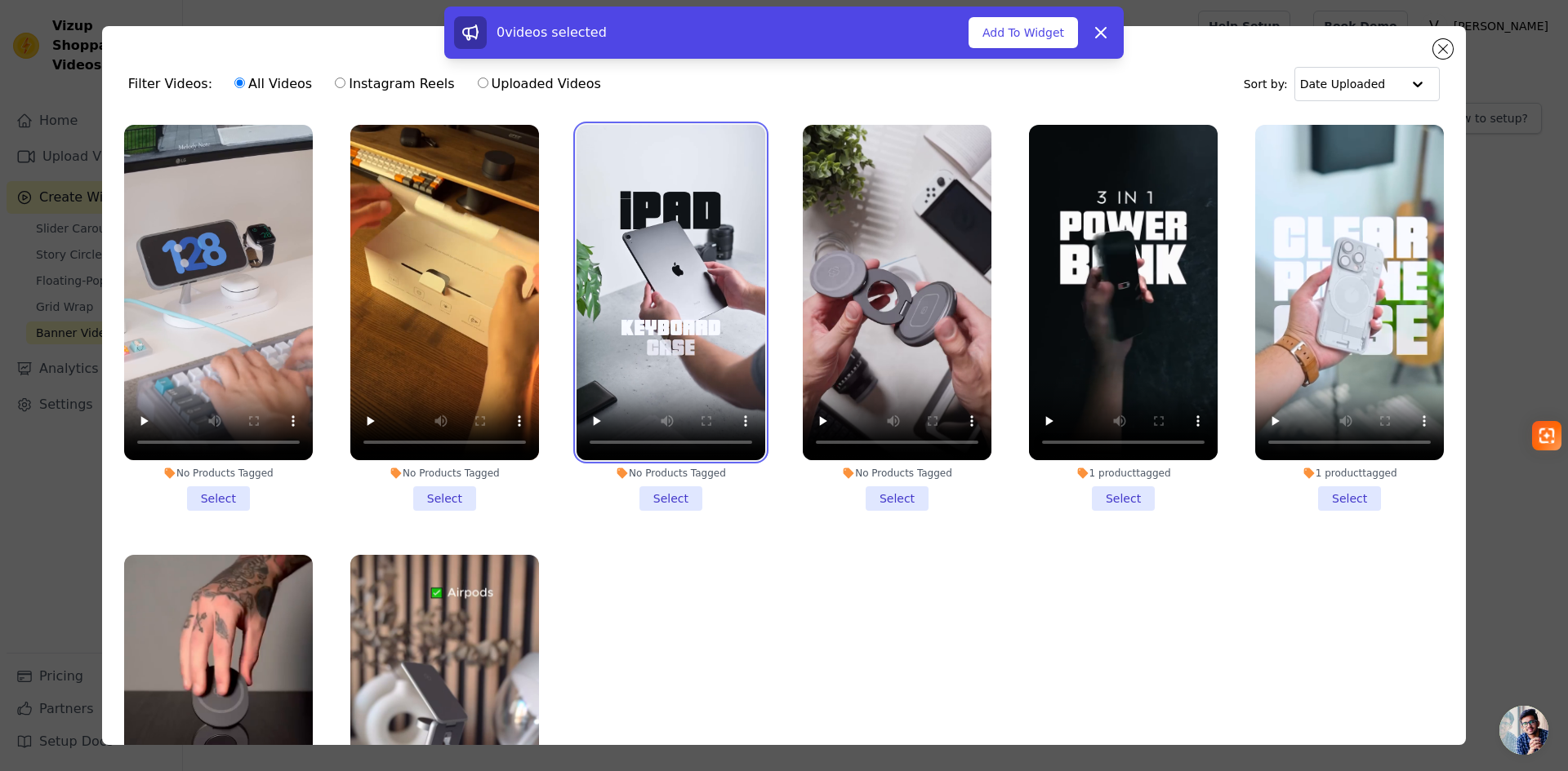
click at [639, 264] on video at bounding box center [671, 292] width 189 height 336
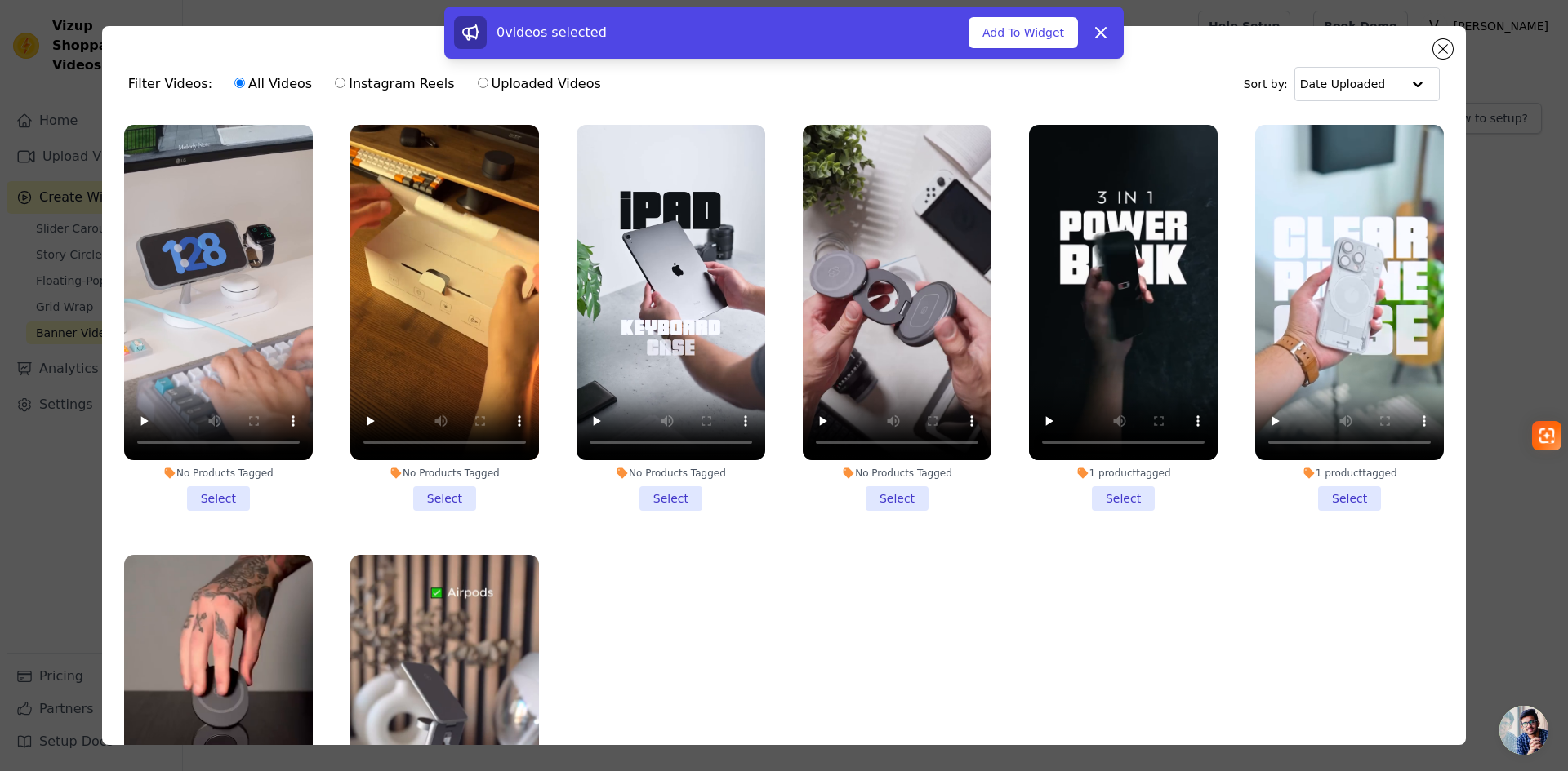
click at [449, 500] on li "No Products Tagged Select" at bounding box center [444, 318] width 189 height 386
click at [0, 0] on input "No Products Tagged Select" at bounding box center [0, 0] width 0 height 0
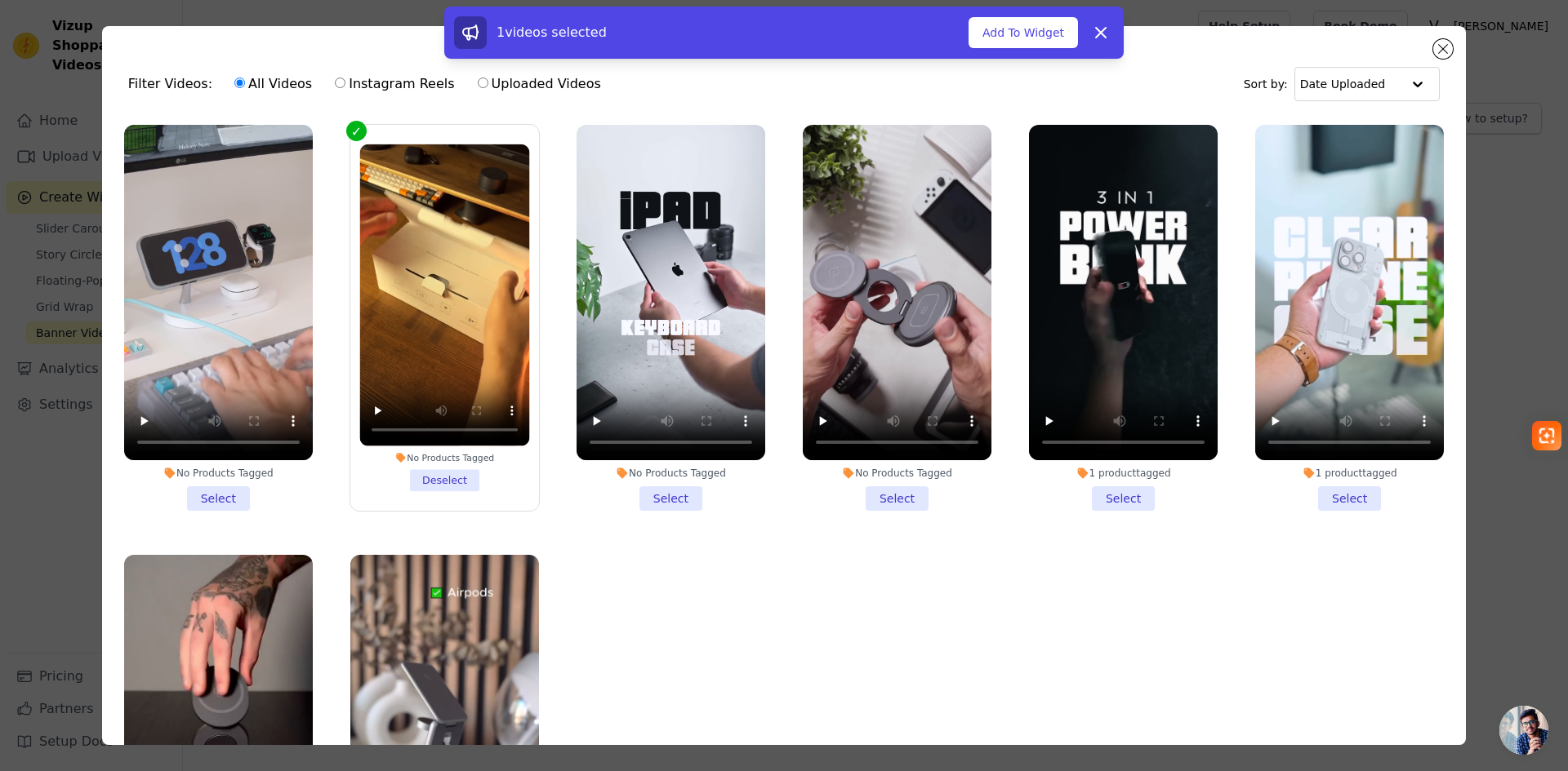
click at [672, 498] on li "No Products Tagged Select" at bounding box center [671, 318] width 189 height 386
click at [0, 0] on input "No Products Tagged Select" at bounding box center [0, 0] width 0 height 0
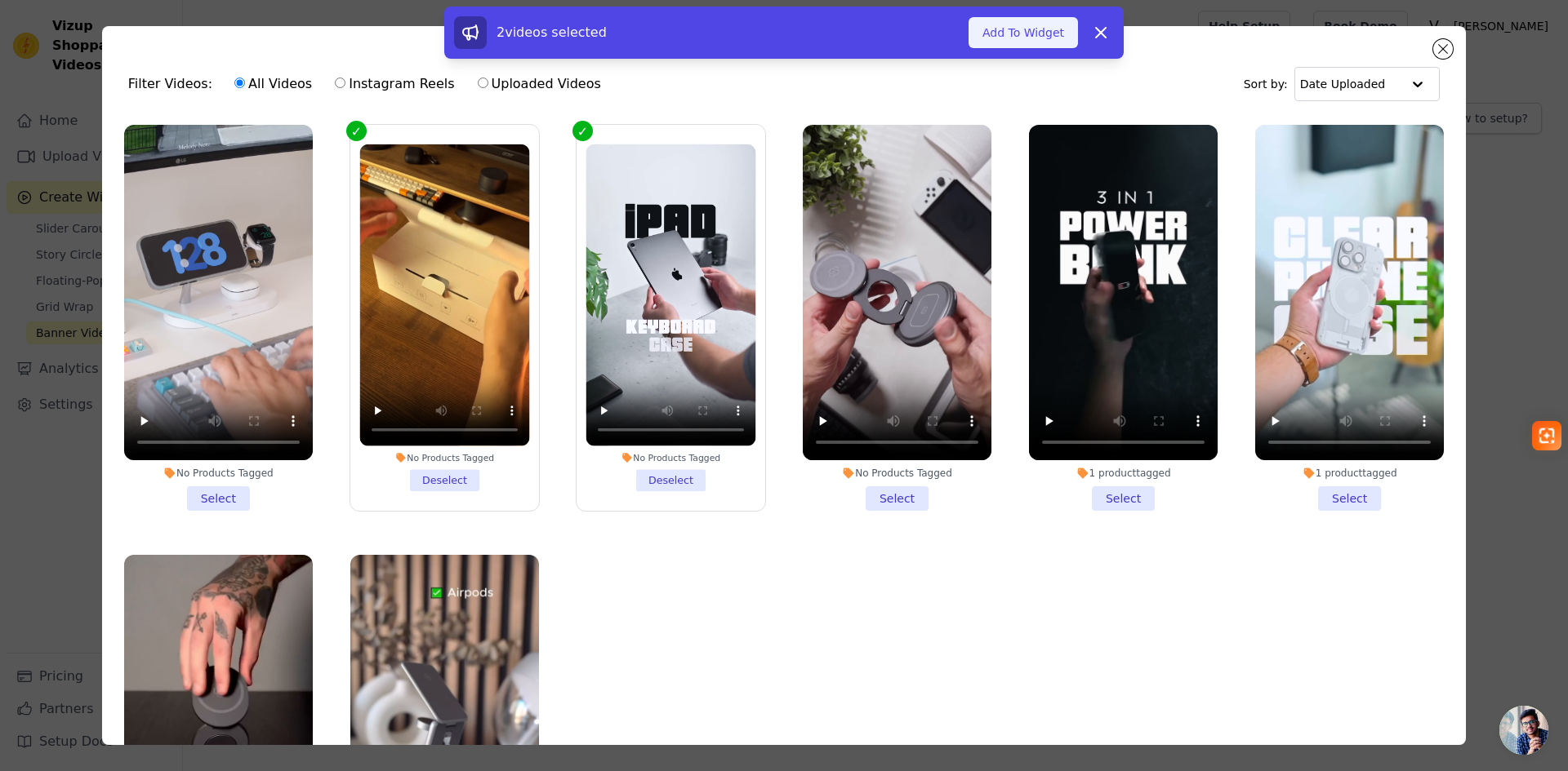
click at [1015, 25] on button "Add To Widget" at bounding box center [1023, 33] width 109 height 31
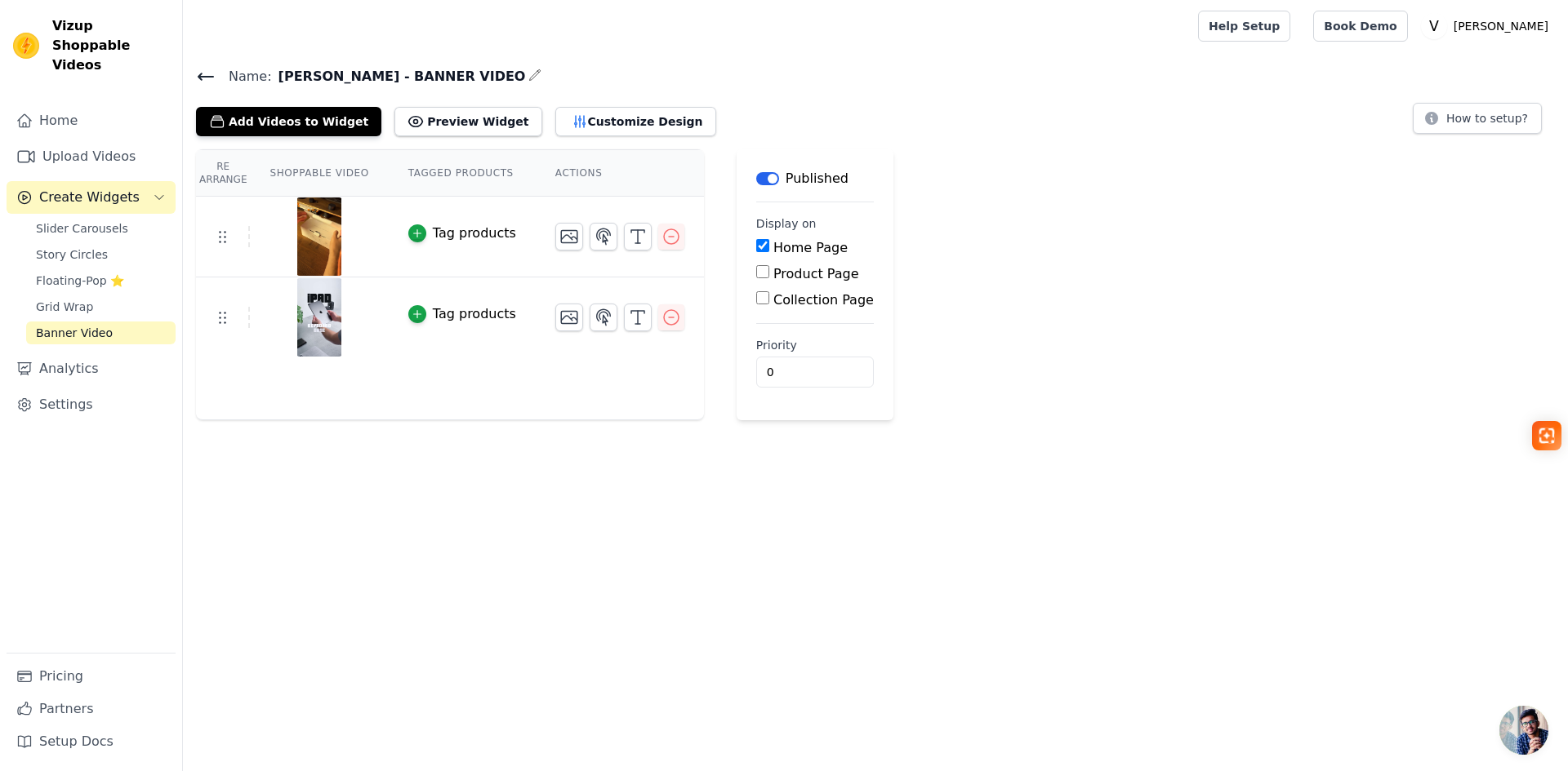
click at [200, 79] on icon at bounding box center [206, 77] width 20 height 20
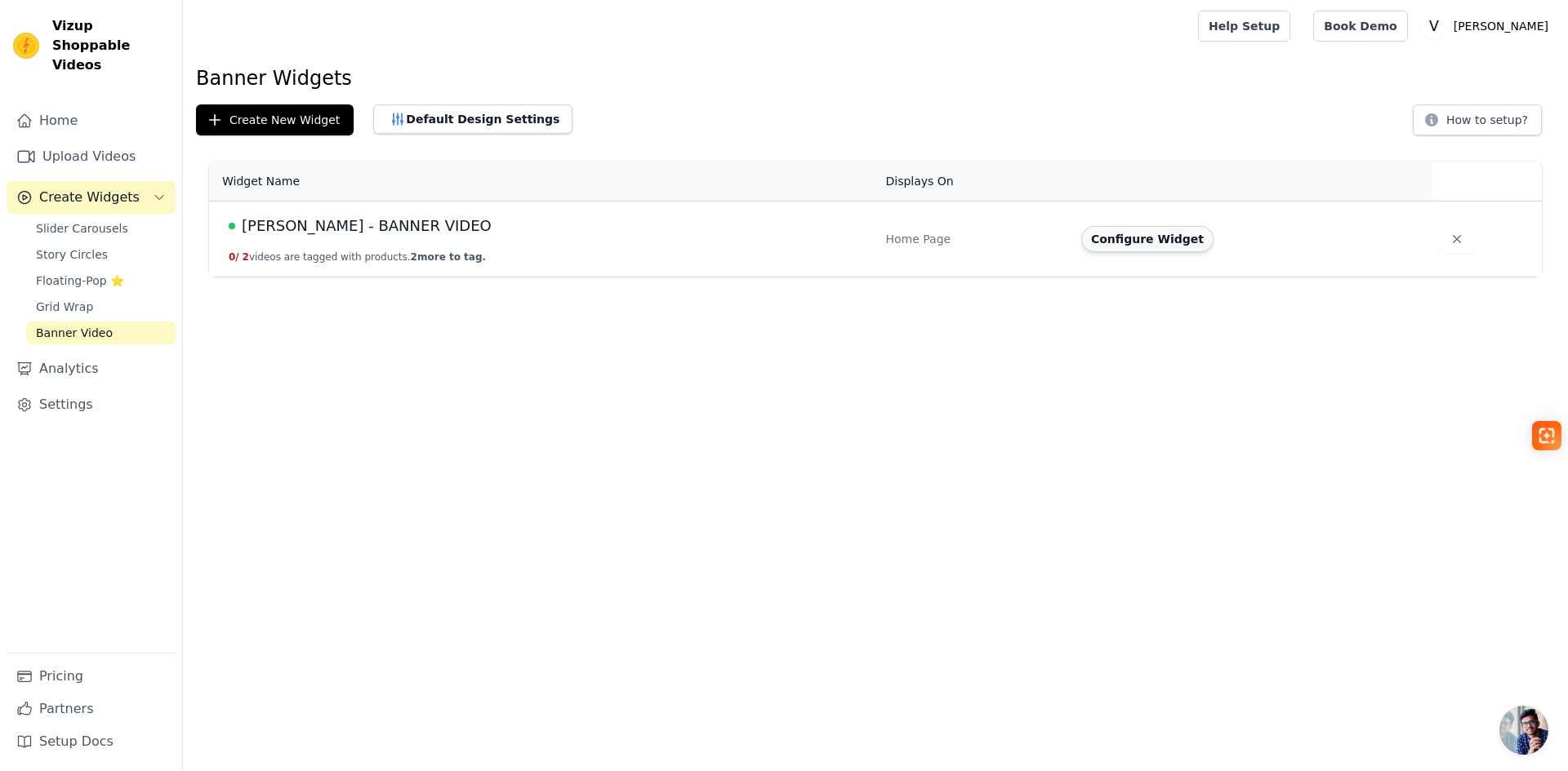
click at [1106, 243] on button "Configure Widget" at bounding box center [1147, 239] width 132 height 26
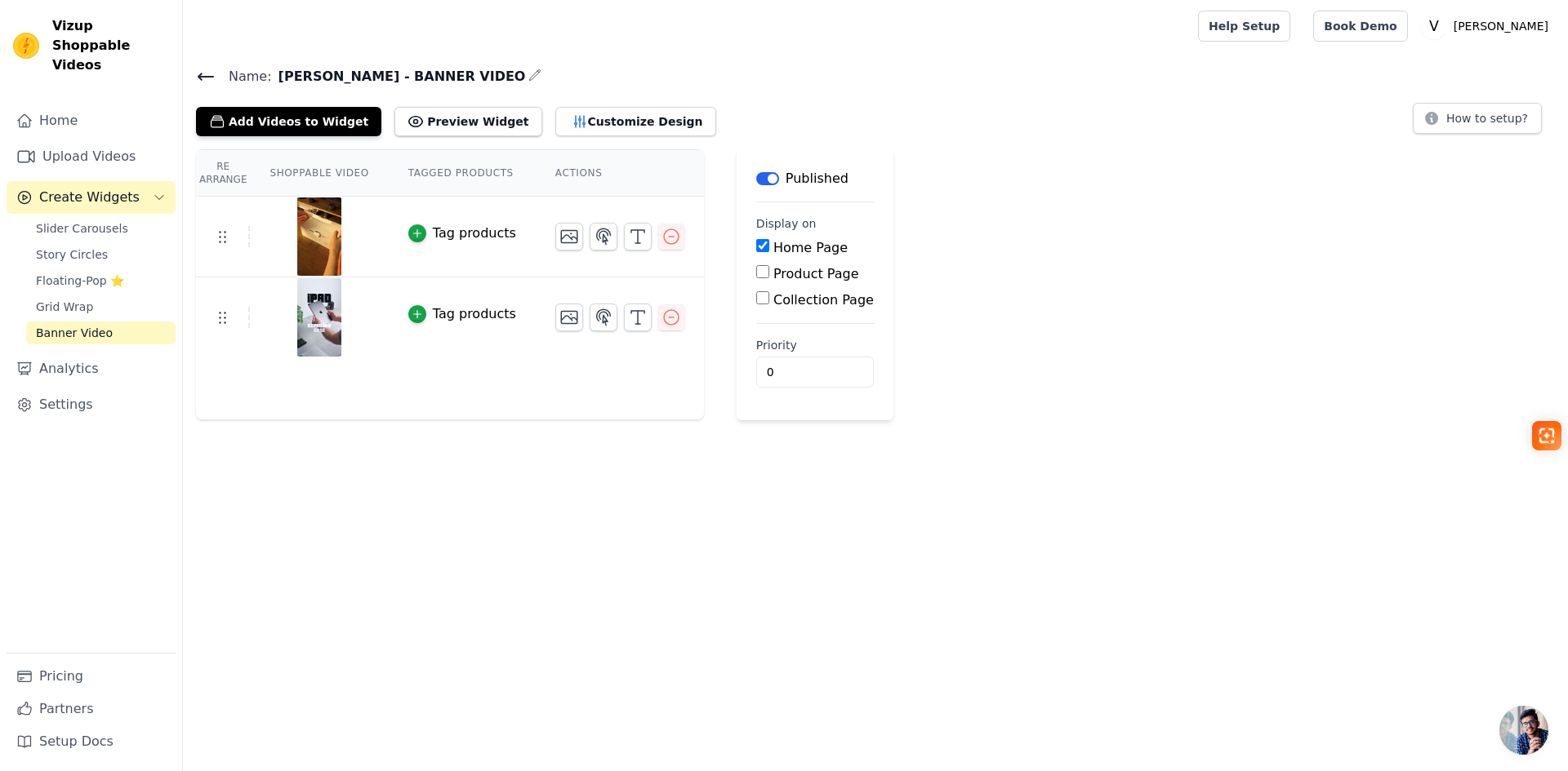
click at [203, 76] on icon at bounding box center [206, 77] width 15 height 7
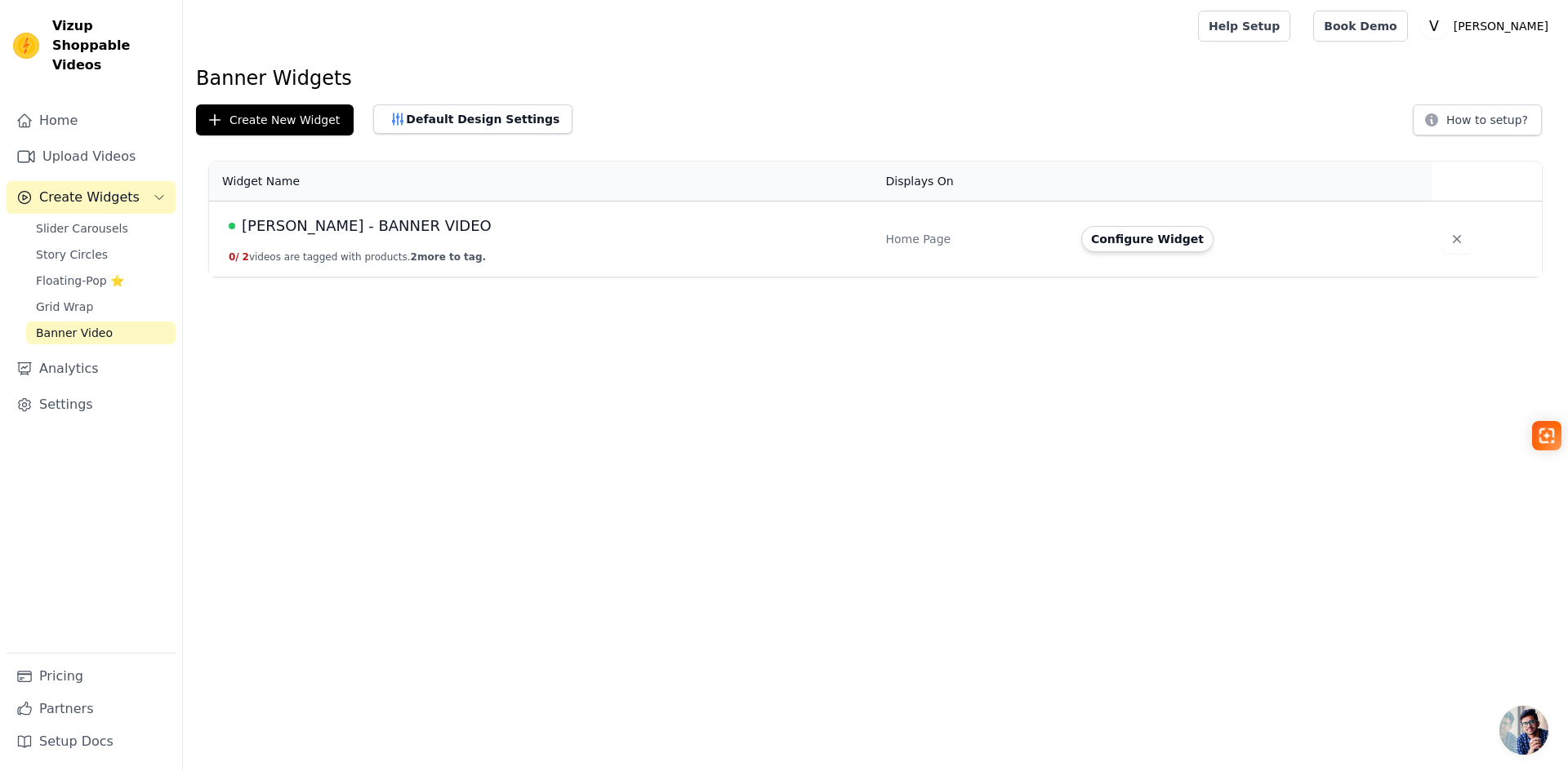
click at [304, 241] on td "[PERSON_NAME] - BANNER VIDEO 0 / 2 videos are tagged with products. 2 more to t…" at bounding box center [543, 239] width 667 height 76
click at [1137, 245] on button "Configure Widget" at bounding box center [1147, 239] width 132 height 26
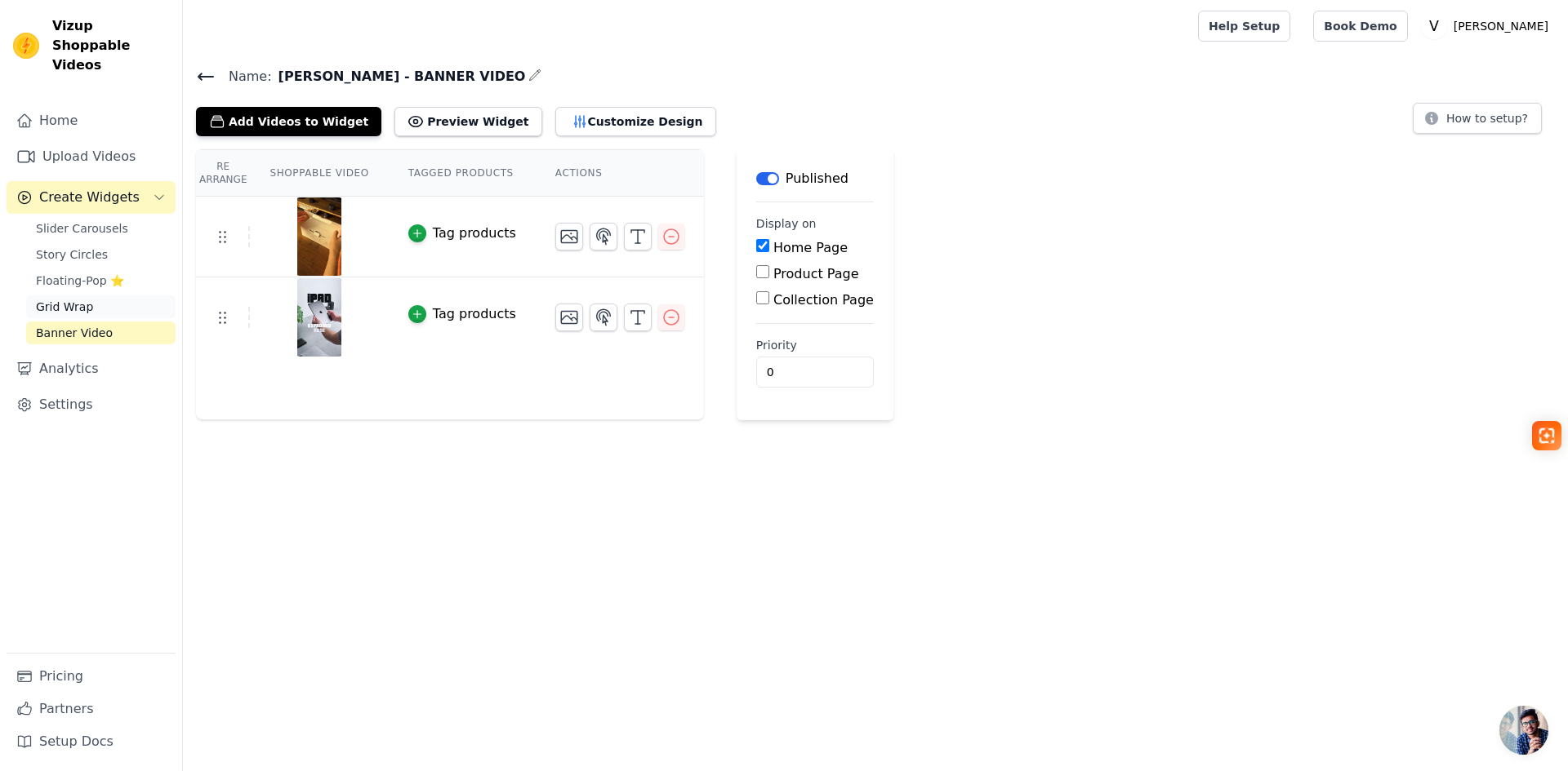
click at [67, 299] on span "Grid Wrap" at bounding box center [65, 307] width 57 height 16
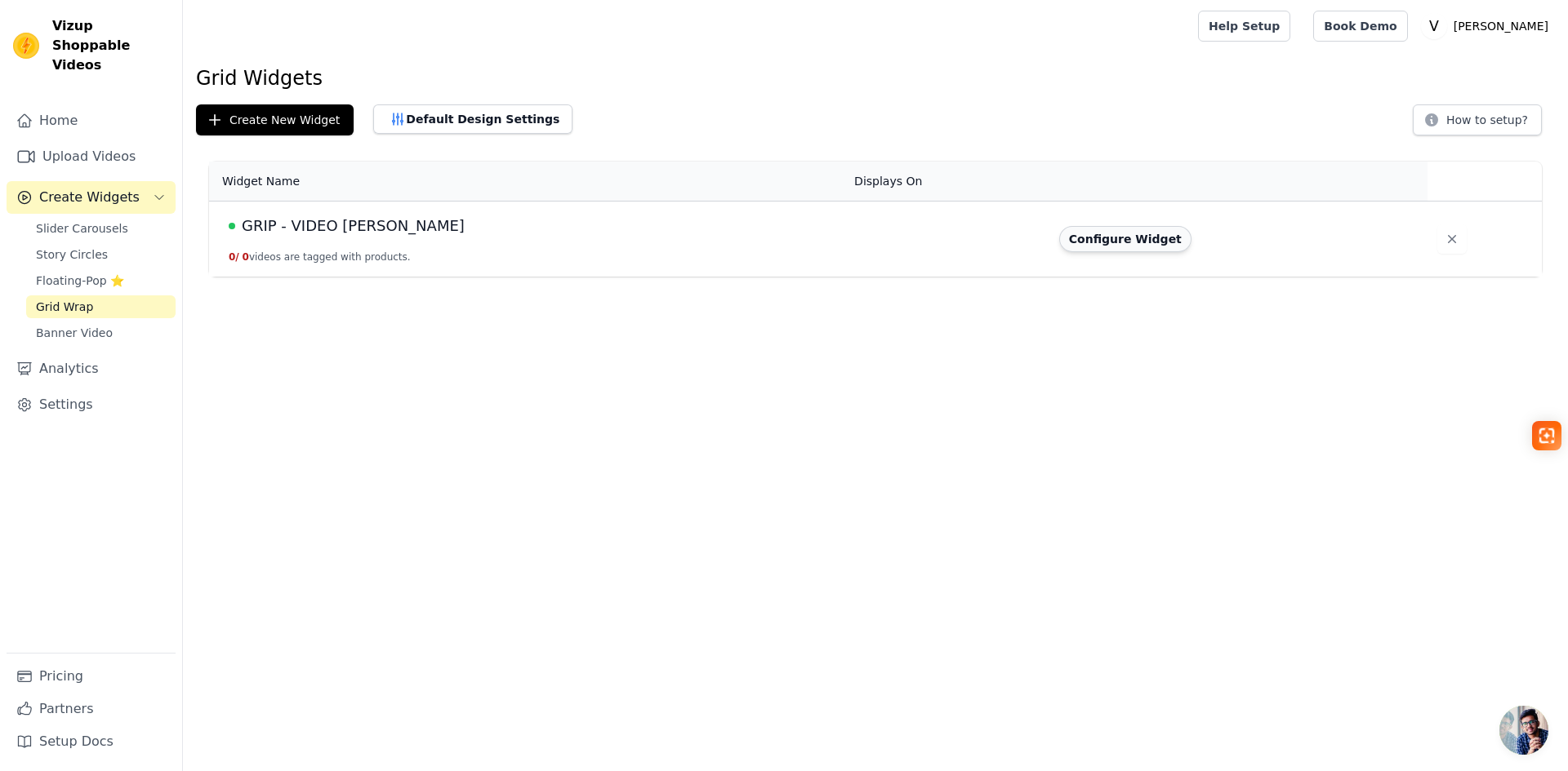
click at [1088, 251] on button "Configure Widget" at bounding box center [1125, 239] width 132 height 26
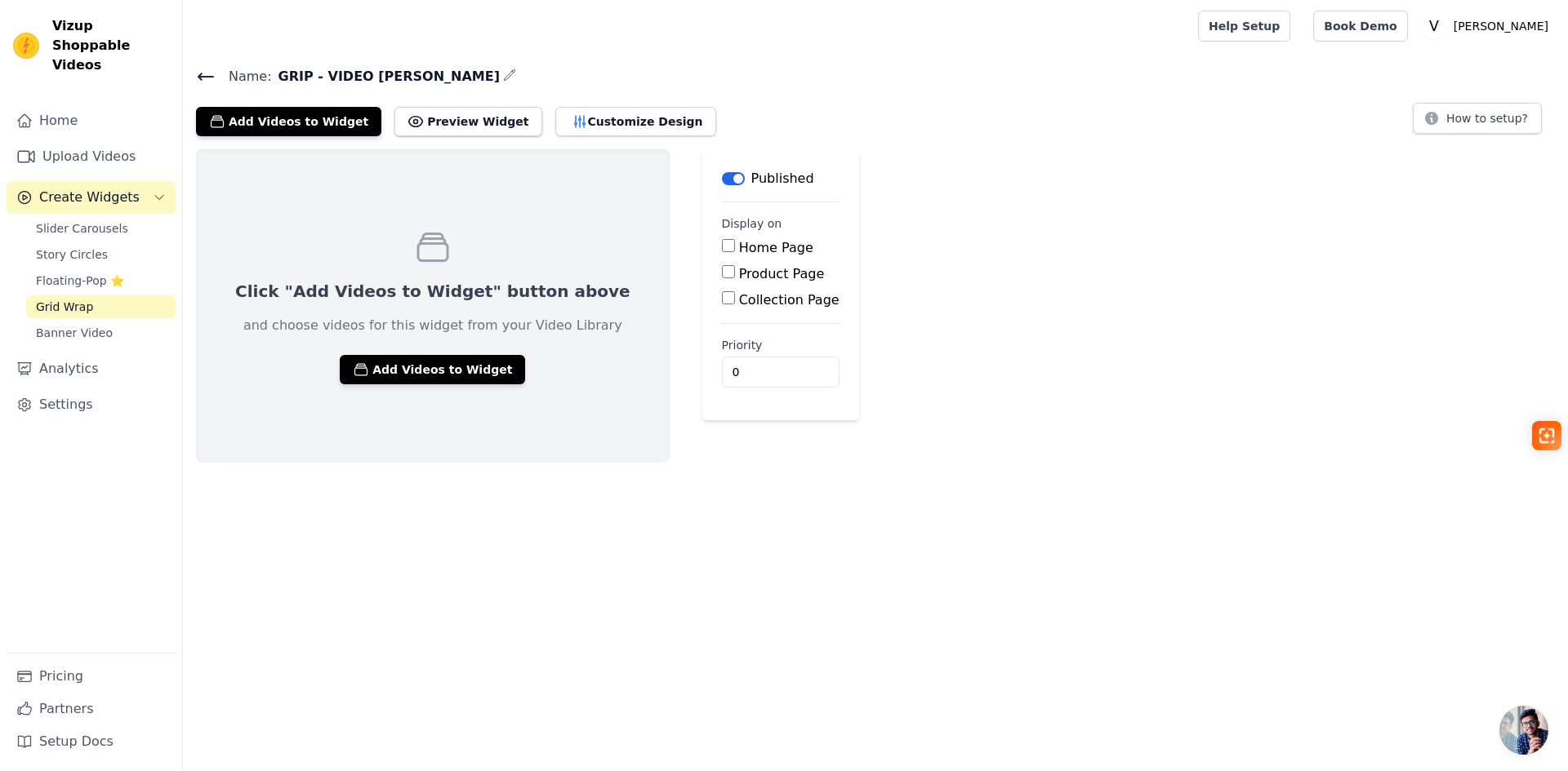
click at [721, 299] on input "Collection Page" at bounding box center [728, 298] width 13 height 13
checkbox input "true"
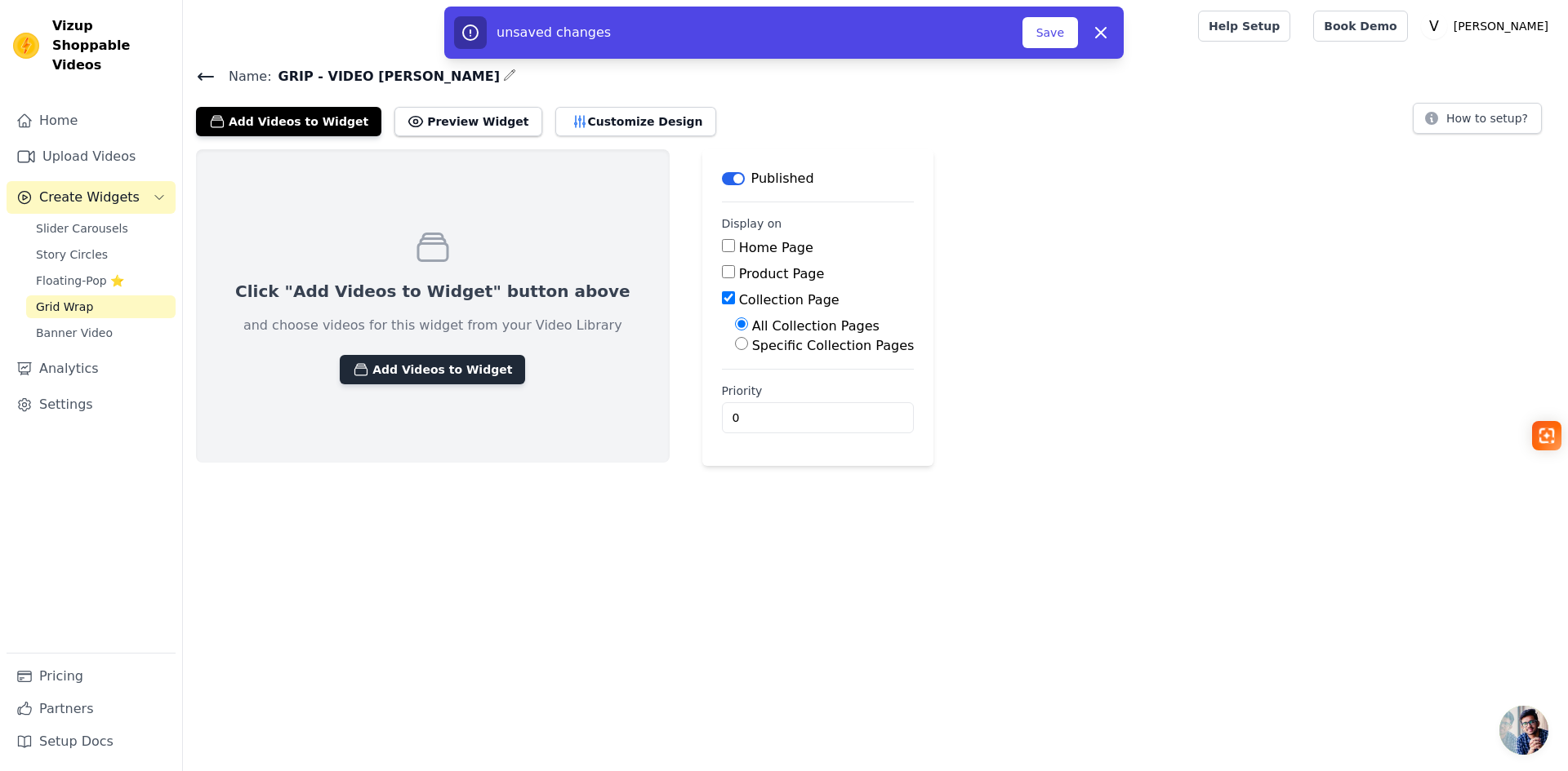
click at [411, 366] on button "Add Videos to Widget" at bounding box center [432, 370] width 185 height 29
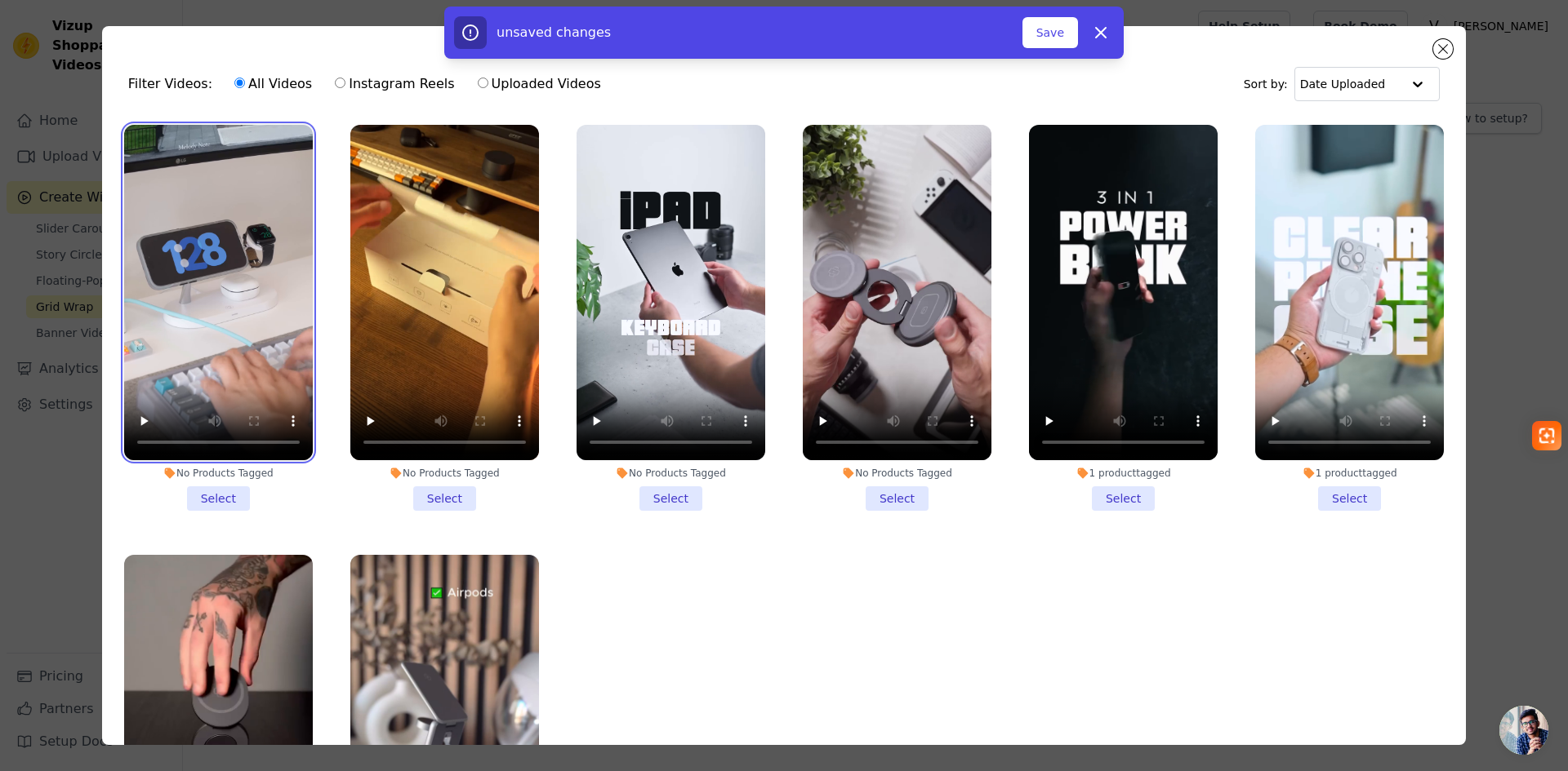
click at [216, 274] on video at bounding box center [218, 292] width 189 height 336
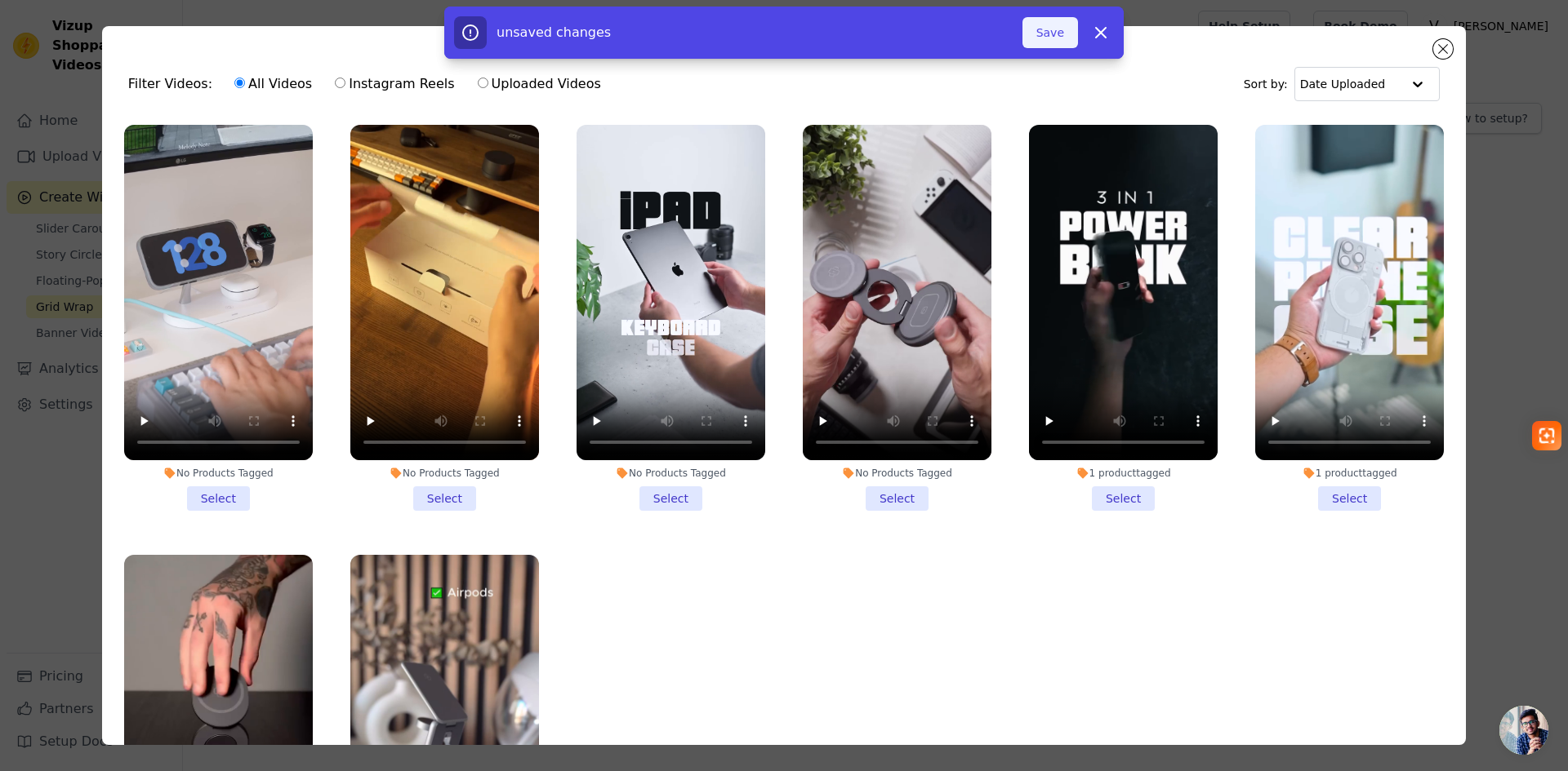
click at [1057, 42] on button "Save" at bounding box center [1050, 33] width 56 height 31
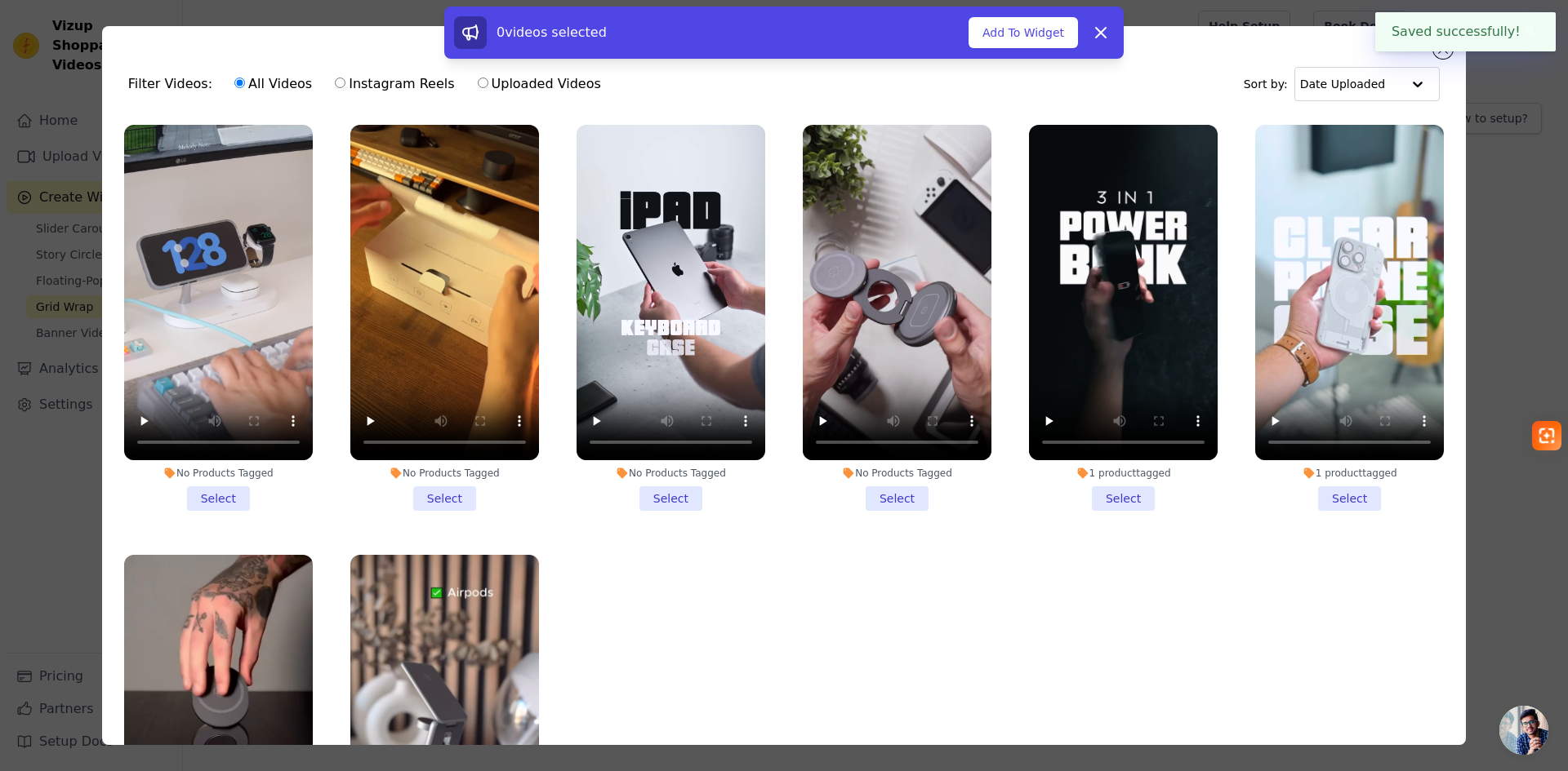
click at [211, 499] on li "No Products Tagged Select" at bounding box center [218, 318] width 189 height 386
click at [0, 0] on input "No Products Tagged Select" at bounding box center [0, 0] width 0 height 0
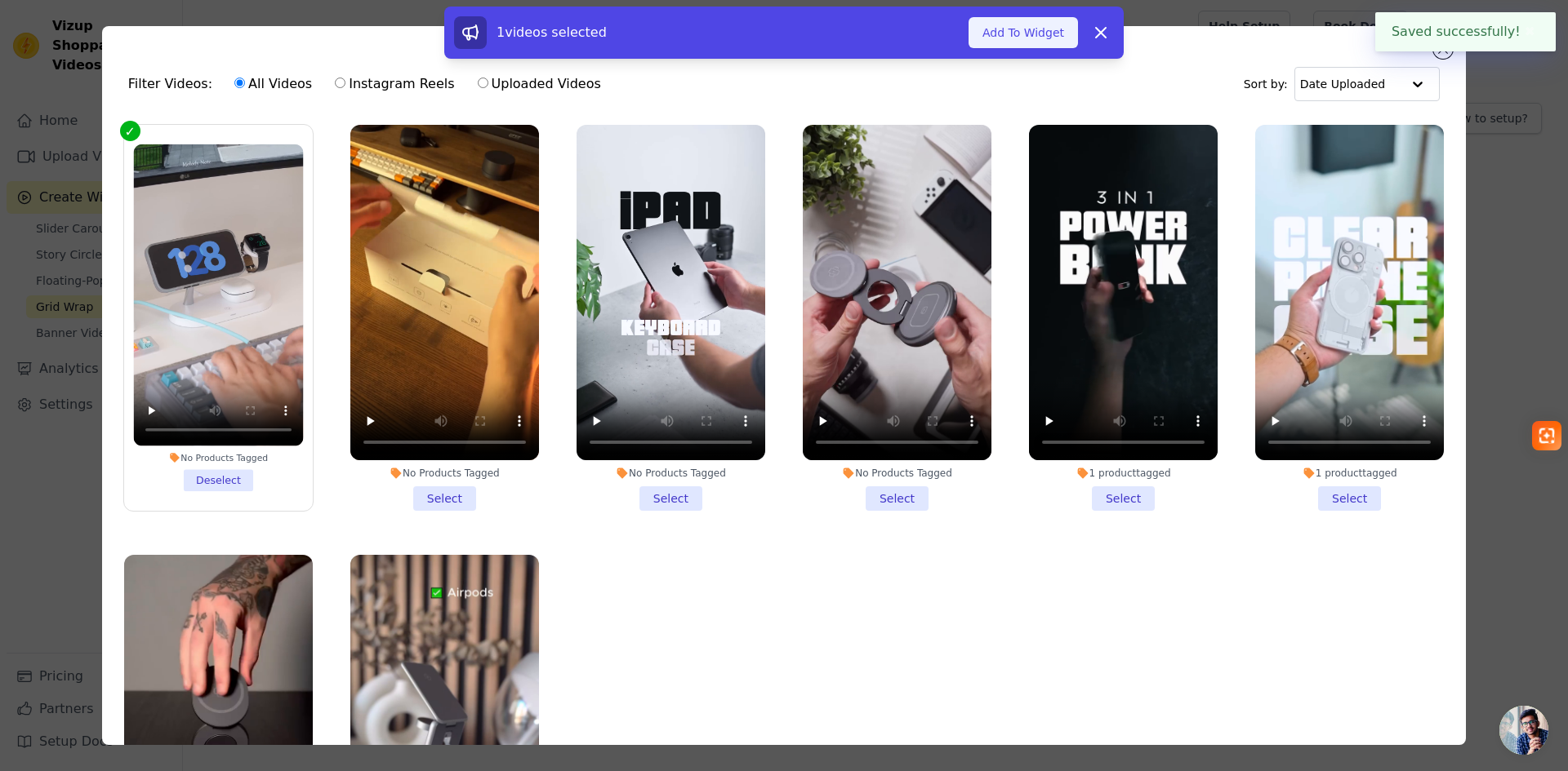
click at [999, 33] on button "Add To Widget" at bounding box center [1023, 33] width 109 height 31
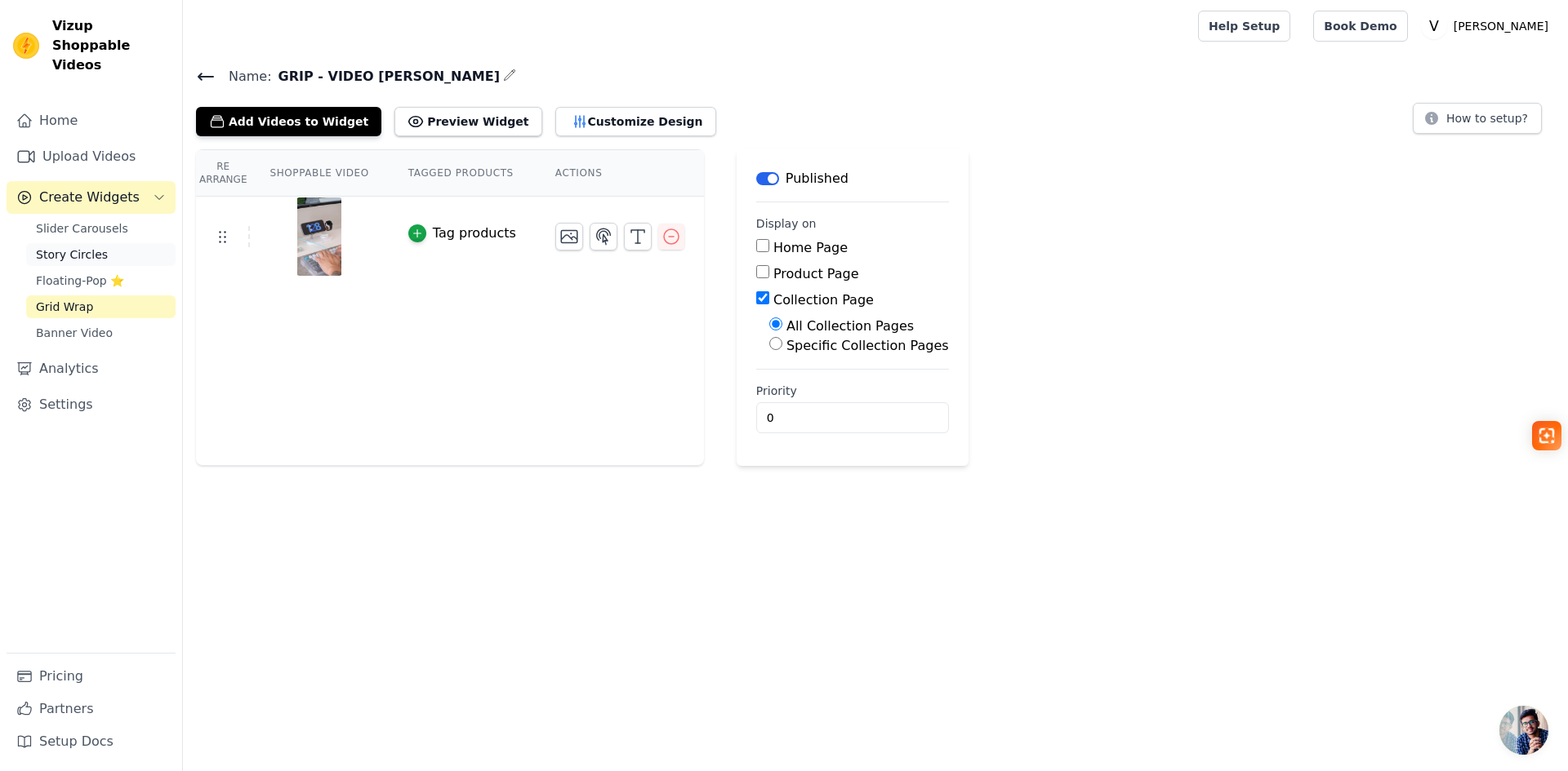
click at [61, 247] on span "Story Circles" at bounding box center [72, 255] width 72 height 16
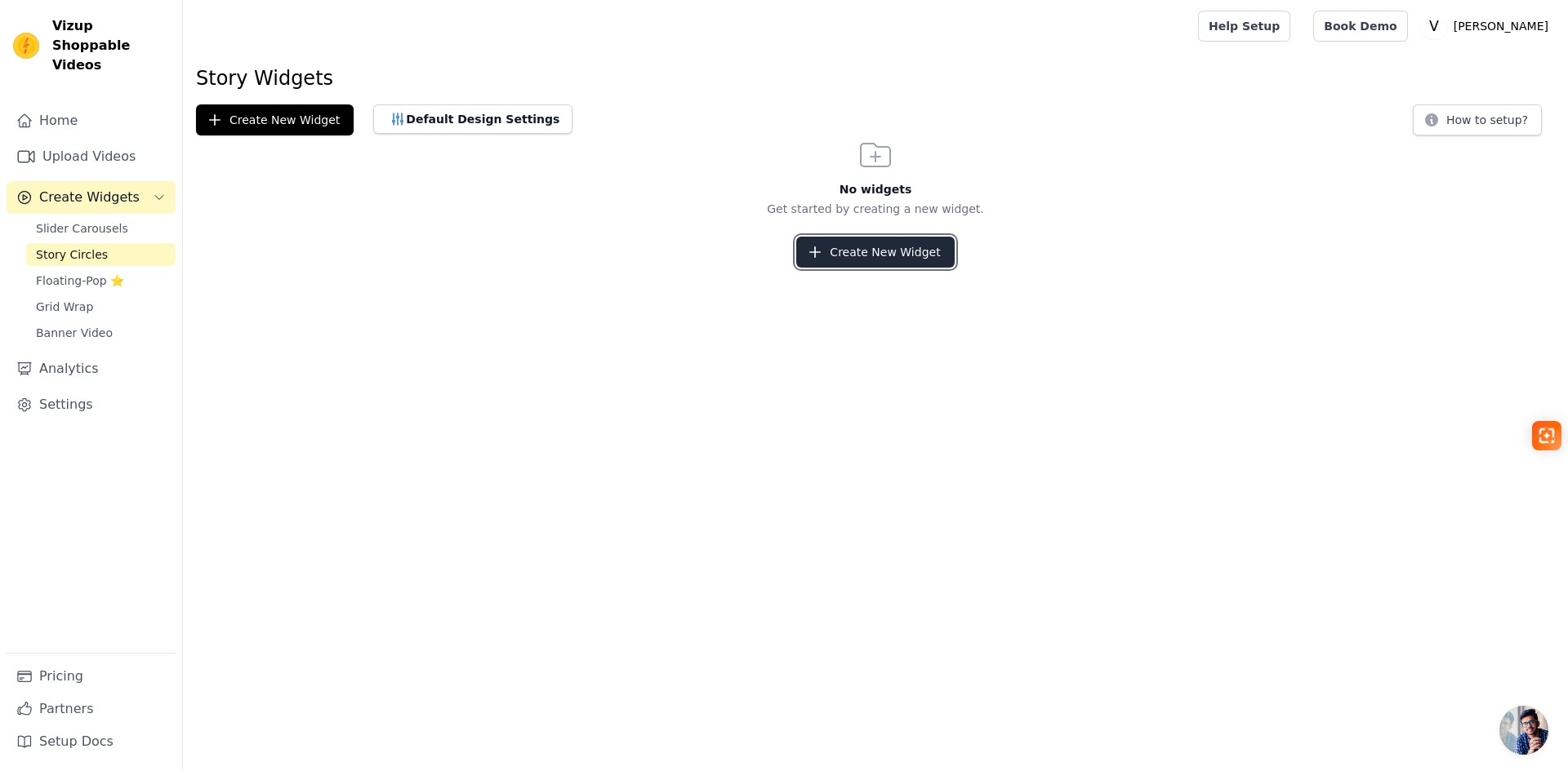
click at [925, 249] on button "Create New Widget" at bounding box center [874, 252] width 158 height 31
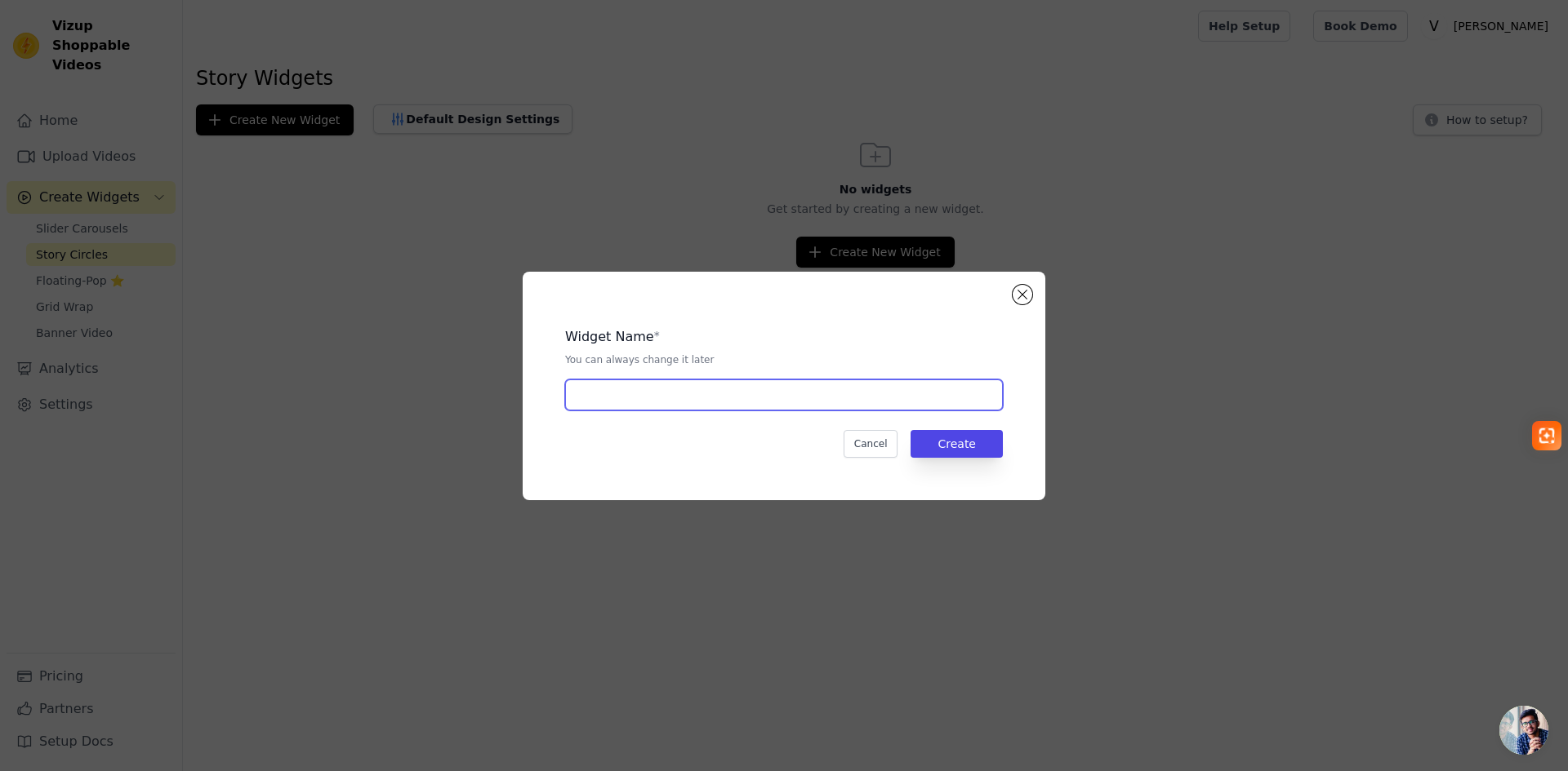
click at [742, 384] on input "text" at bounding box center [784, 395] width 438 height 31
type input "[PERSON_NAME] CIRCLE"
click at [949, 438] on button "Create" at bounding box center [956, 444] width 92 height 28
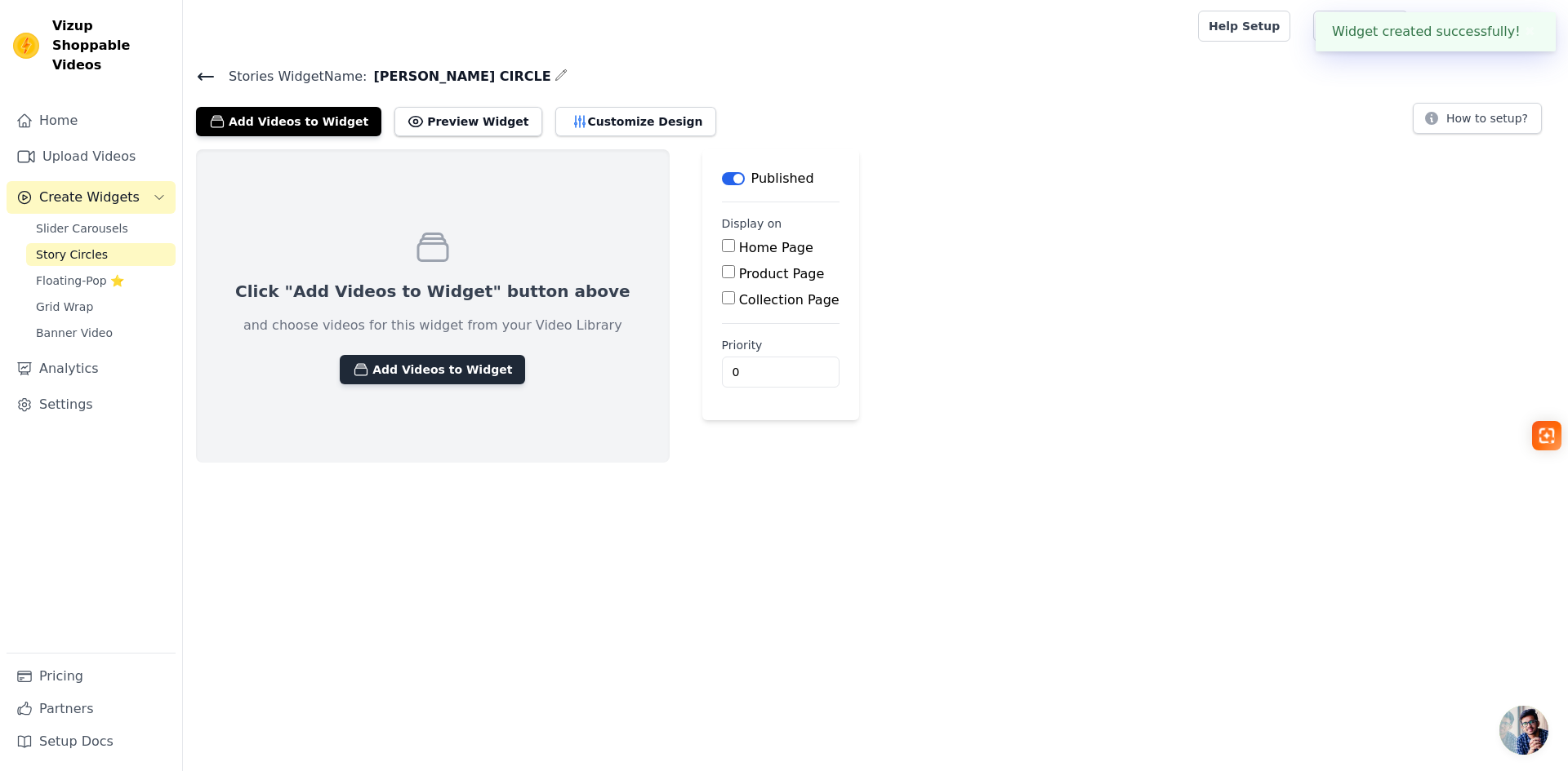
click at [445, 360] on button "Add Videos to Widget" at bounding box center [432, 370] width 185 height 29
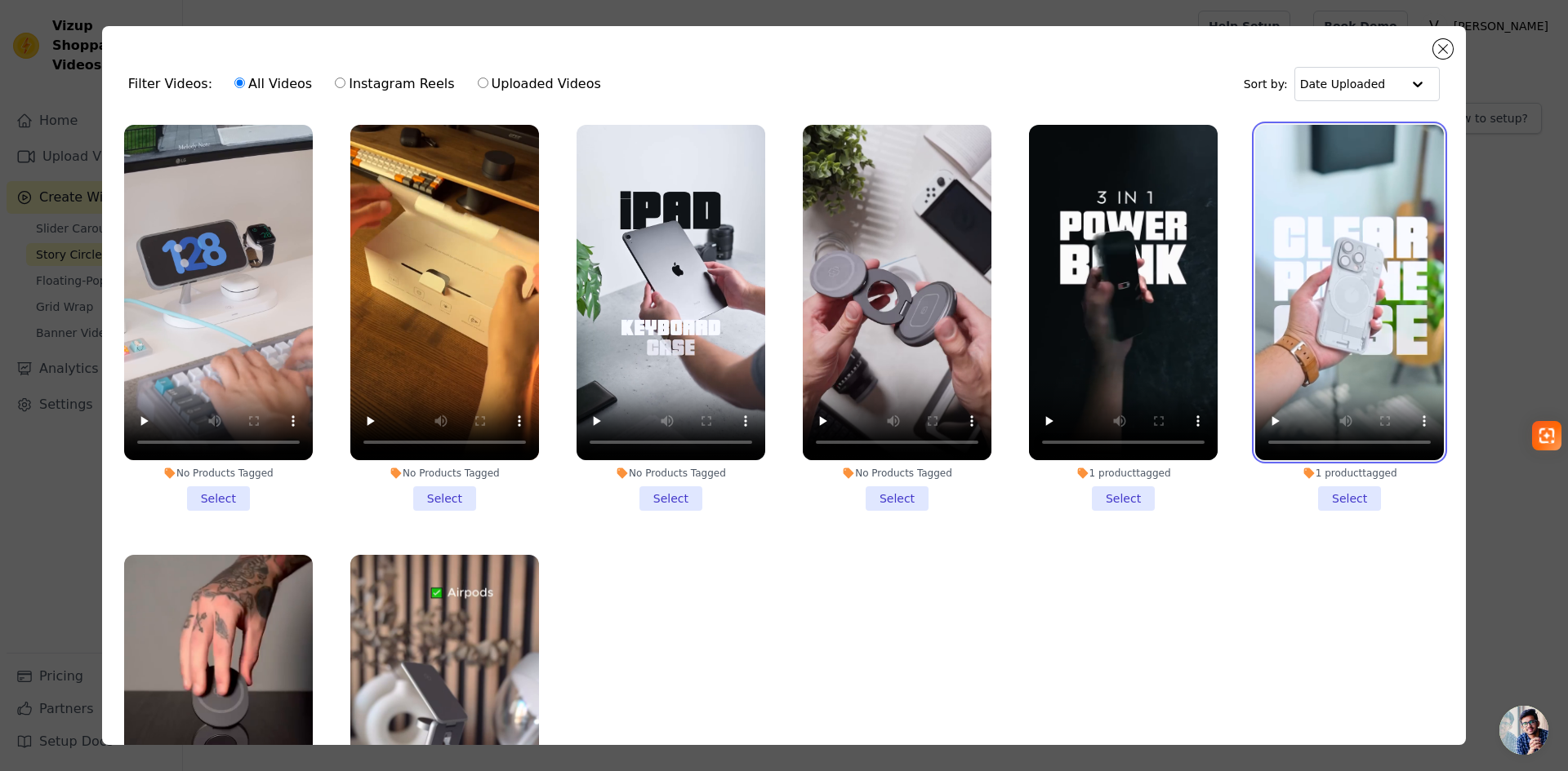
click at [1279, 308] on video at bounding box center [1349, 292] width 189 height 336
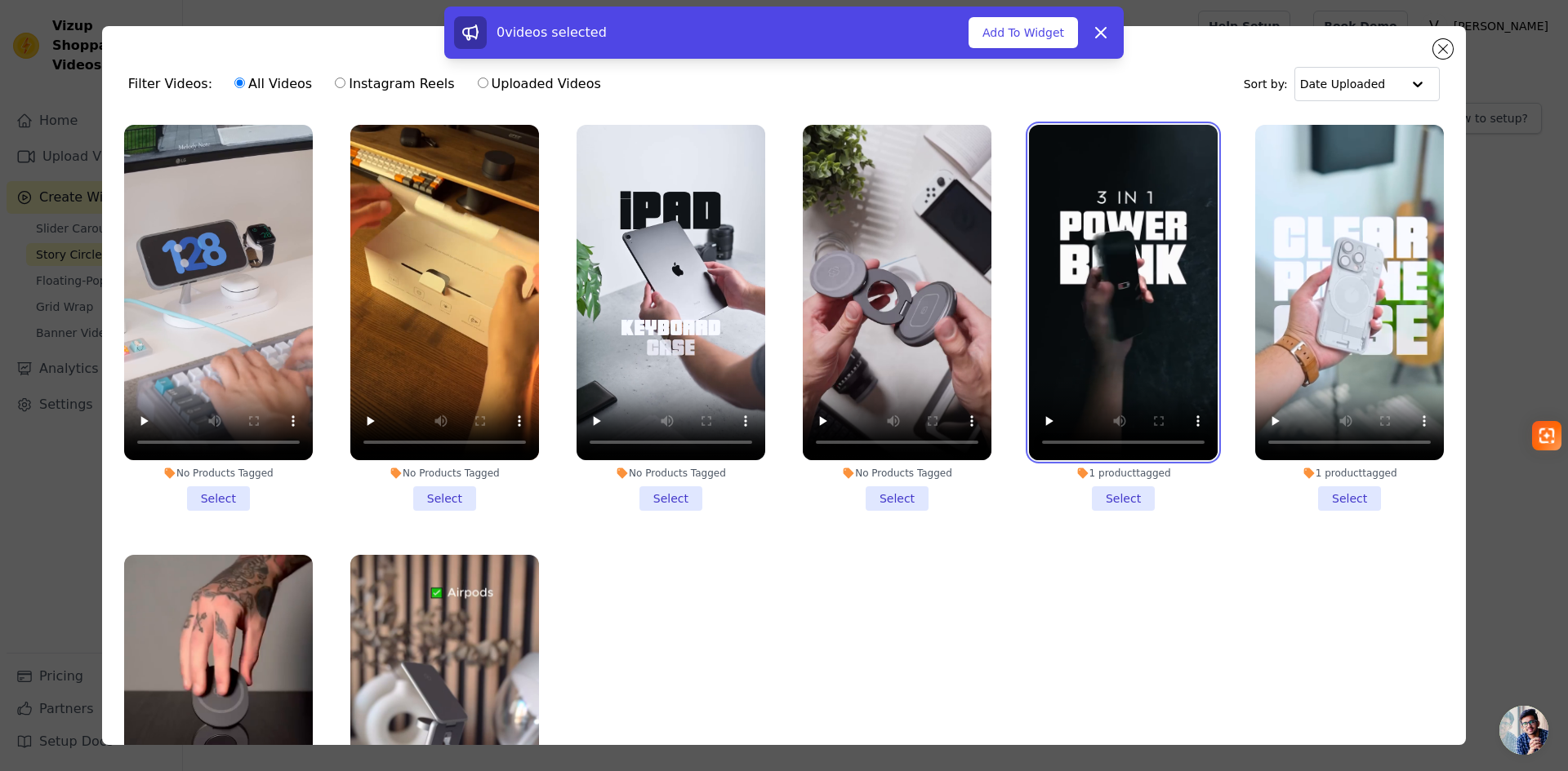
click at [1196, 314] on video at bounding box center [1123, 292] width 189 height 336
click at [1328, 489] on li "1 product tagged Select" at bounding box center [1349, 318] width 189 height 386
click at [0, 0] on input "1 product tagged Select" at bounding box center [0, 0] width 0 height 0
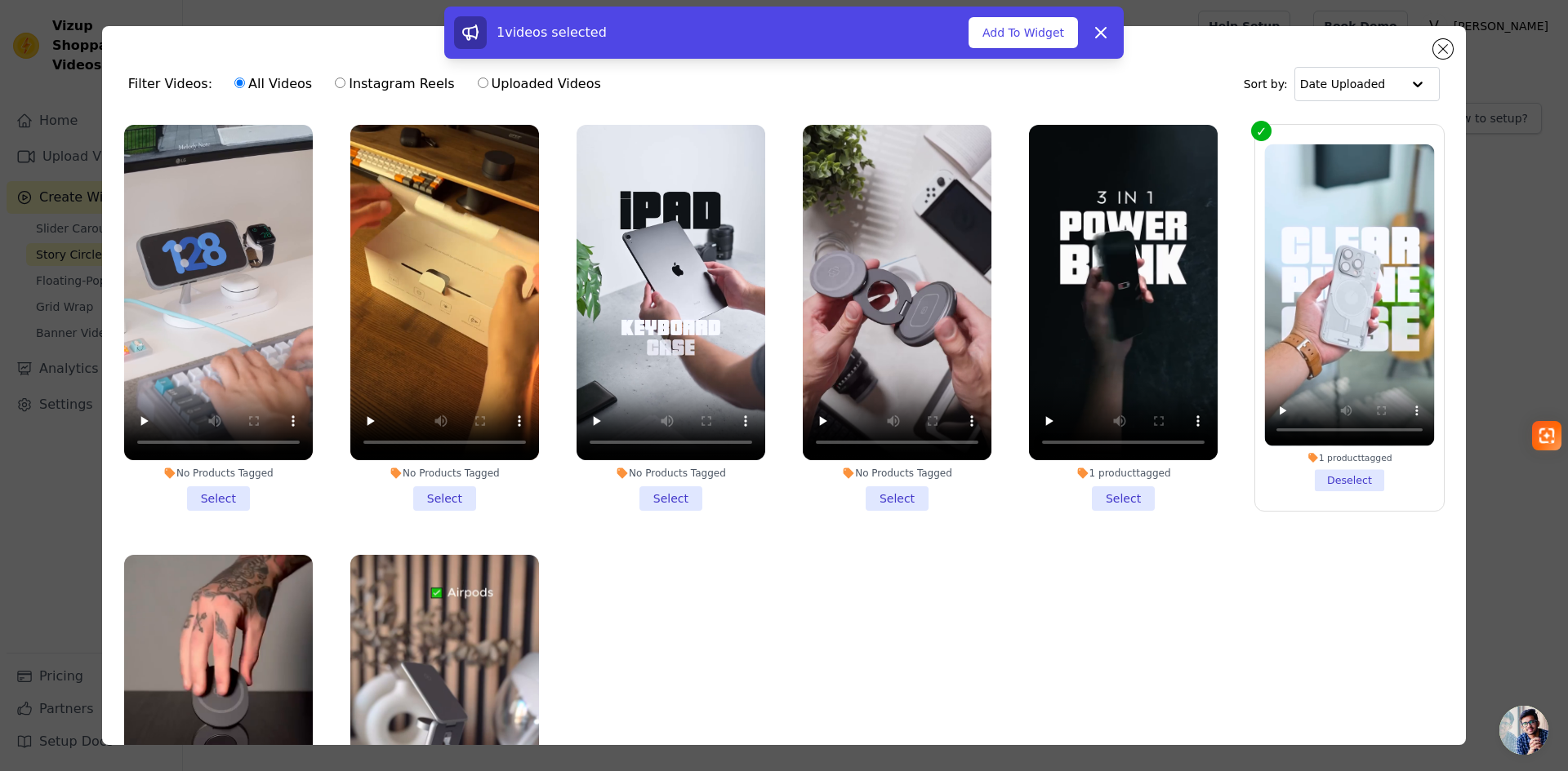
click at [885, 491] on li "No Products Tagged Select" at bounding box center [896, 318] width 189 height 386
click at [0, 0] on input "No Products Tagged Select" at bounding box center [0, 0] width 0 height 0
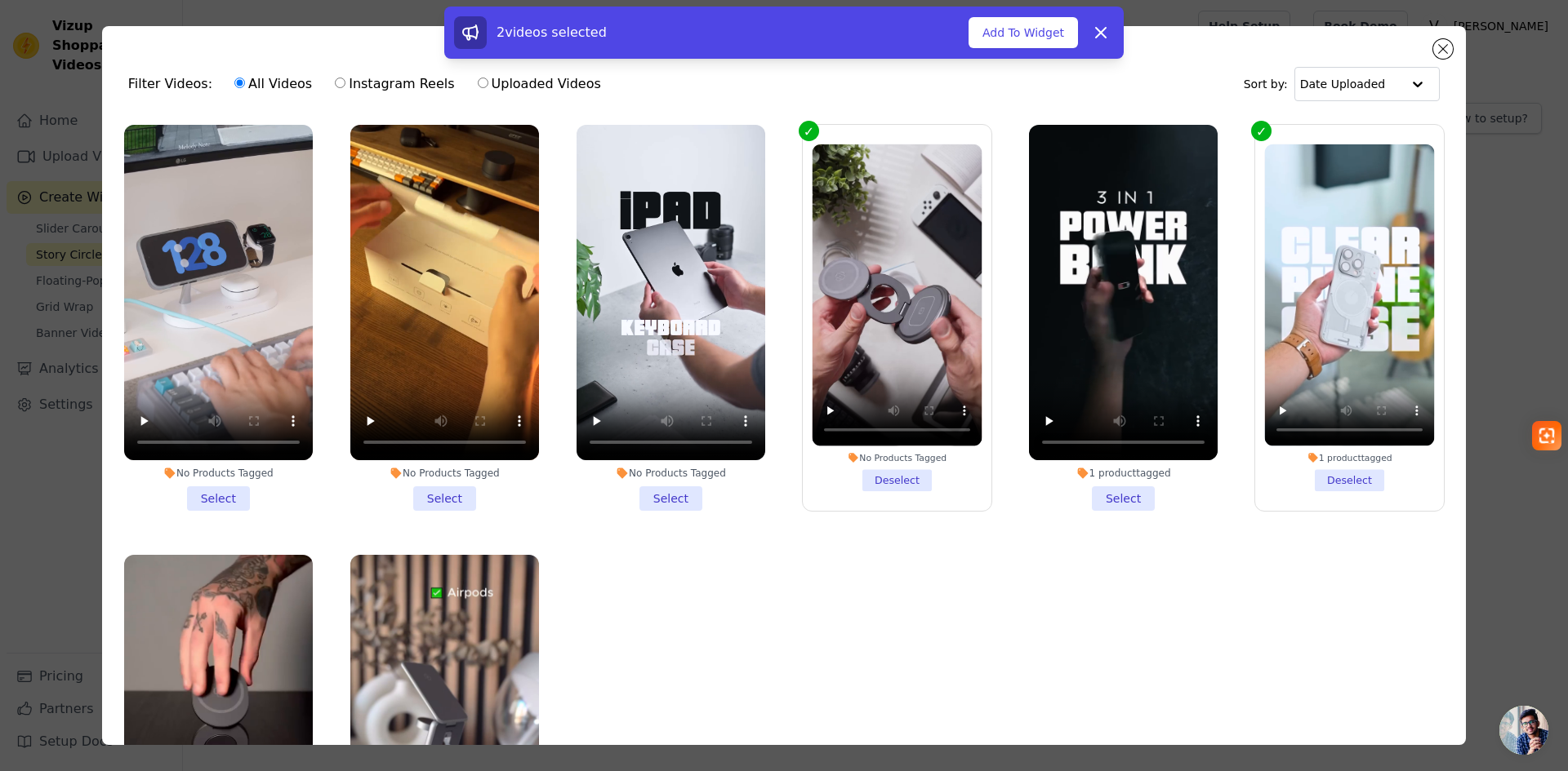
click at [654, 483] on li "No Products Tagged Select" at bounding box center [671, 318] width 189 height 386
click at [0, 0] on input "No Products Tagged Select" at bounding box center [0, 0] width 0 height 0
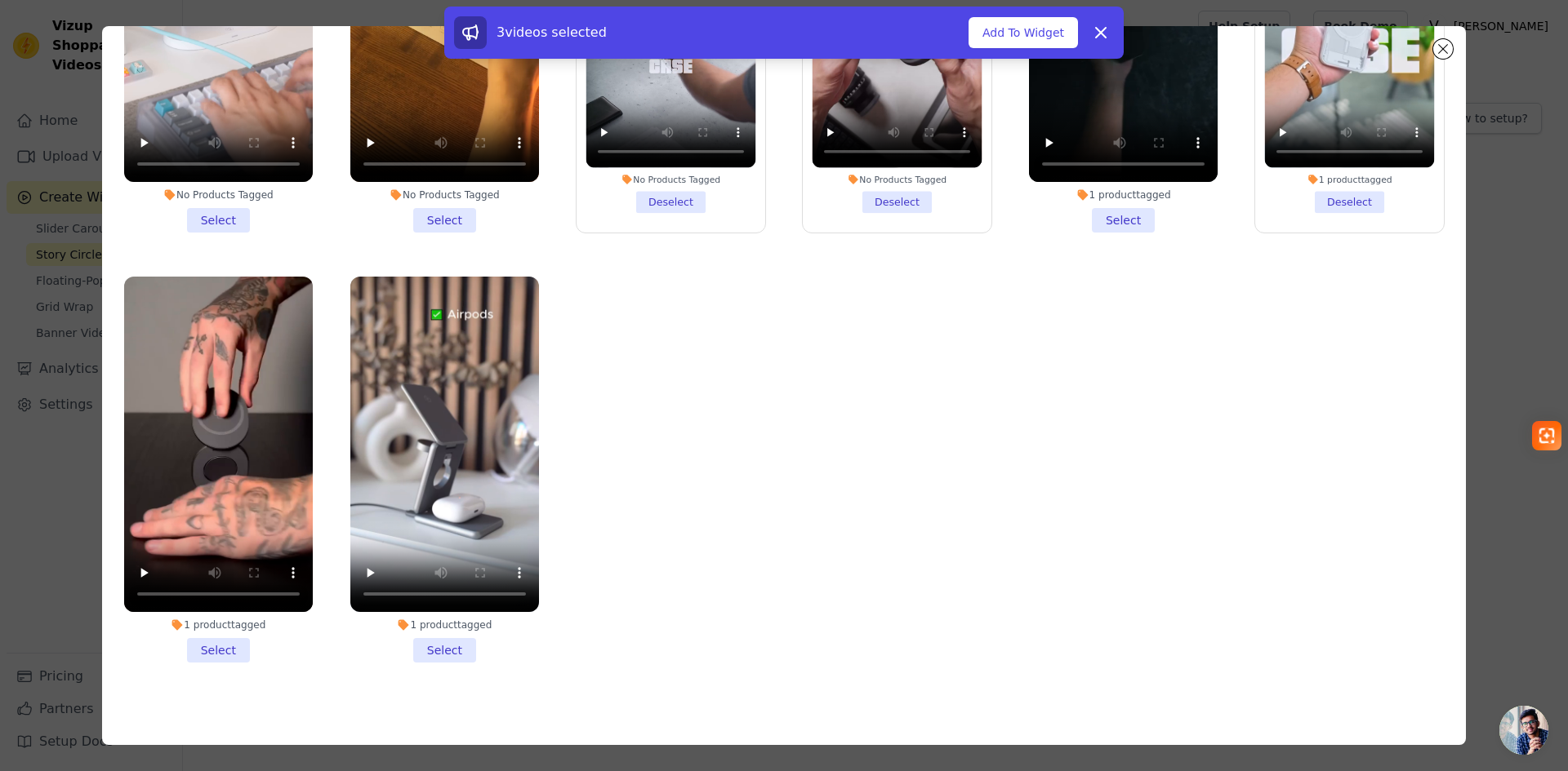
scroll to position [142, 0]
click at [431, 640] on li "1 product tagged Select" at bounding box center [444, 469] width 189 height 386
click at [0, 0] on input "1 product tagged Select" at bounding box center [0, 0] width 0 height 0
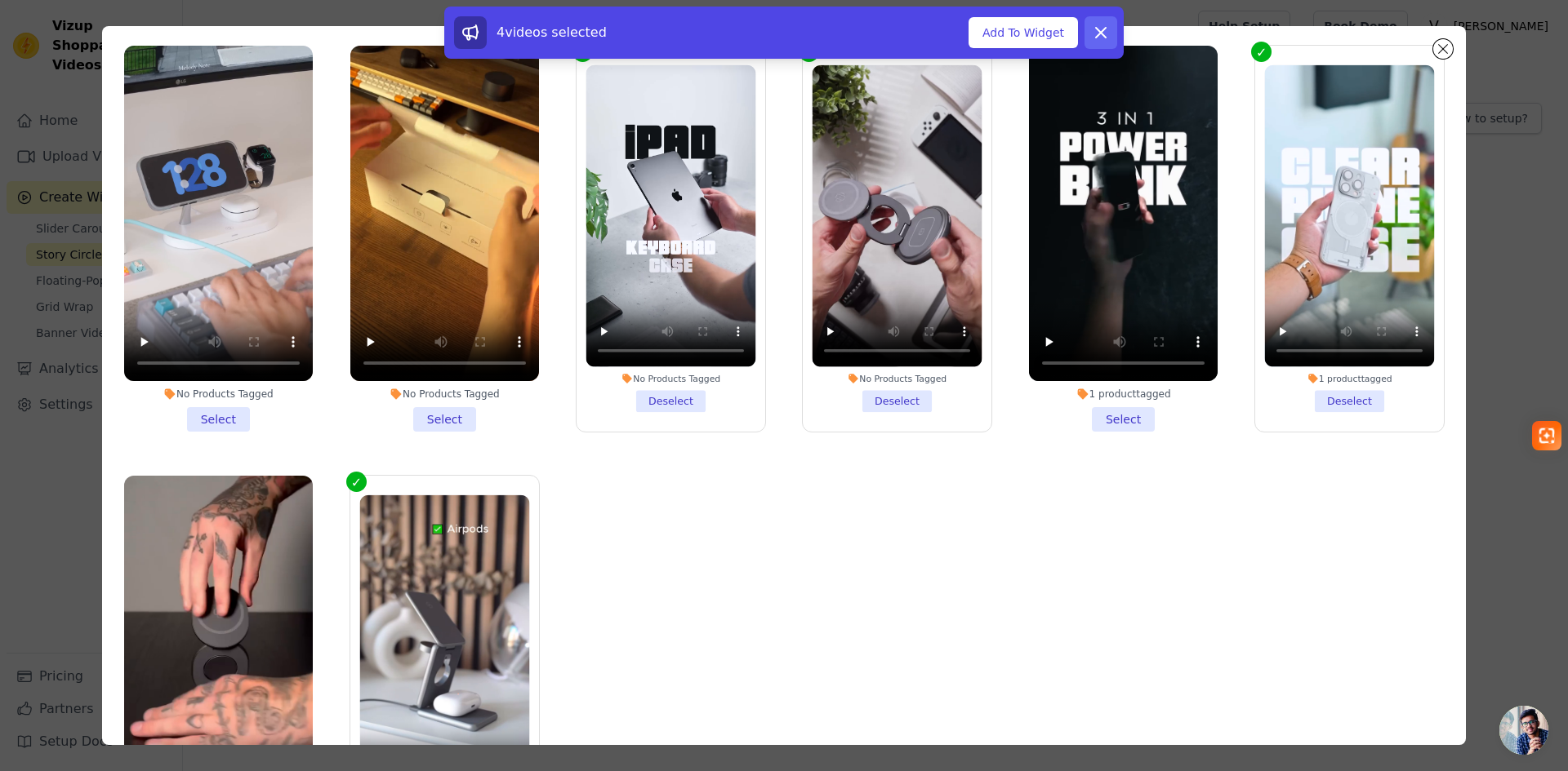
scroll to position [78, 0]
click at [1022, 33] on button "Add To Widget" at bounding box center [1023, 33] width 109 height 31
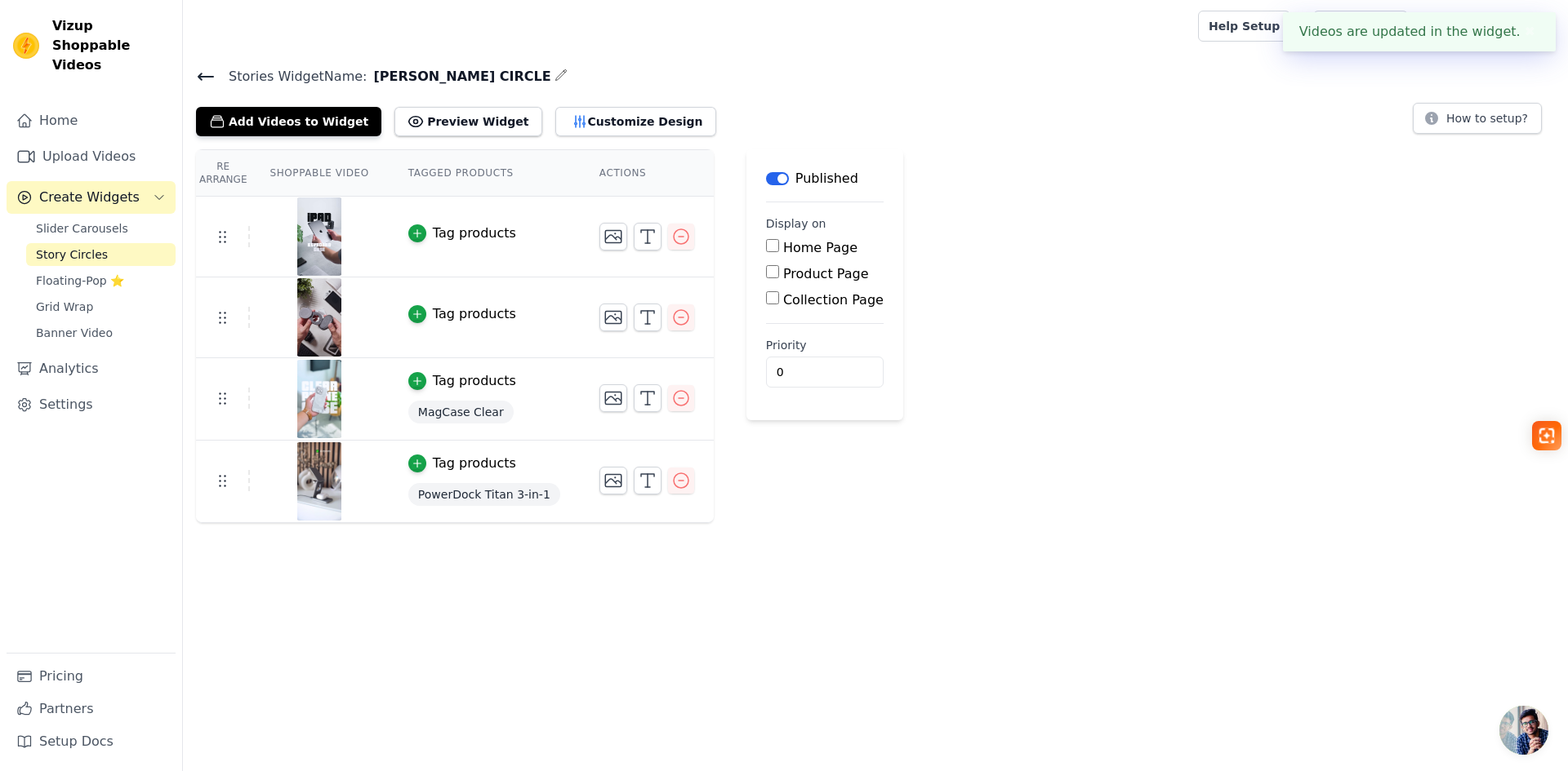
click at [766, 247] on input "Home Page" at bounding box center [772, 246] width 13 height 13
checkbox input "true"
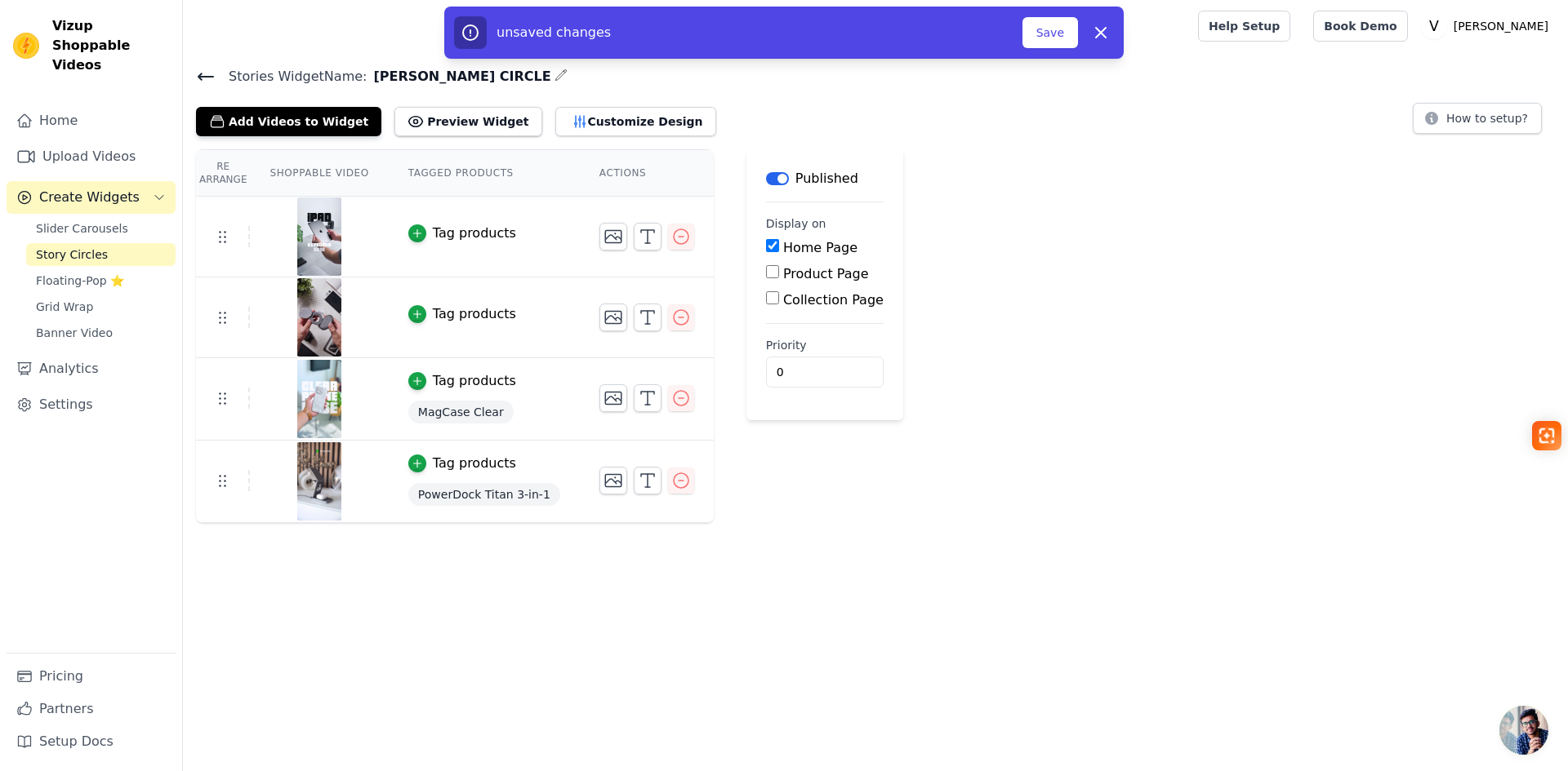
click at [1079, 31] on div "unsaved changes Save Dismiss" at bounding box center [784, 33] width 659 height 33
click at [1048, 30] on button "Save" at bounding box center [1050, 33] width 56 height 31
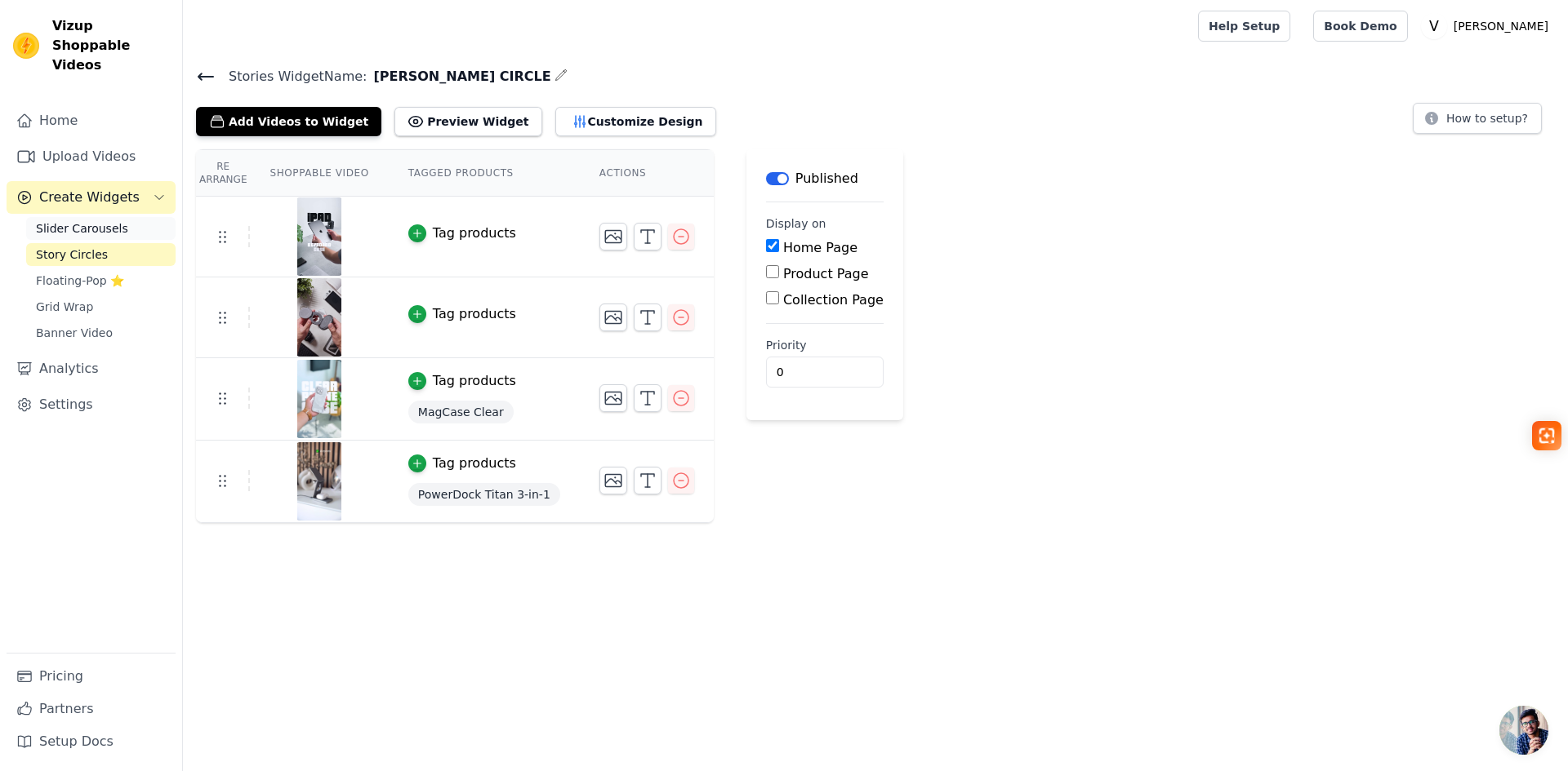
click at [90, 221] on span "Slider Carousels" at bounding box center [82, 229] width 92 height 16
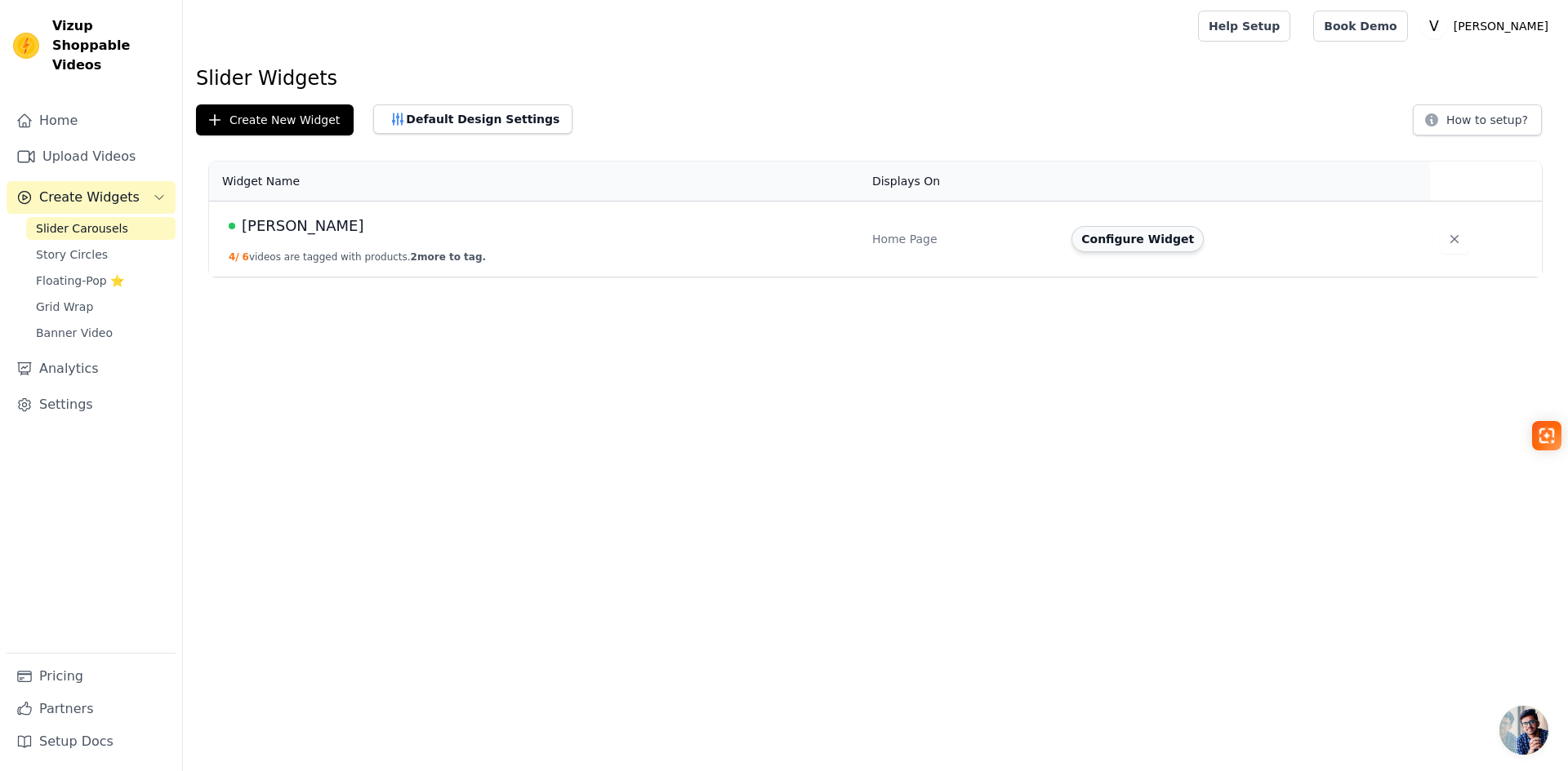
click at [1131, 237] on button "Configure Widget" at bounding box center [1137, 239] width 132 height 26
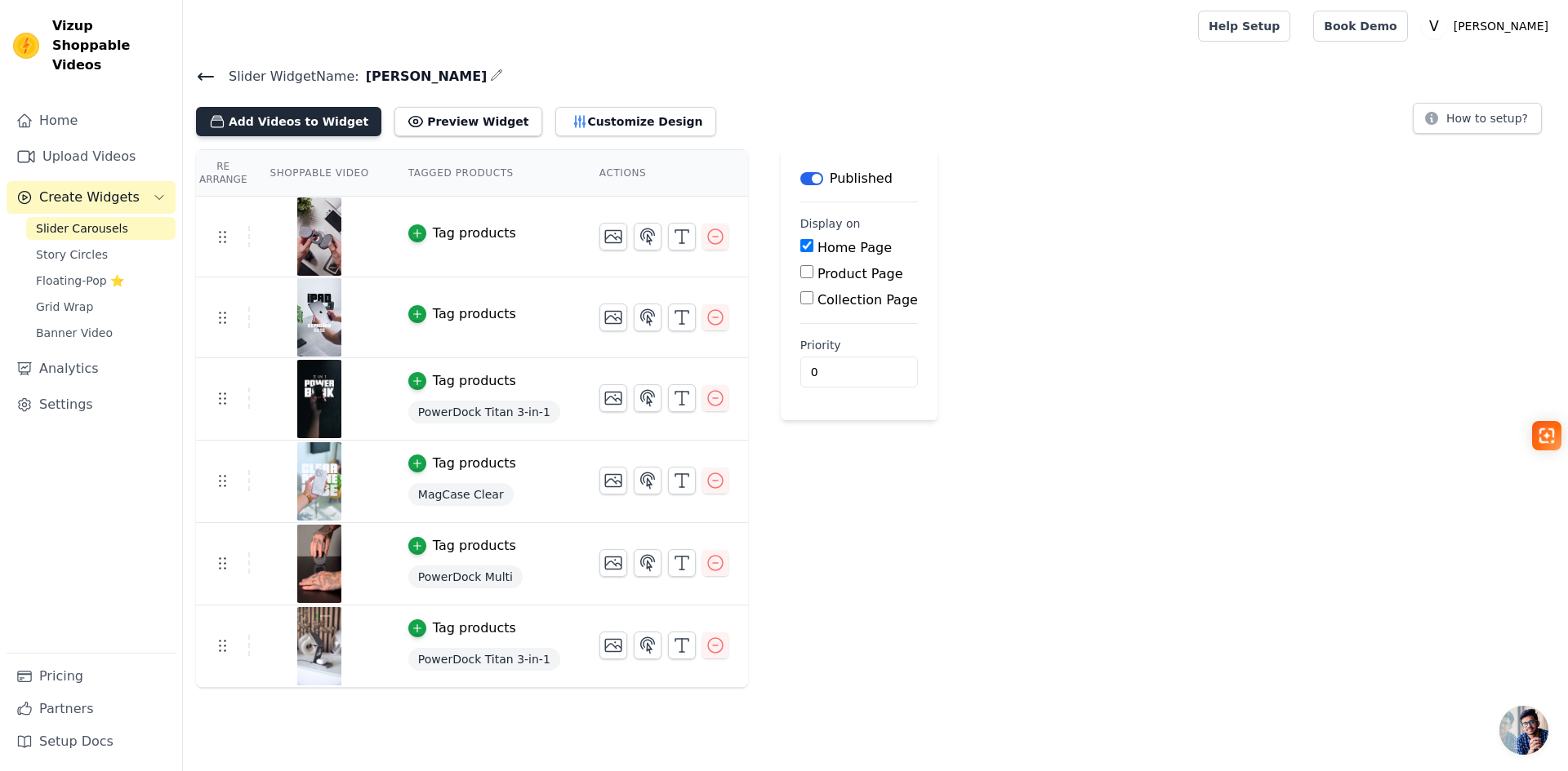
click at [288, 117] on button "Add Videos to Widget" at bounding box center [288, 122] width 185 height 29
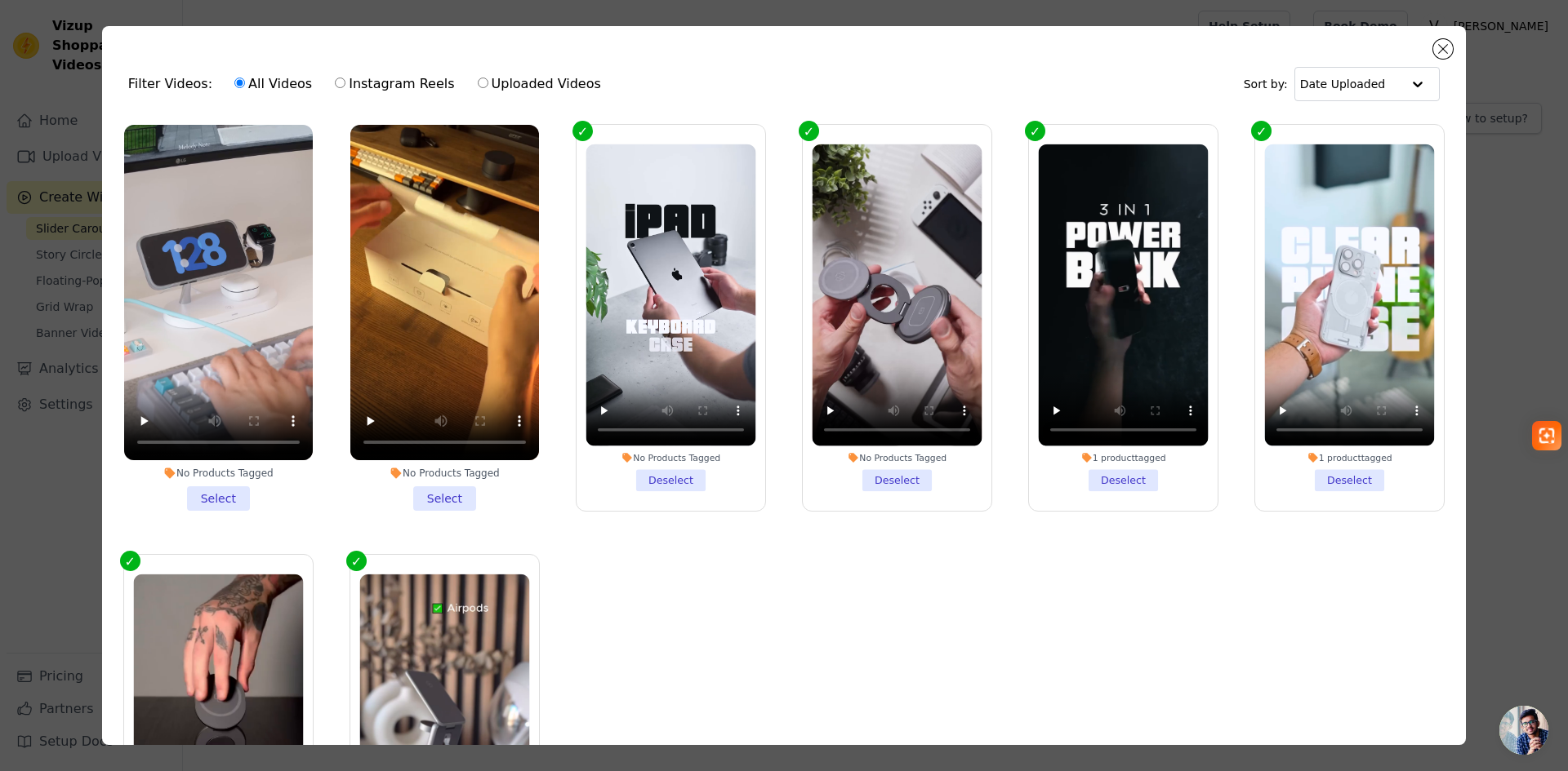
click at [451, 494] on li "No Products Tagged Select" at bounding box center [444, 318] width 189 height 386
click at [0, 0] on input "No Products Tagged Select" at bounding box center [0, 0] width 0 height 0
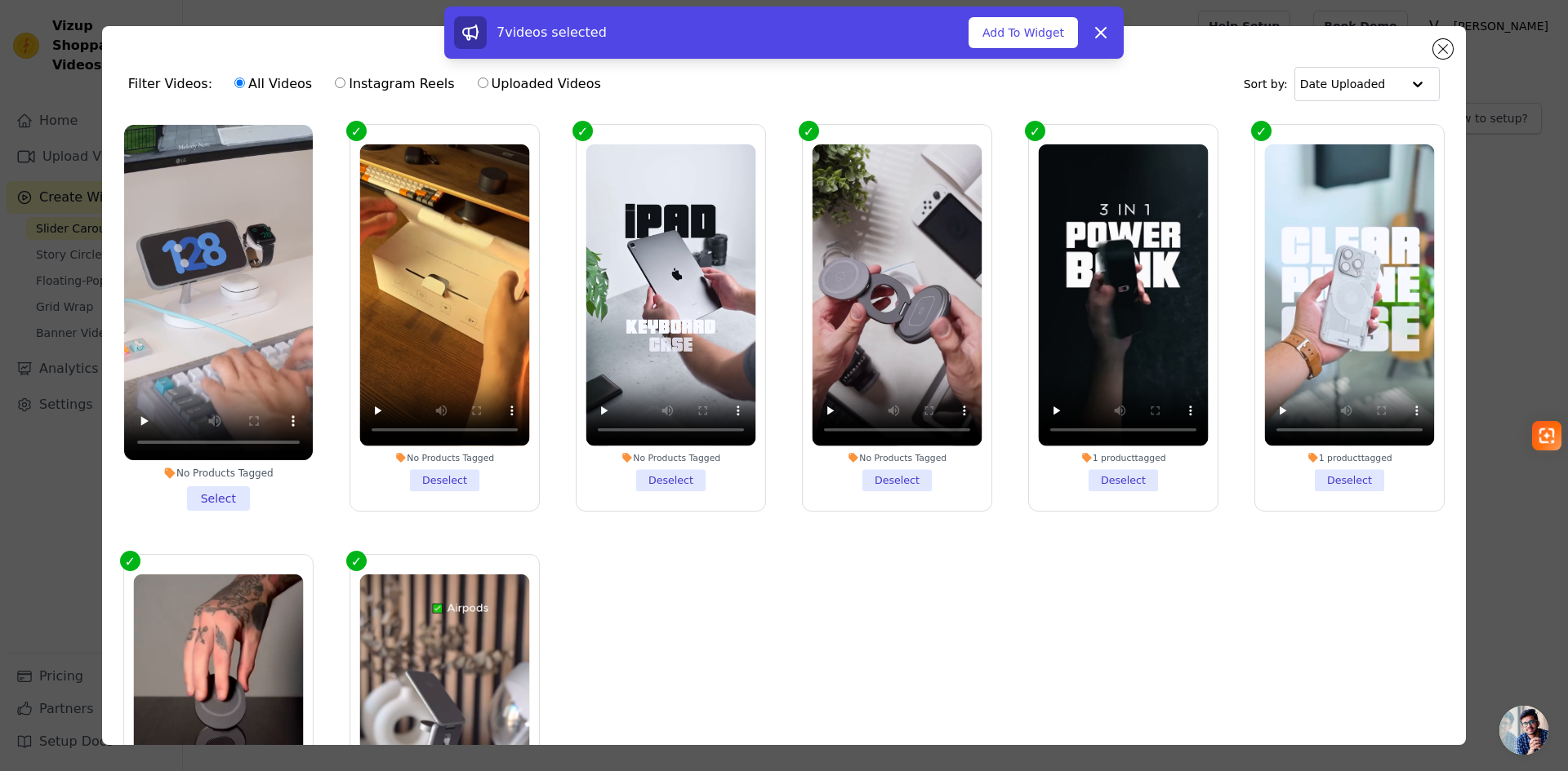
click at [226, 491] on li "No Products Tagged Select" at bounding box center [218, 318] width 189 height 386
click at [0, 0] on input "No Products Tagged Select" at bounding box center [0, 0] width 0 height 0
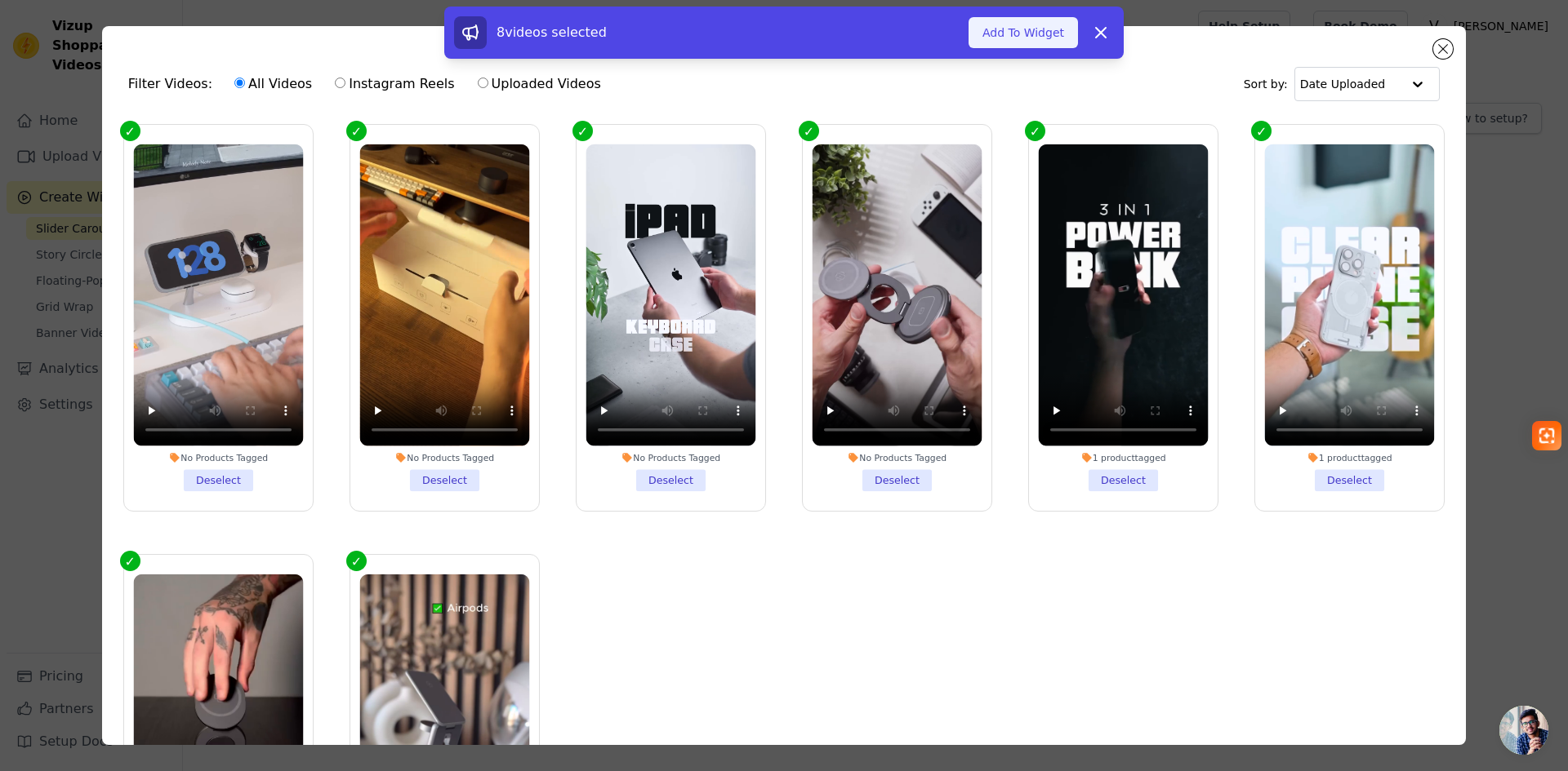
click at [1044, 30] on button "Add To Widget" at bounding box center [1023, 33] width 109 height 31
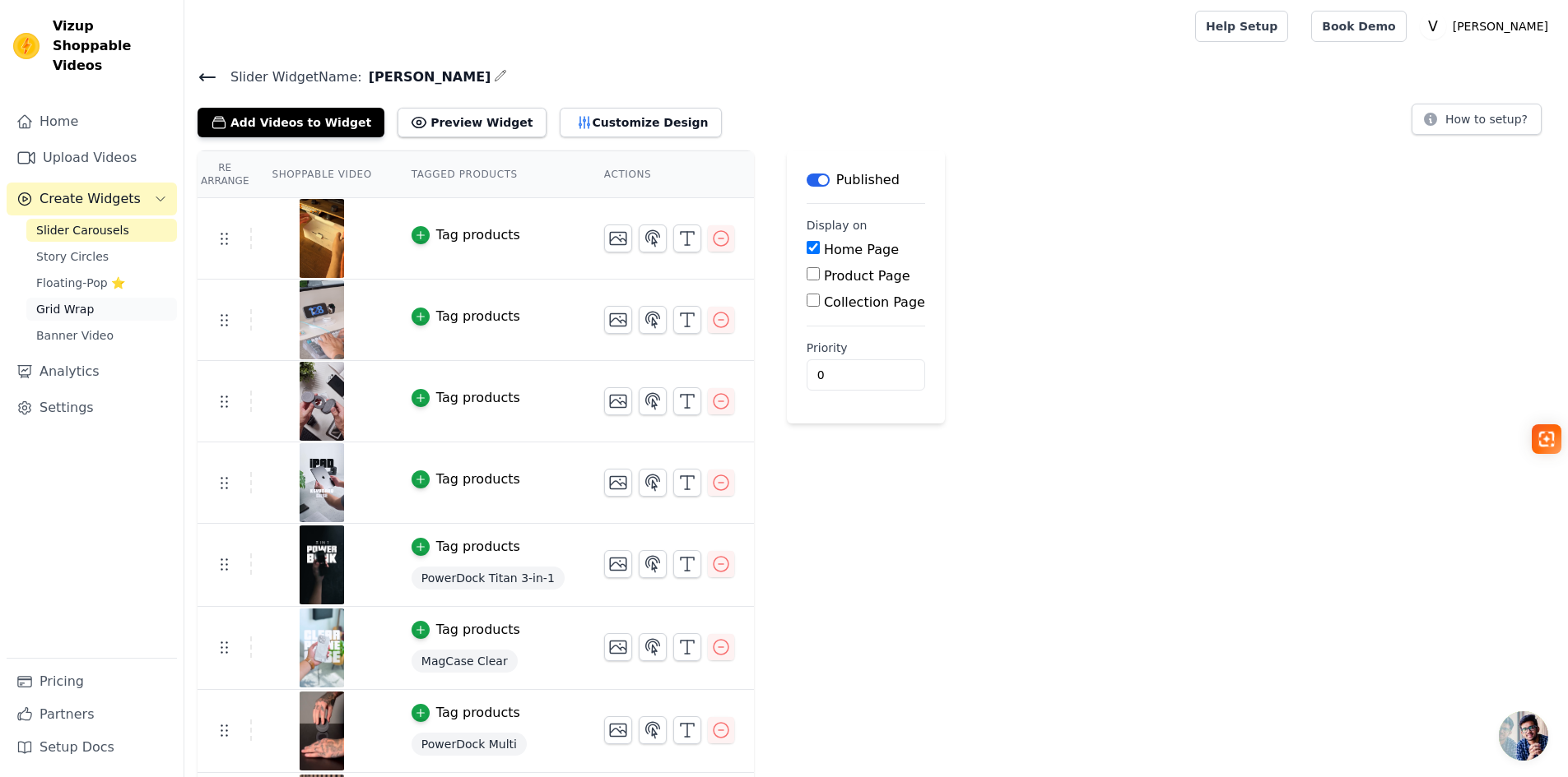
click at [86, 301] on span "Grid Wrap" at bounding box center [65, 309] width 58 height 16
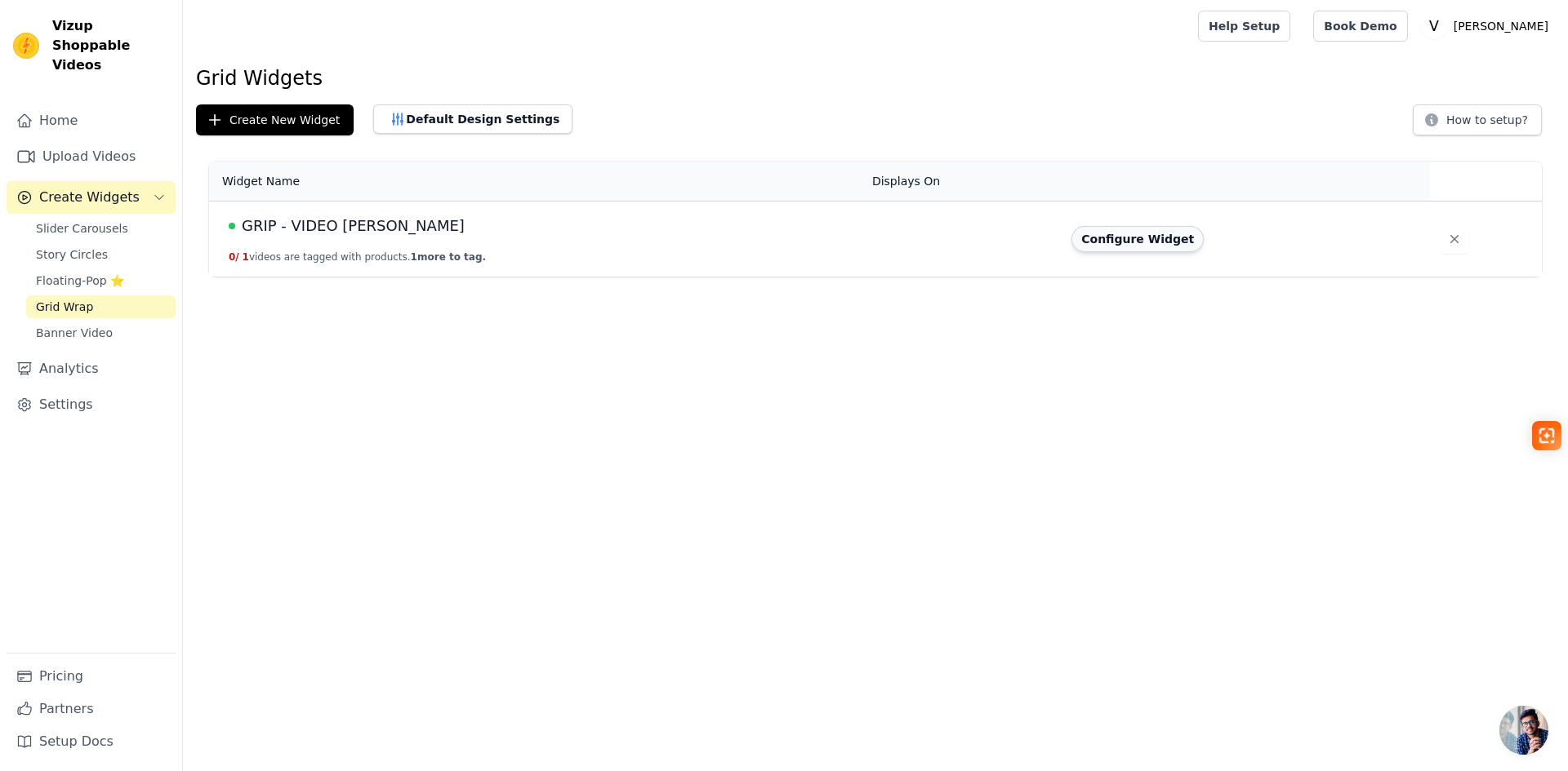
click at [1125, 233] on button "Configure Widget" at bounding box center [1137, 239] width 132 height 26
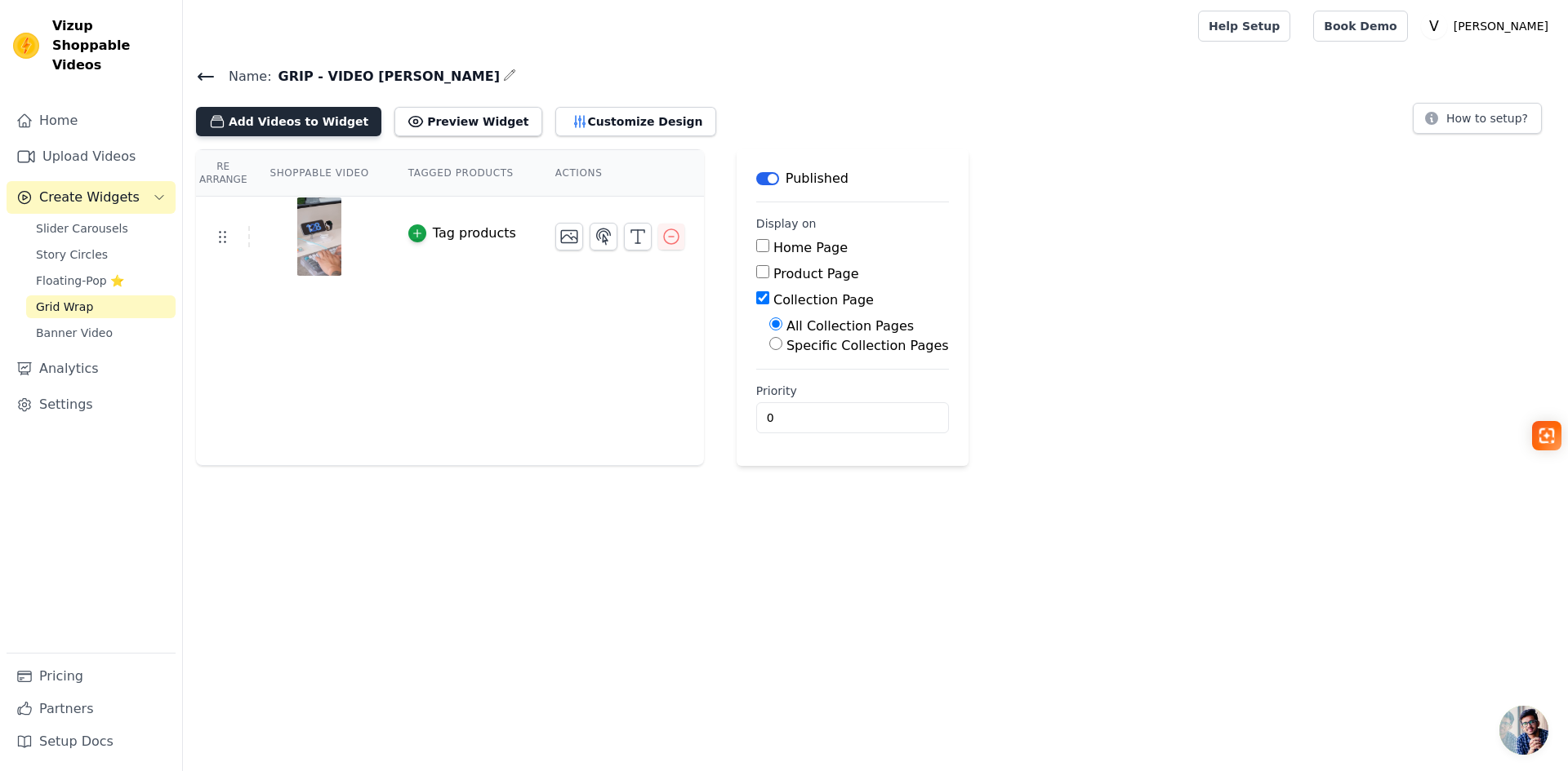
click at [279, 115] on button "Add Videos to Widget" at bounding box center [288, 122] width 185 height 29
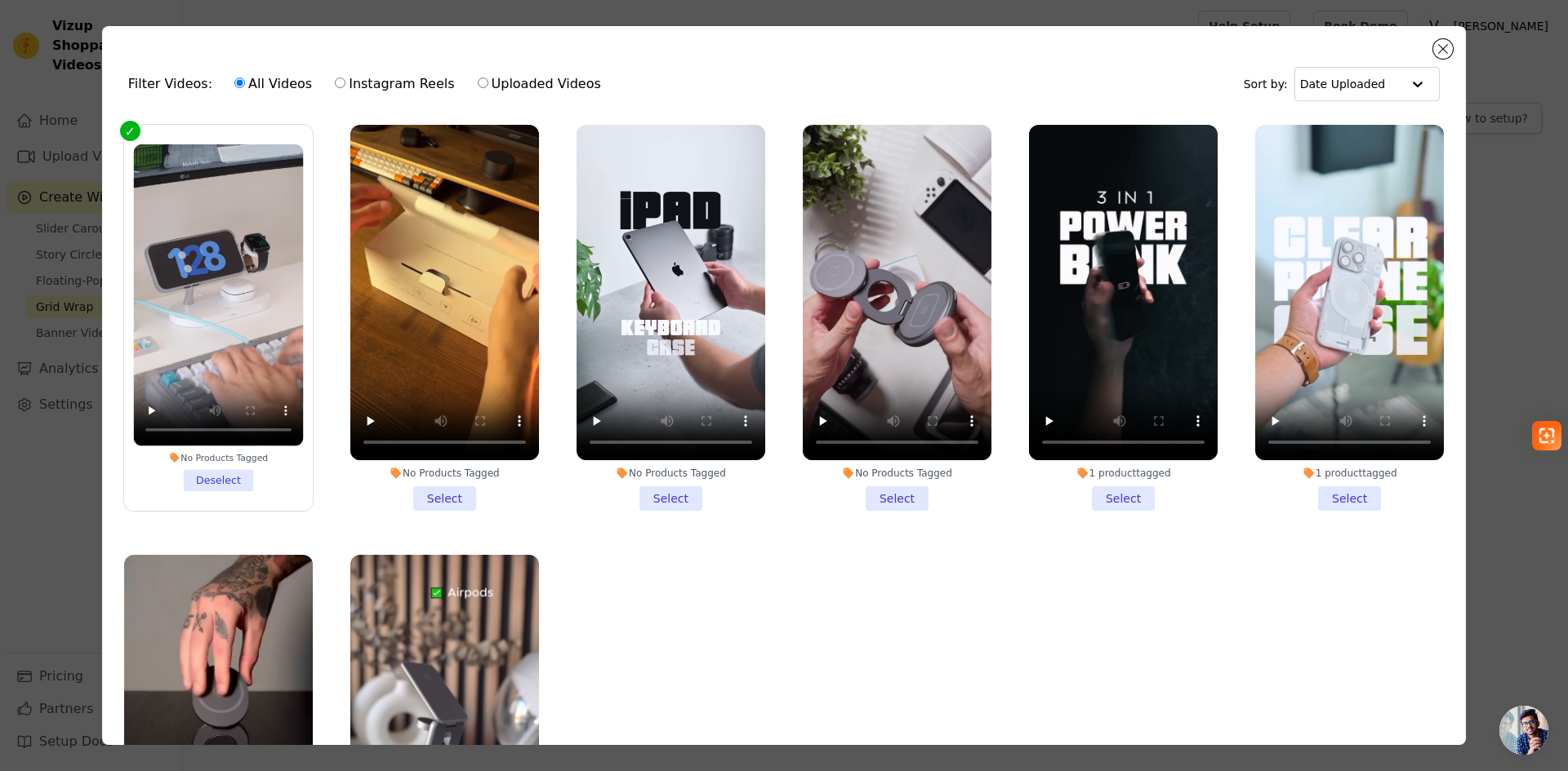
click at [448, 491] on li "No Products Tagged Select" at bounding box center [444, 318] width 189 height 386
click at [0, 0] on input "No Products Tagged Select" at bounding box center [0, 0] width 0 height 0
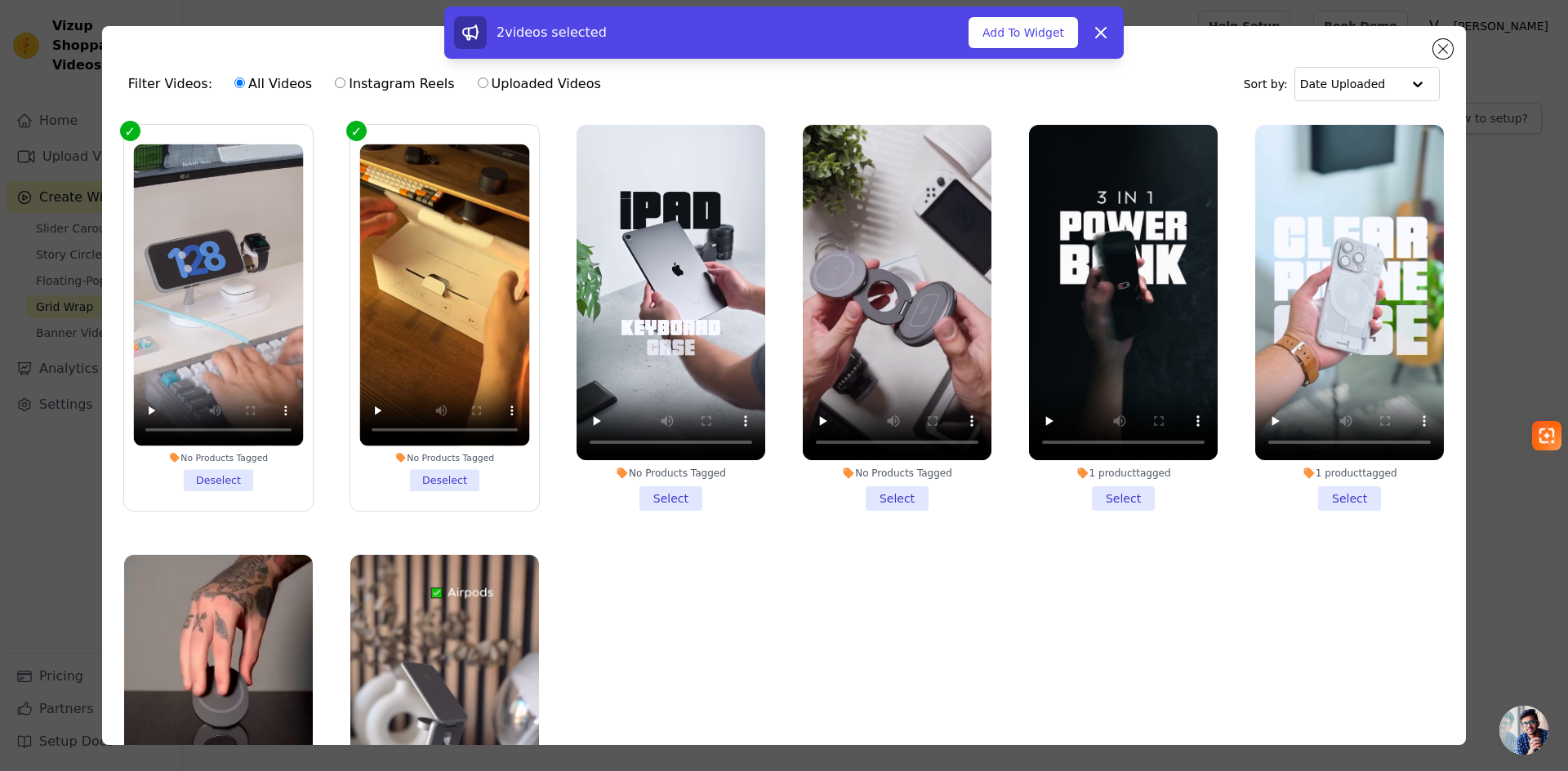
click at [681, 491] on li "No Products Tagged Select" at bounding box center [671, 318] width 189 height 386
click at [0, 0] on input "No Products Tagged Select" at bounding box center [0, 0] width 0 height 0
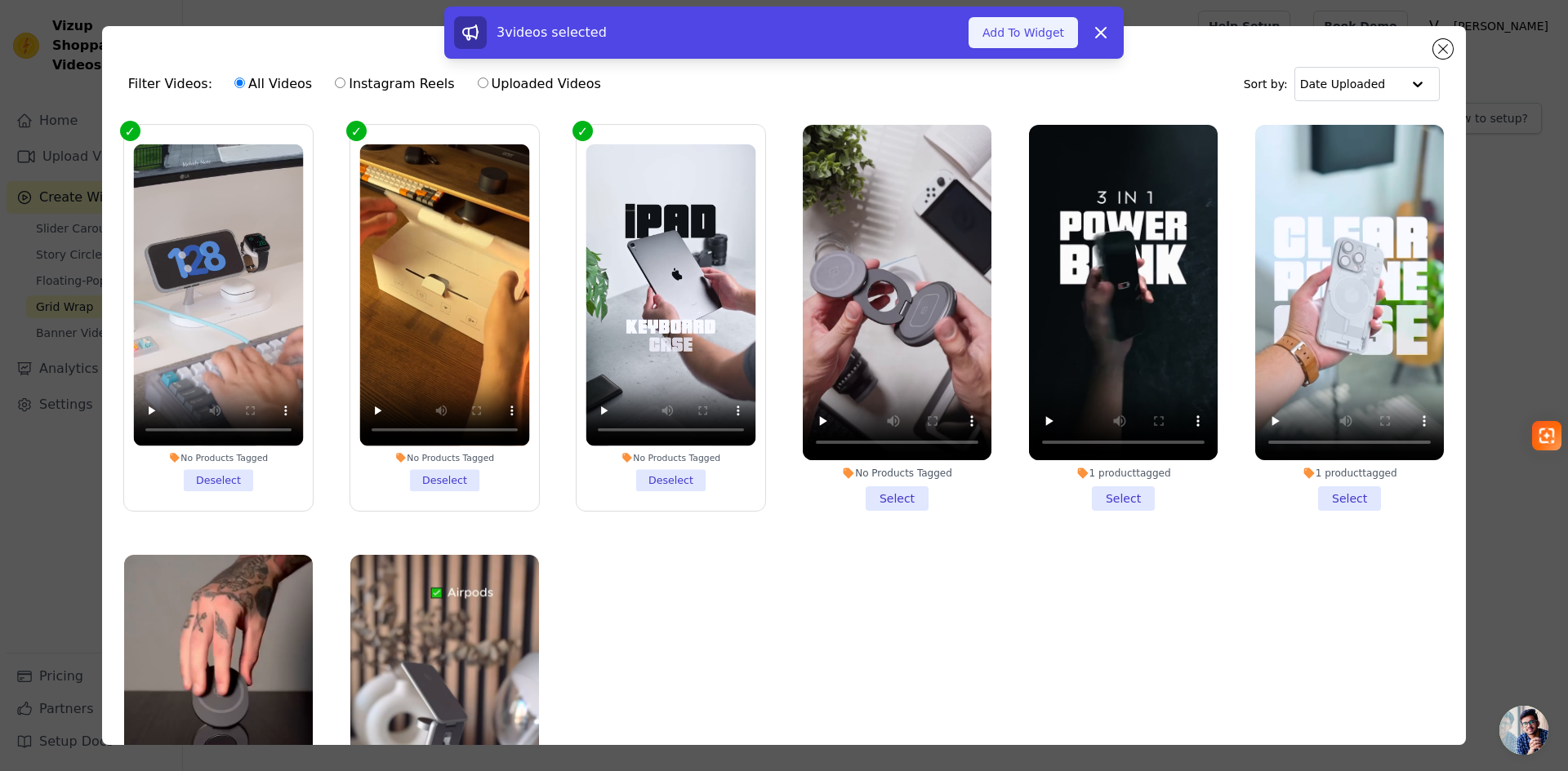
click at [1038, 30] on button "Add To Widget" at bounding box center [1023, 33] width 109 height 31
